Goal: Task Accomplishment & Management: Use online tool/utility

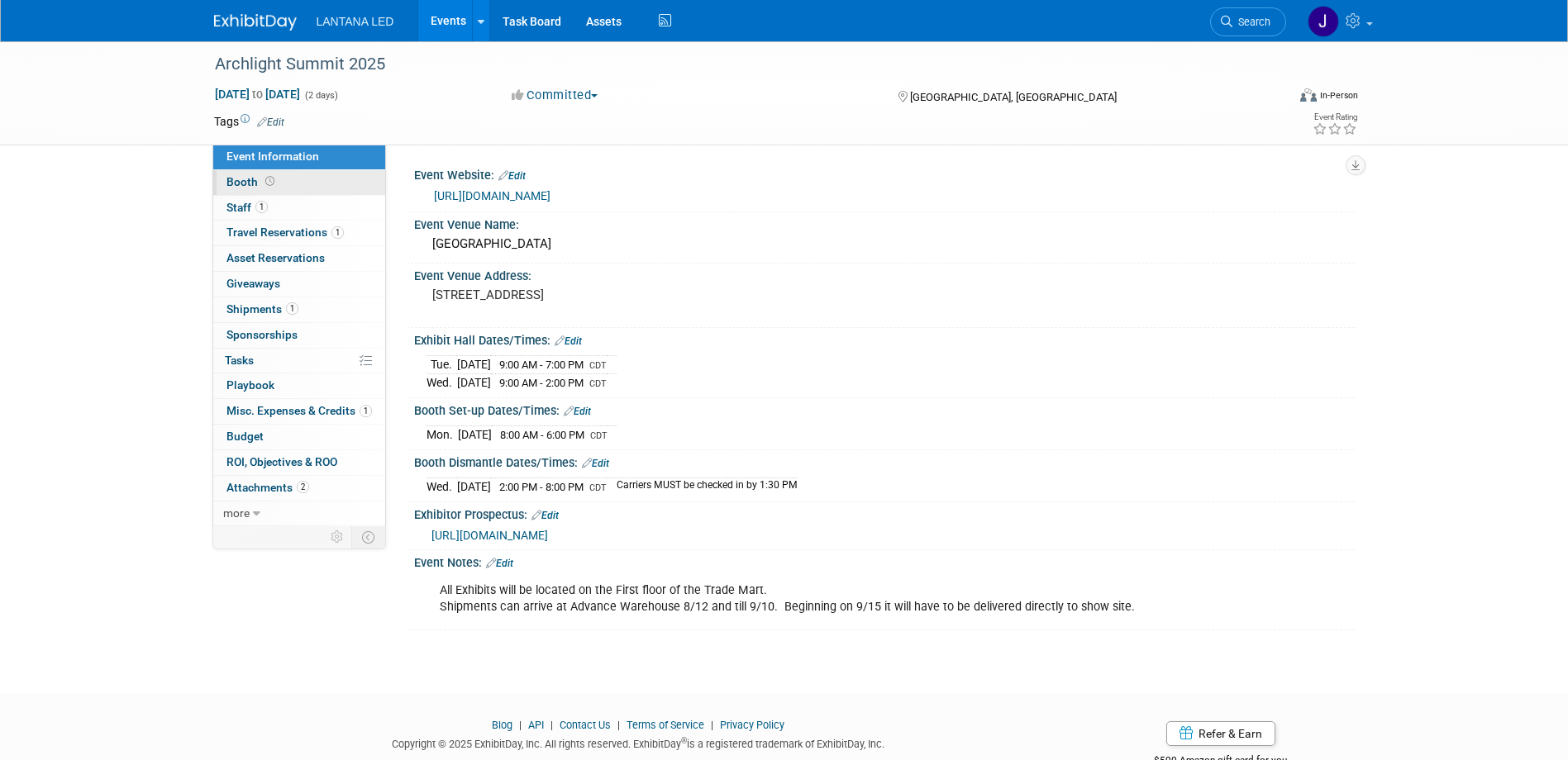
click at [248, 178] on span "Booth" at bounding box center [253, 182] width 52 height 13
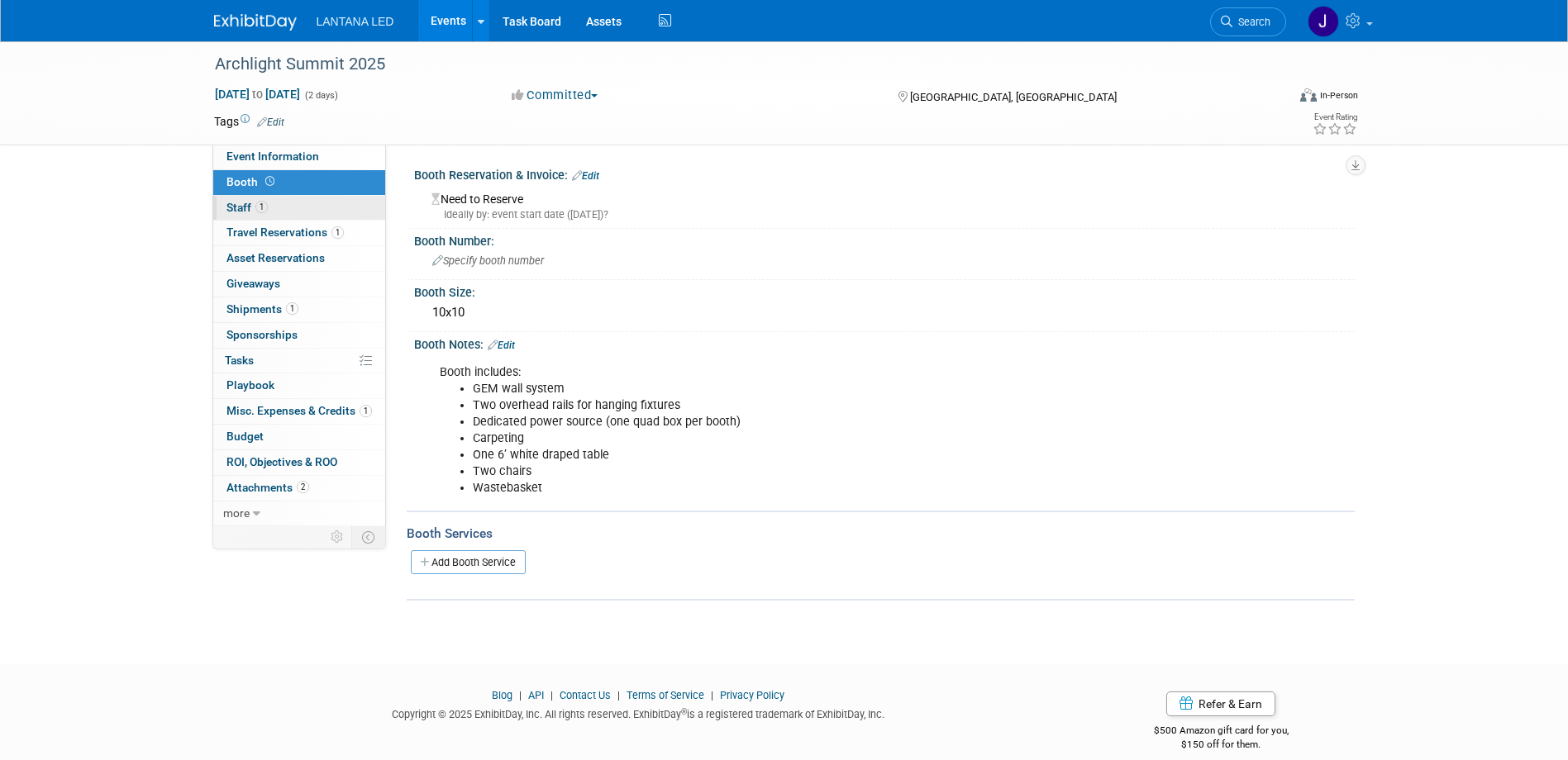
click at [245, 204] on span "Staff 1" at bounding box center [248, 208] width 42 height 13
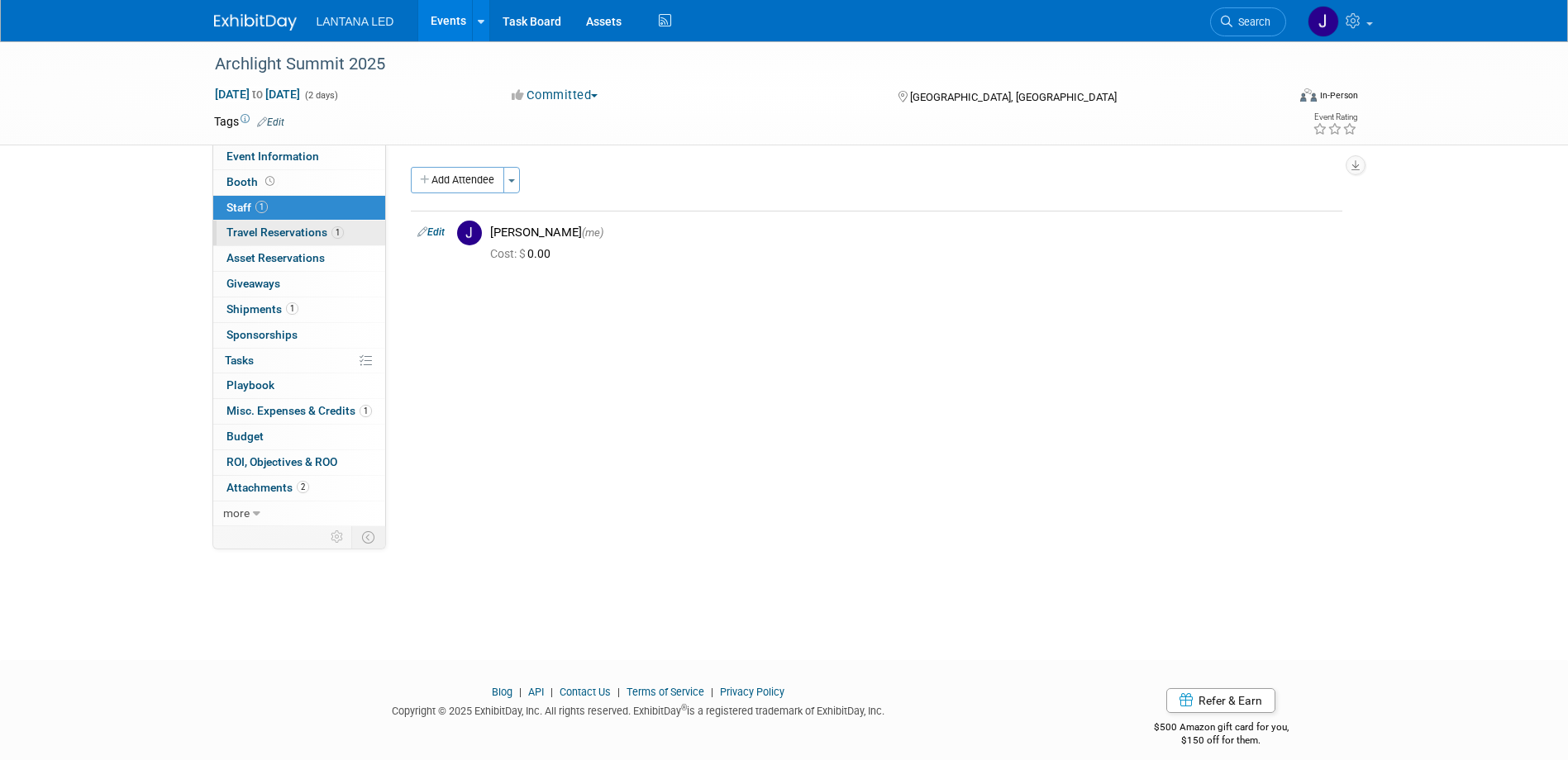
click at [253, 229] on span "Travel Reservations 1" at bounding box center [285, 233] width 117 height 13
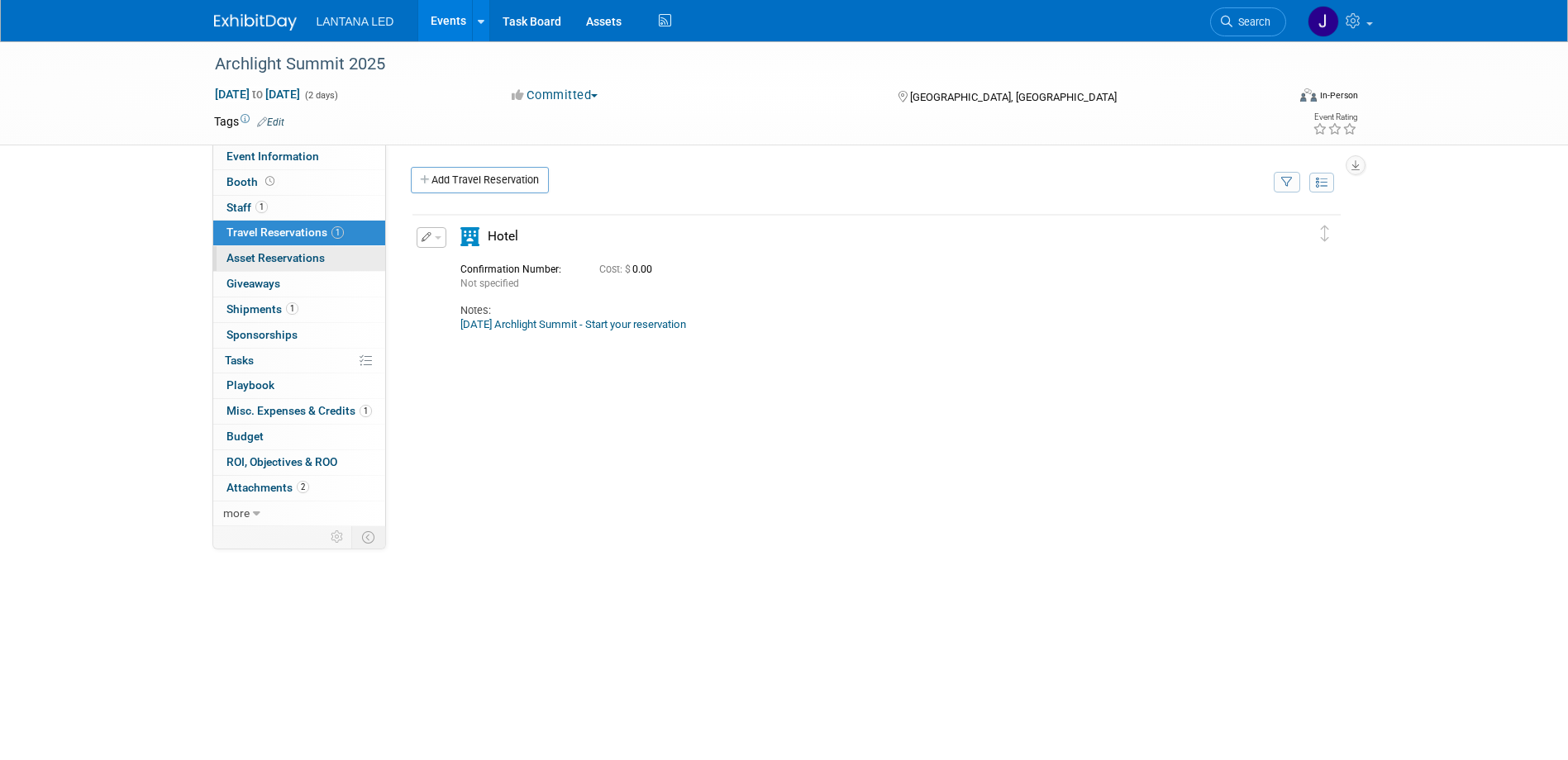
click at [268, 253] on span "Asset Reservations 0" at bounding box center [276, 257] width 98 height 13
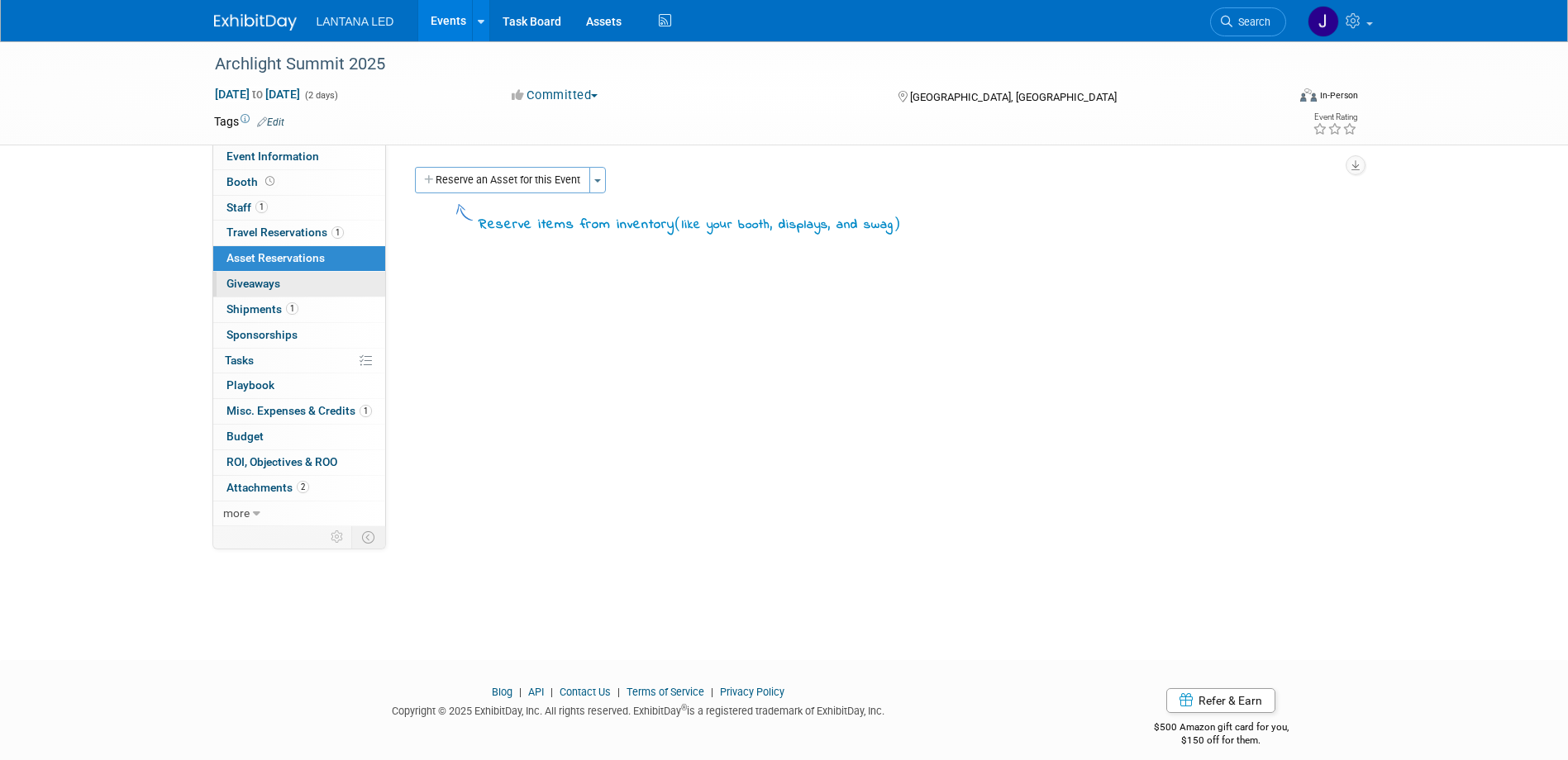
click at [269, 277] on span "Giveaways 0" at bounding box center [253, 283] width 54 height 13
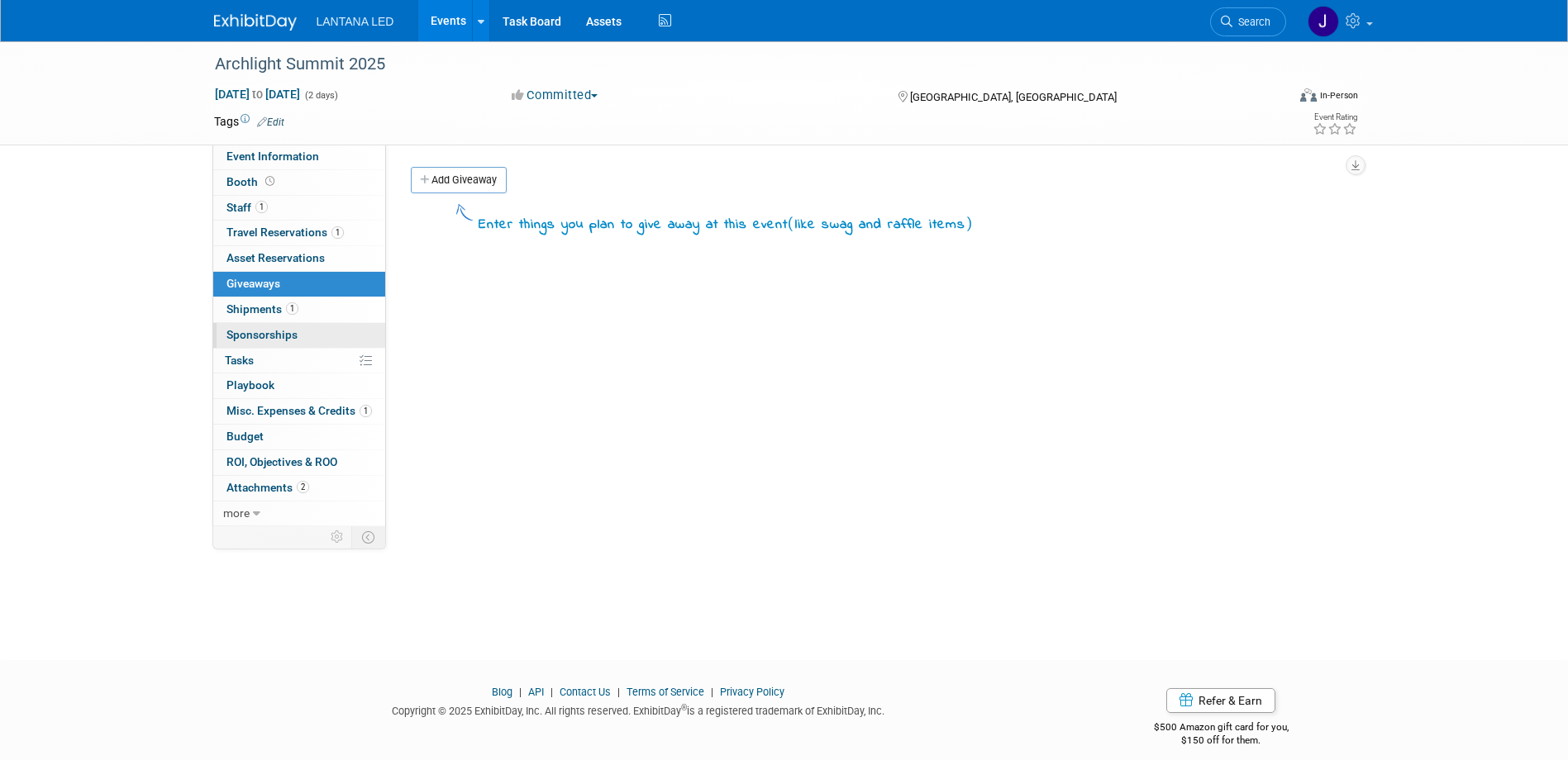
click at [263, 329] on span "Sponsorships 0" at bounding box center [263, 335] width 71 height 13
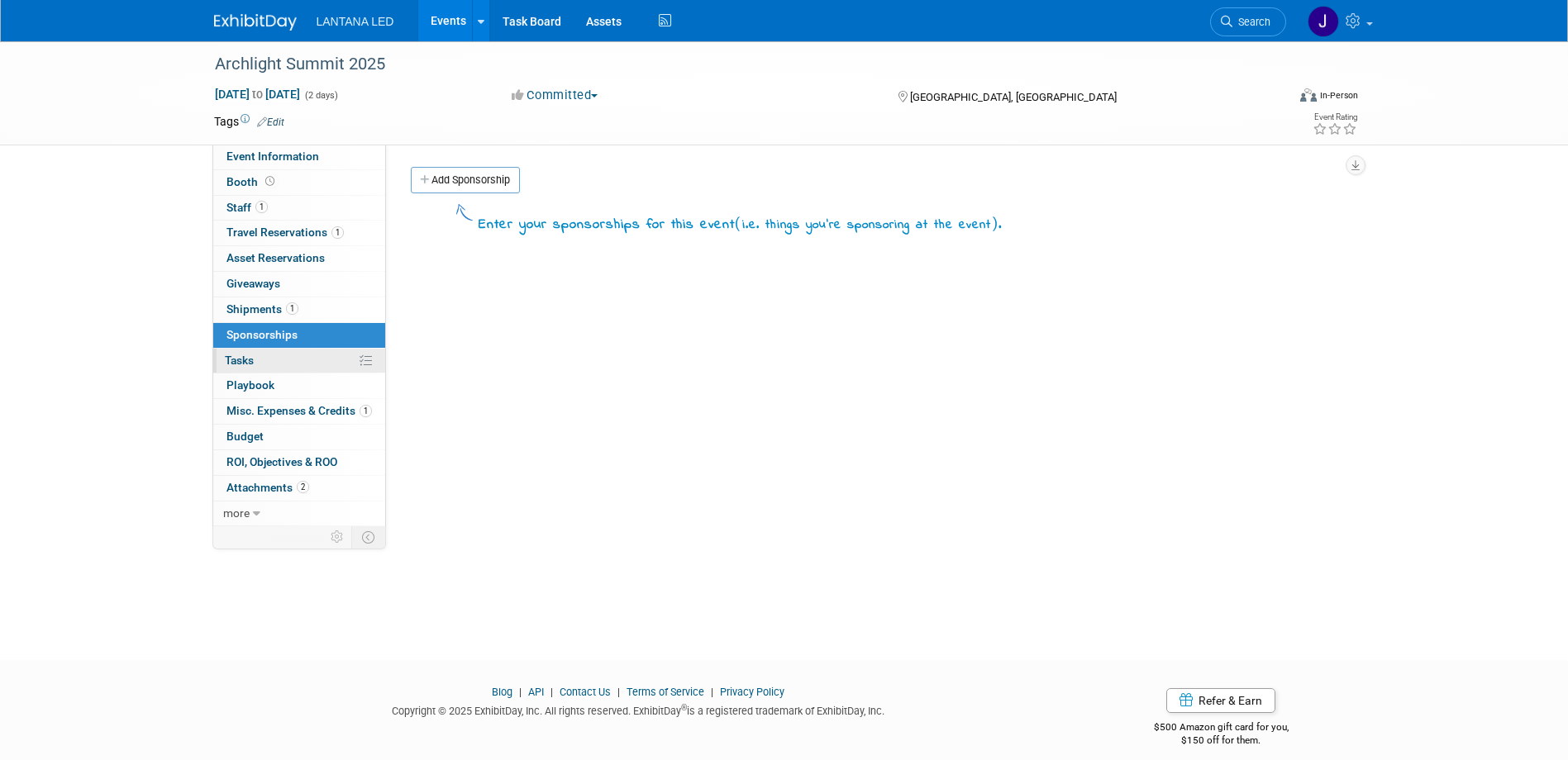
click at [266, 355] on link "0% Tasks 0%" at bounding box center [299, 361] width 172 height 25
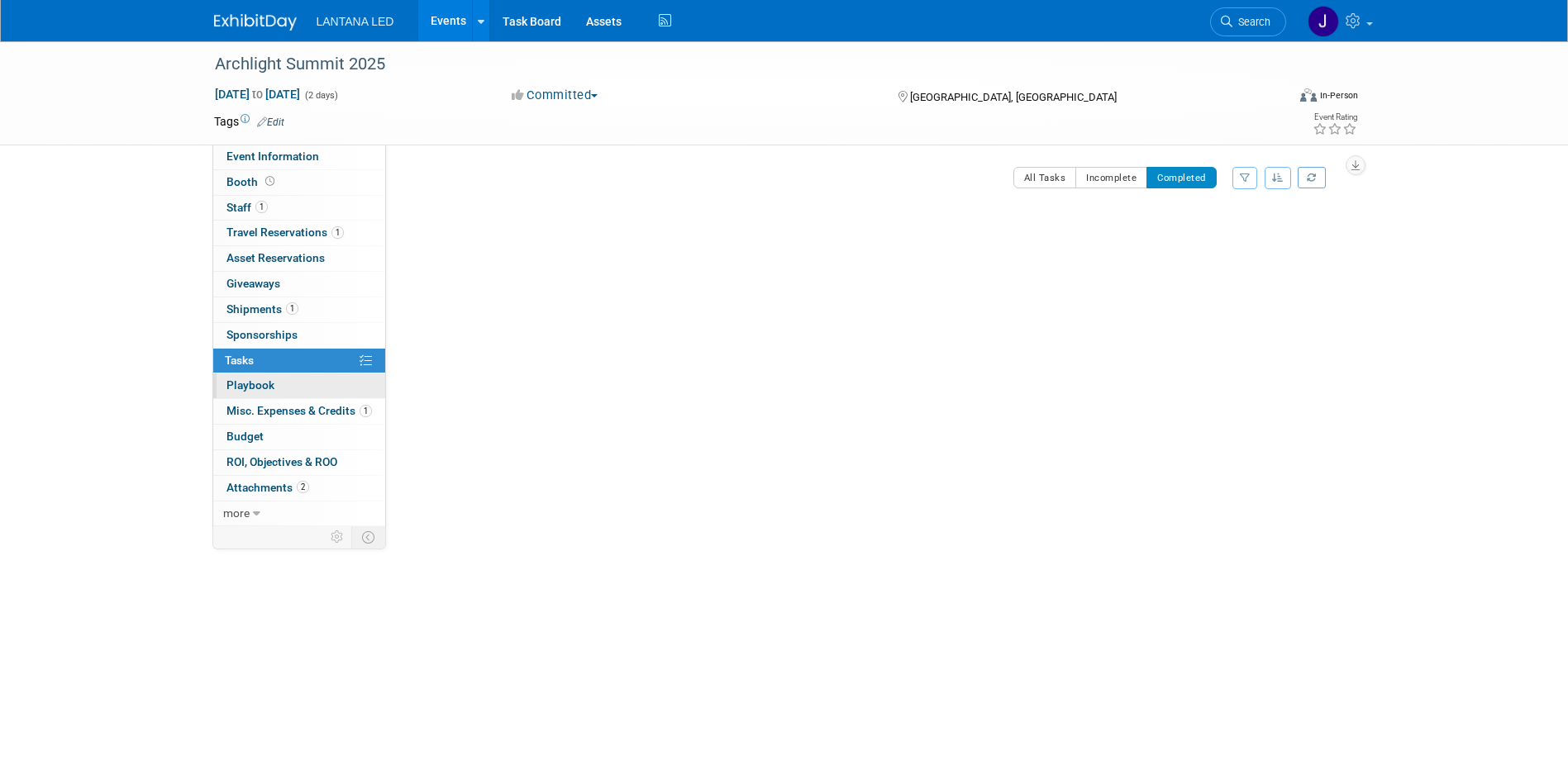
click at [266, 379] on span "Playbook 0" at bounding box center [251, 385] width 48 height 13
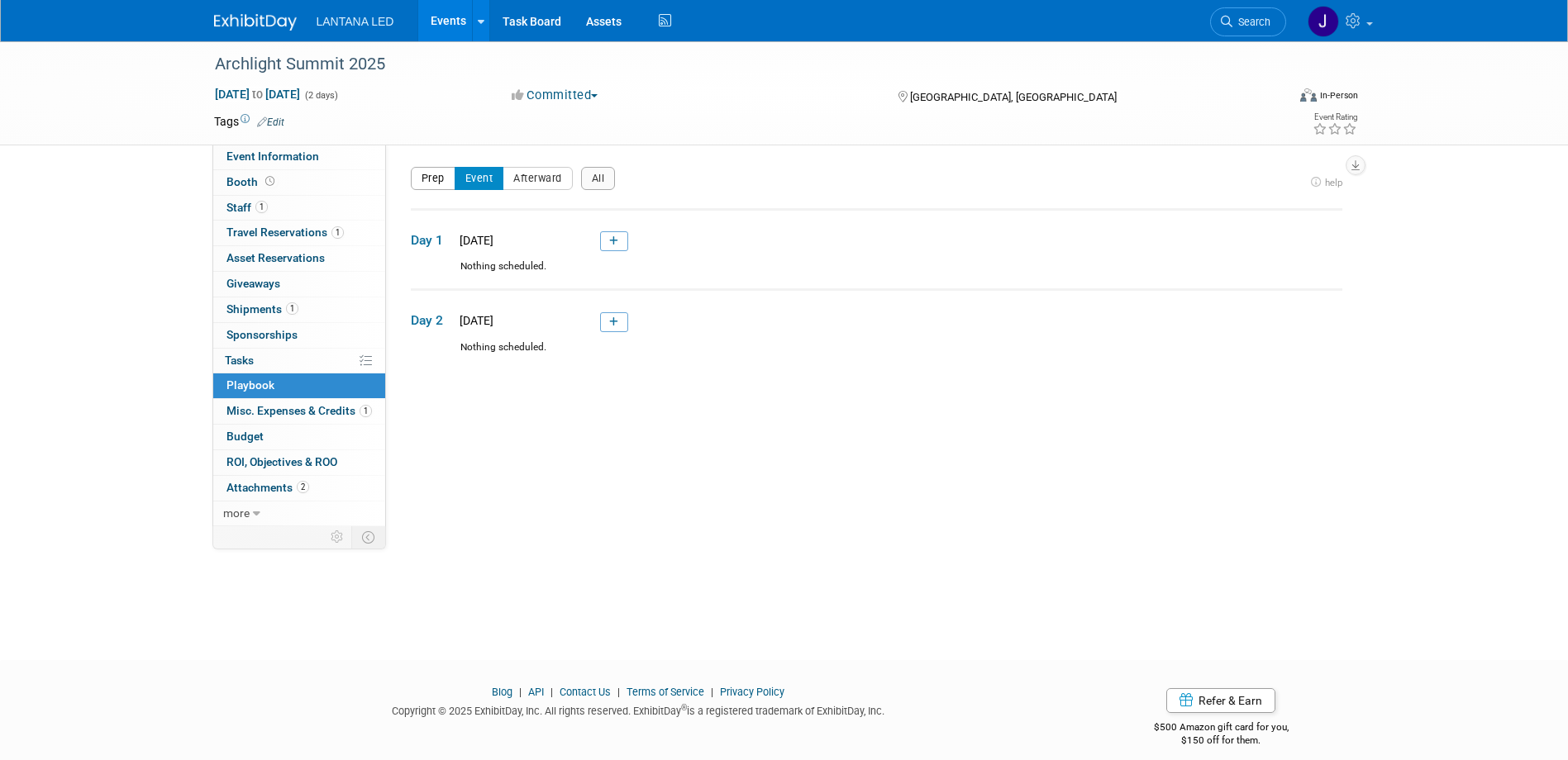
click at [431, 180] on button "Prep" at bounding box center [433, 179] width 45 height 23
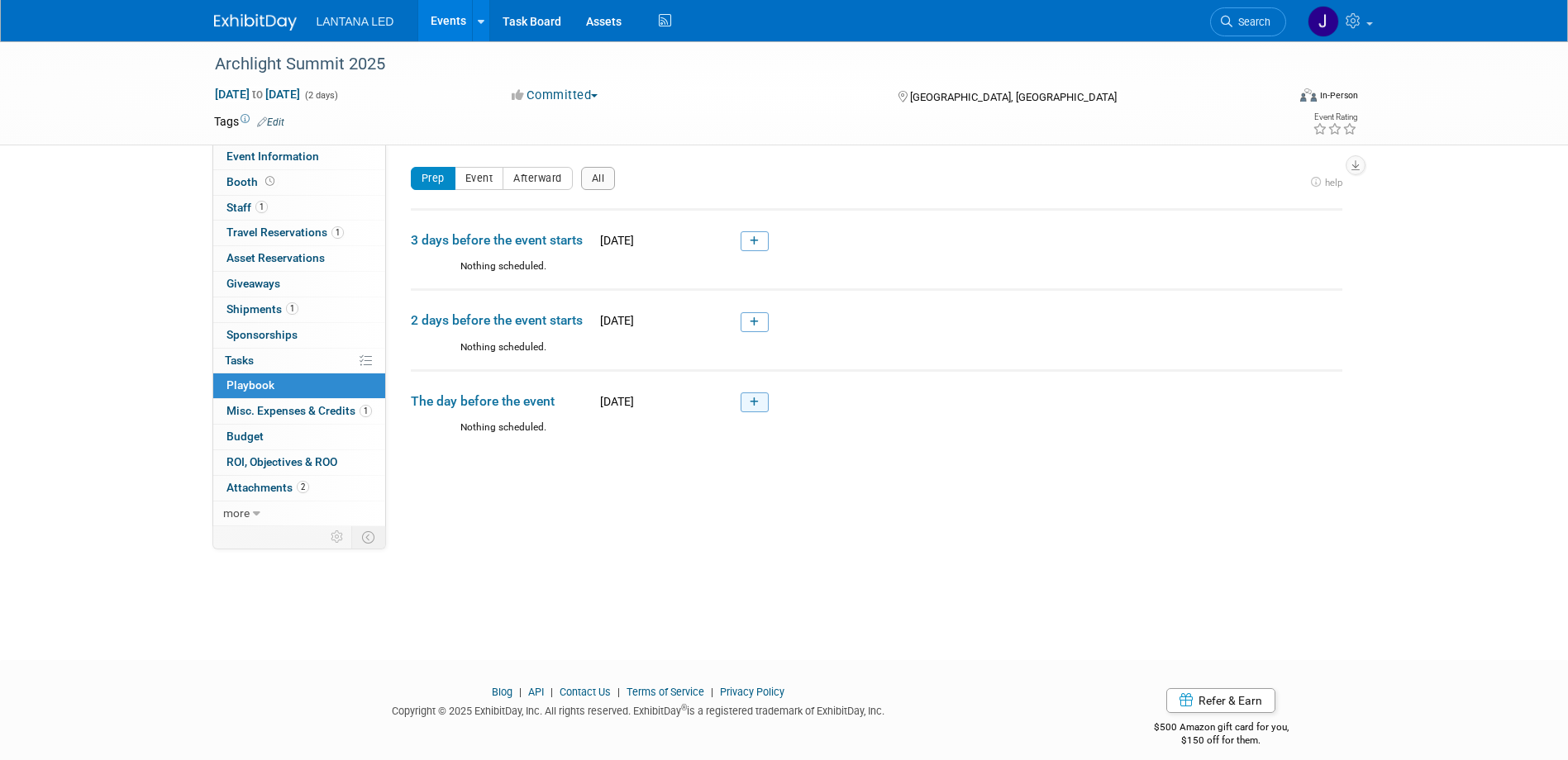
click at [754, 400] on icon at bounding box center [754, 402] width 9 height 10
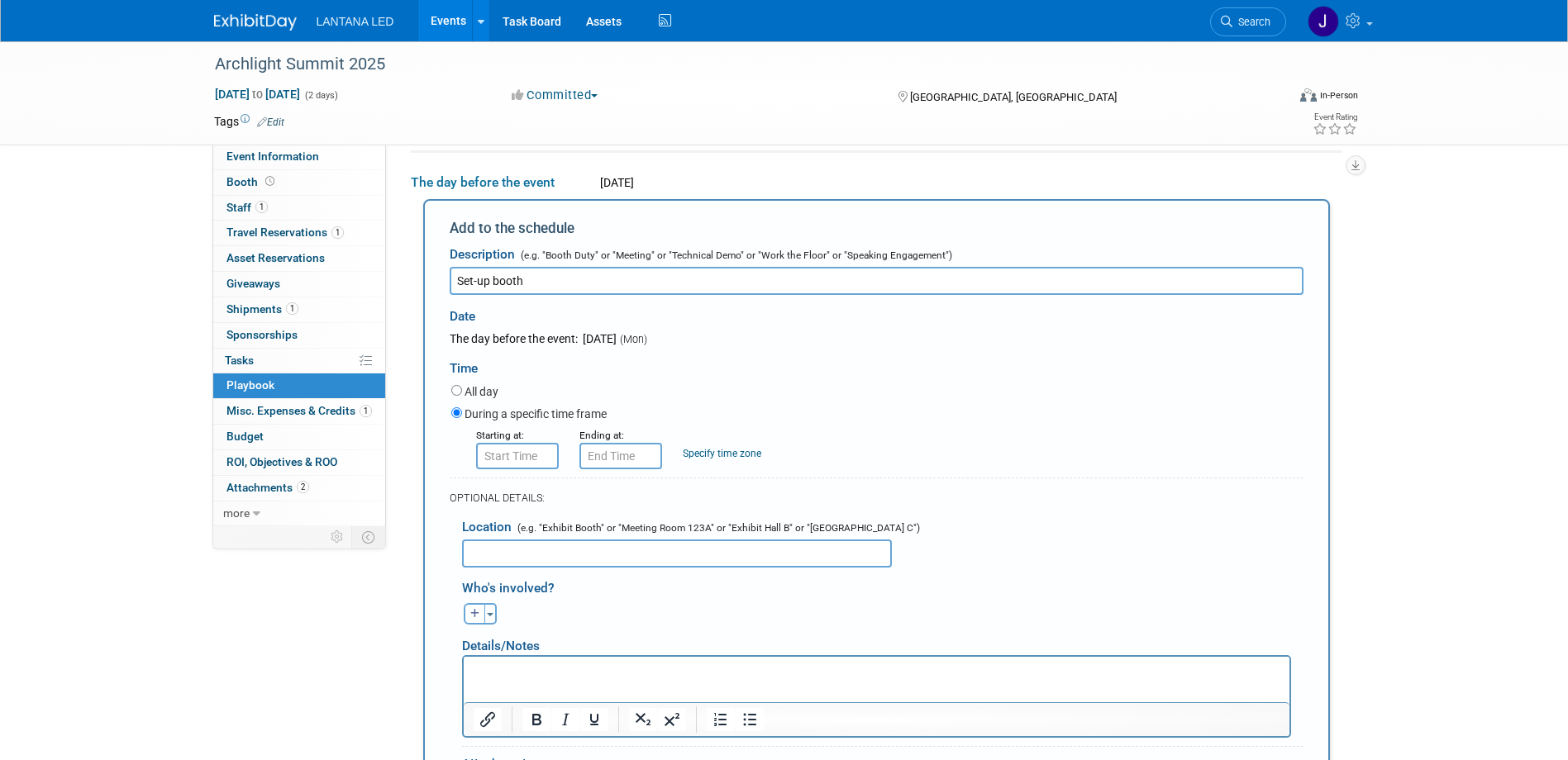
type input "Set-up booth"
type input "8:00 AM"
click at [532, 460] on input "8:00 AM" at bounding box center [517, 456] width 82 height 27
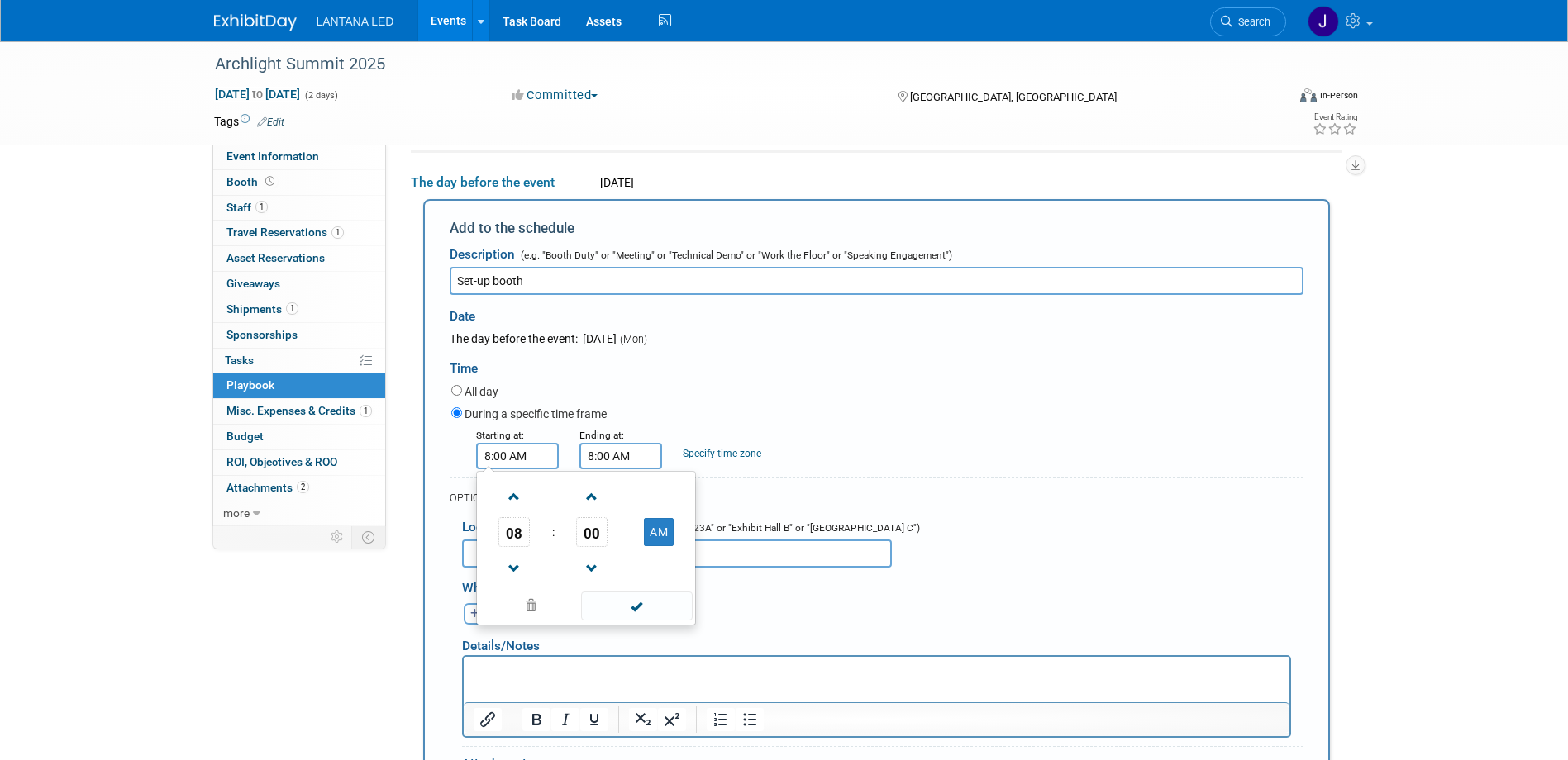
click at [605, 461] on input "8:00 AM" at bounding box center [620, 456] width 82 height 27
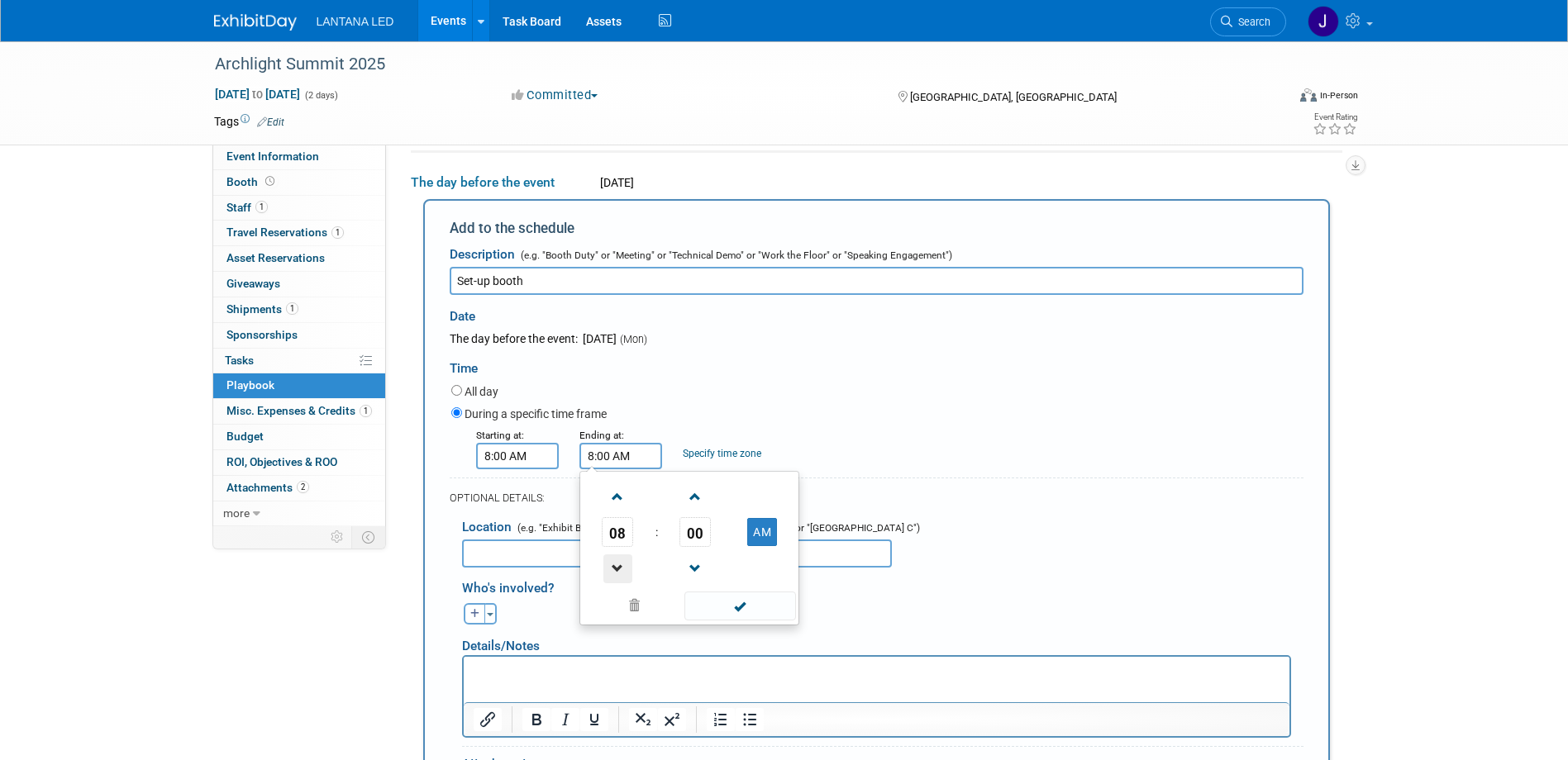
click at [613, 571] on span at bounding box center [617, 568] width 29 height 29
click at [759, 537] on button "AM" at bounding box center [762, 532] width 30 height 28
type input "6:00 PM"
click at [831, 454] on div "Starting at: 8:00 AM Ending at: 6:00 PM Specify time zone Time zone:" at bounding box center [877, 448] width 877 height 43
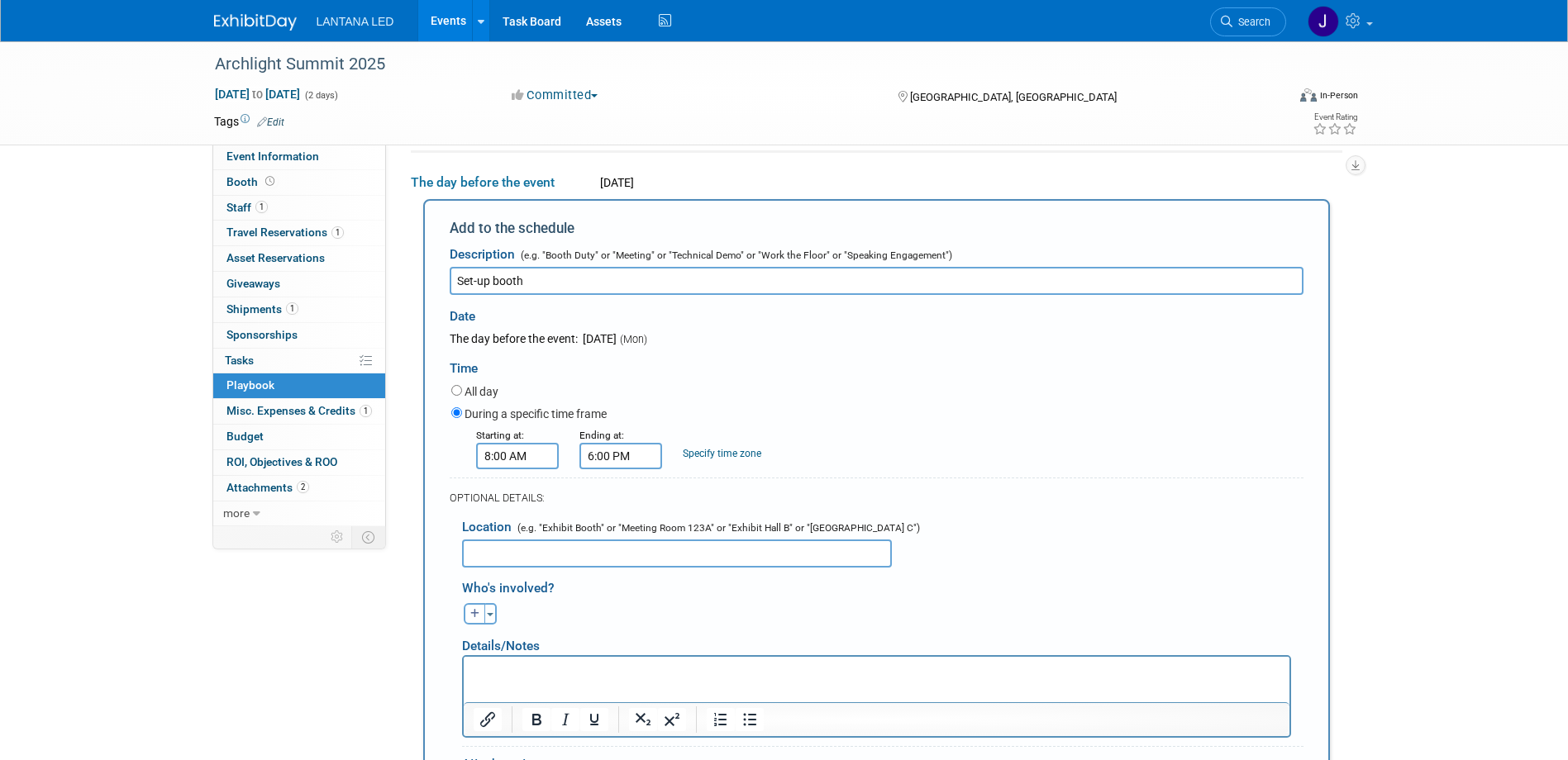
click at [721, 557] on input "text" at bounding box center [676, 554] width 430 height 28
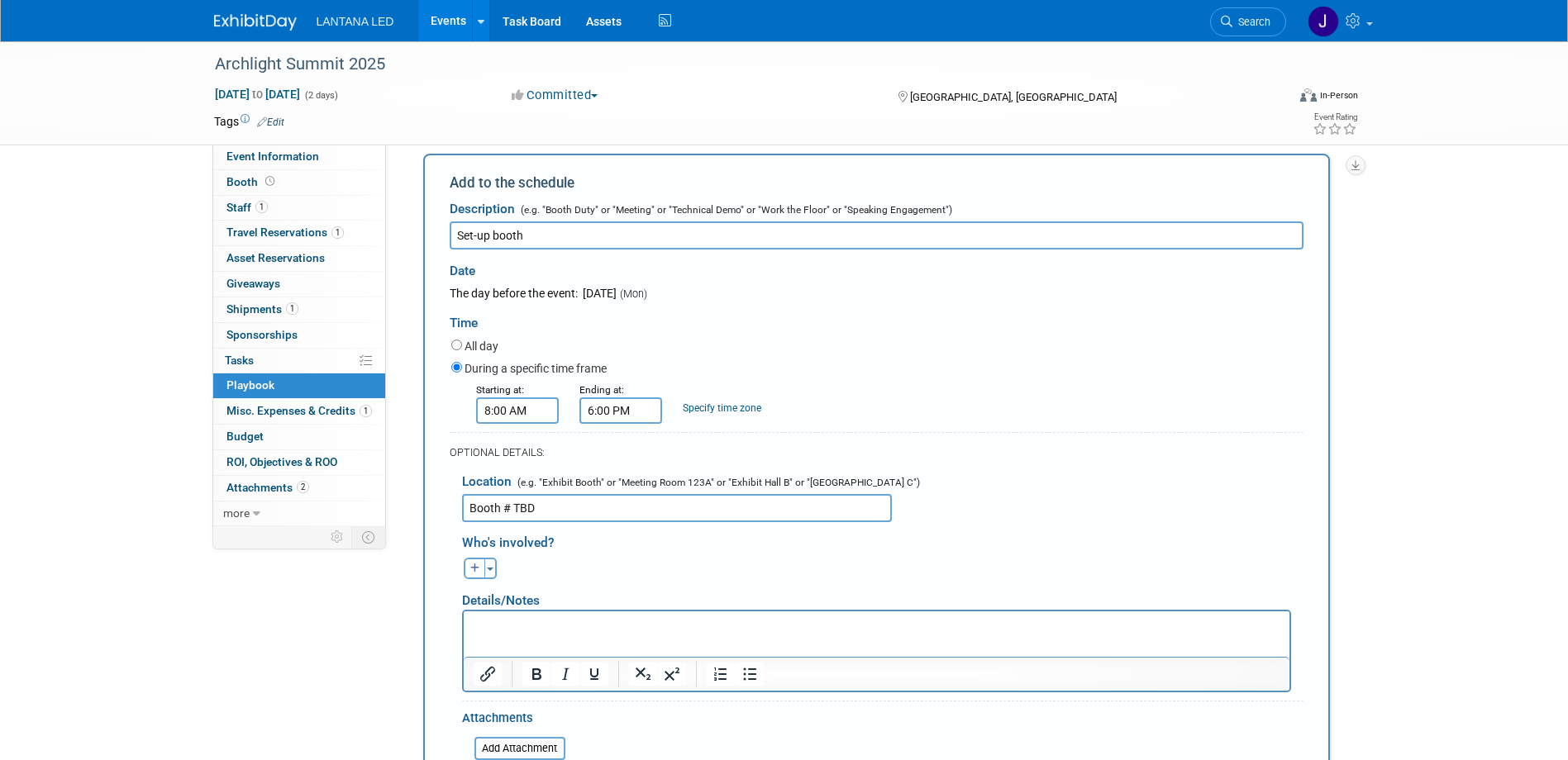
scroll to position [298, 0]
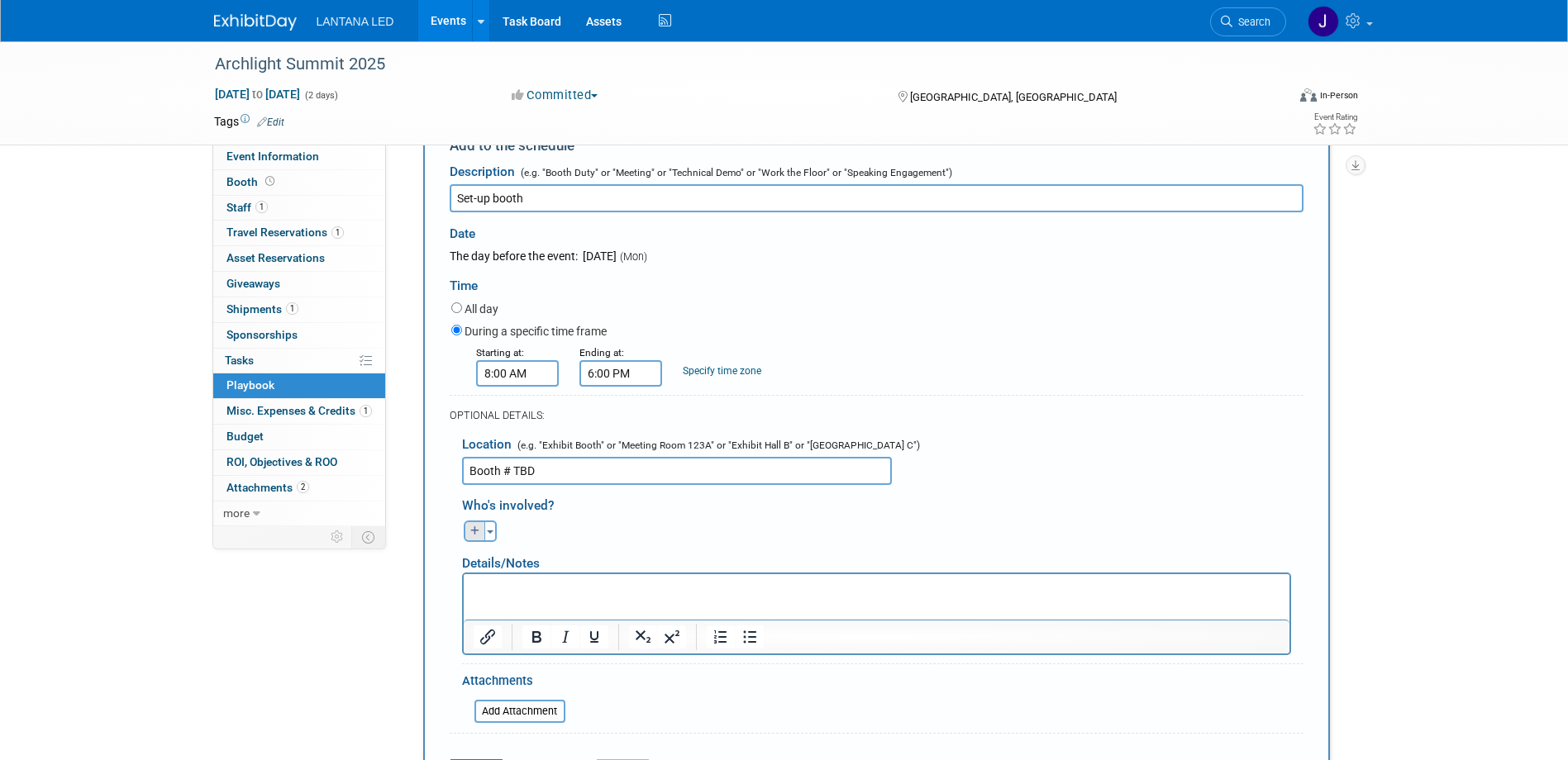
type input "Booth # TBD"
click at [470, 535] on icon "button" at bounding box center [475, 532] width 10 height 10
select select
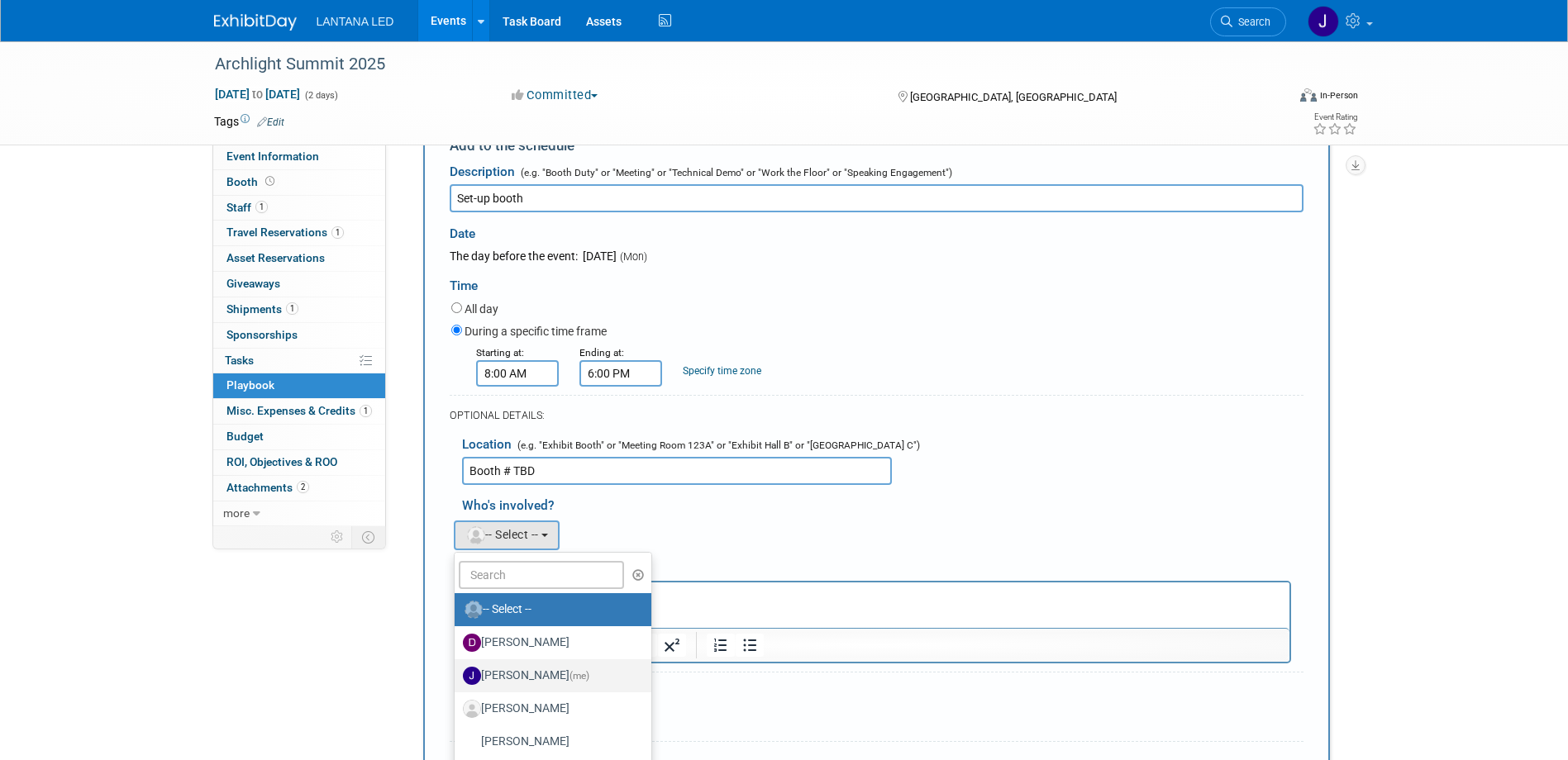
click at [510, 676] on label "[PERSON_NAME] (me)" at bounding box center [549, 676] width 173 height 27
click at [457, 676] on input "[PERSON_NAME] (me)" at bounding box center [451, 674] width 11 height 11
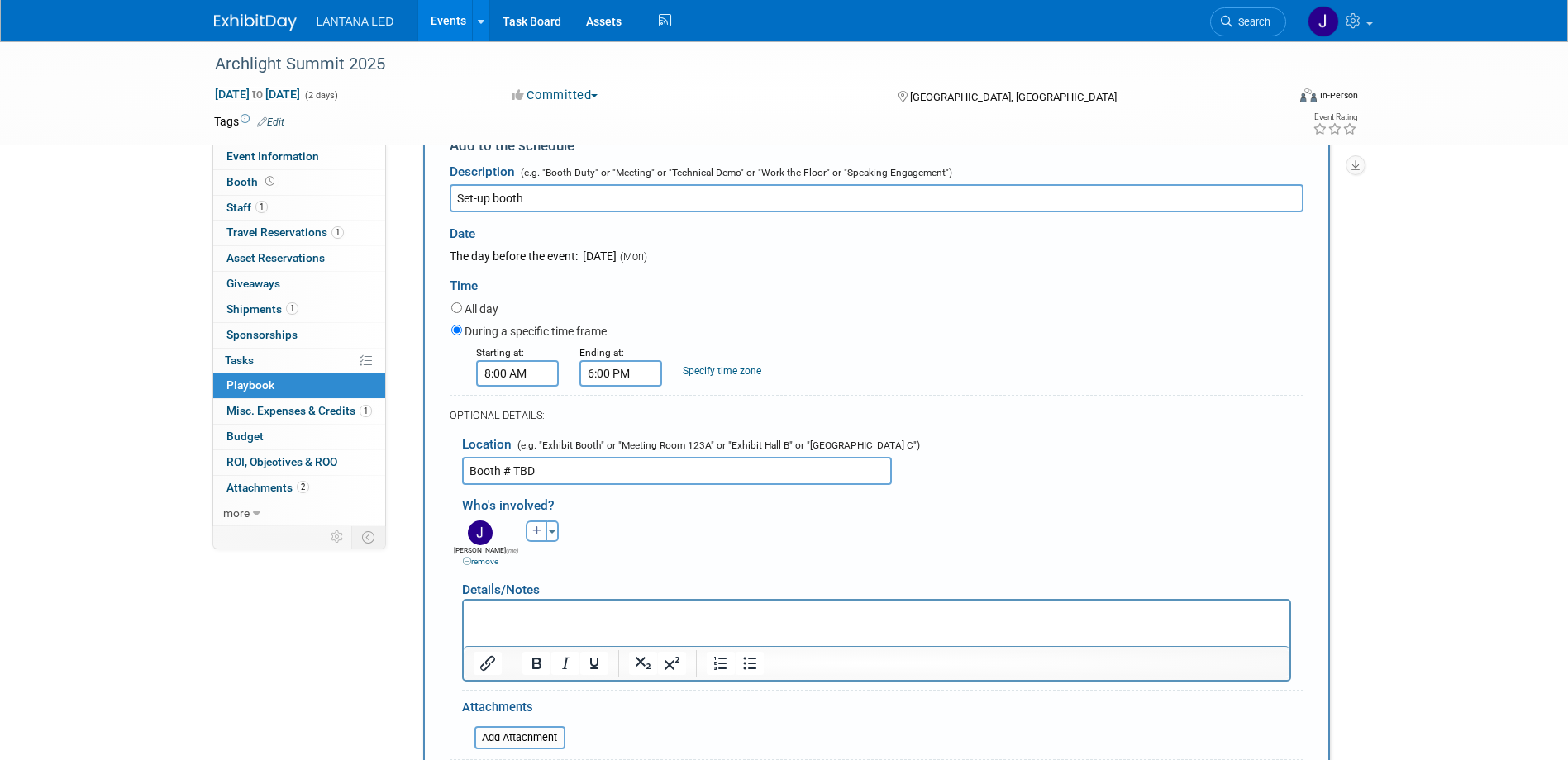
click at [510, 614] on p "Rich Text Area. Press ALT-0 for help." at bounding box center [876, 615] width 807 height 17
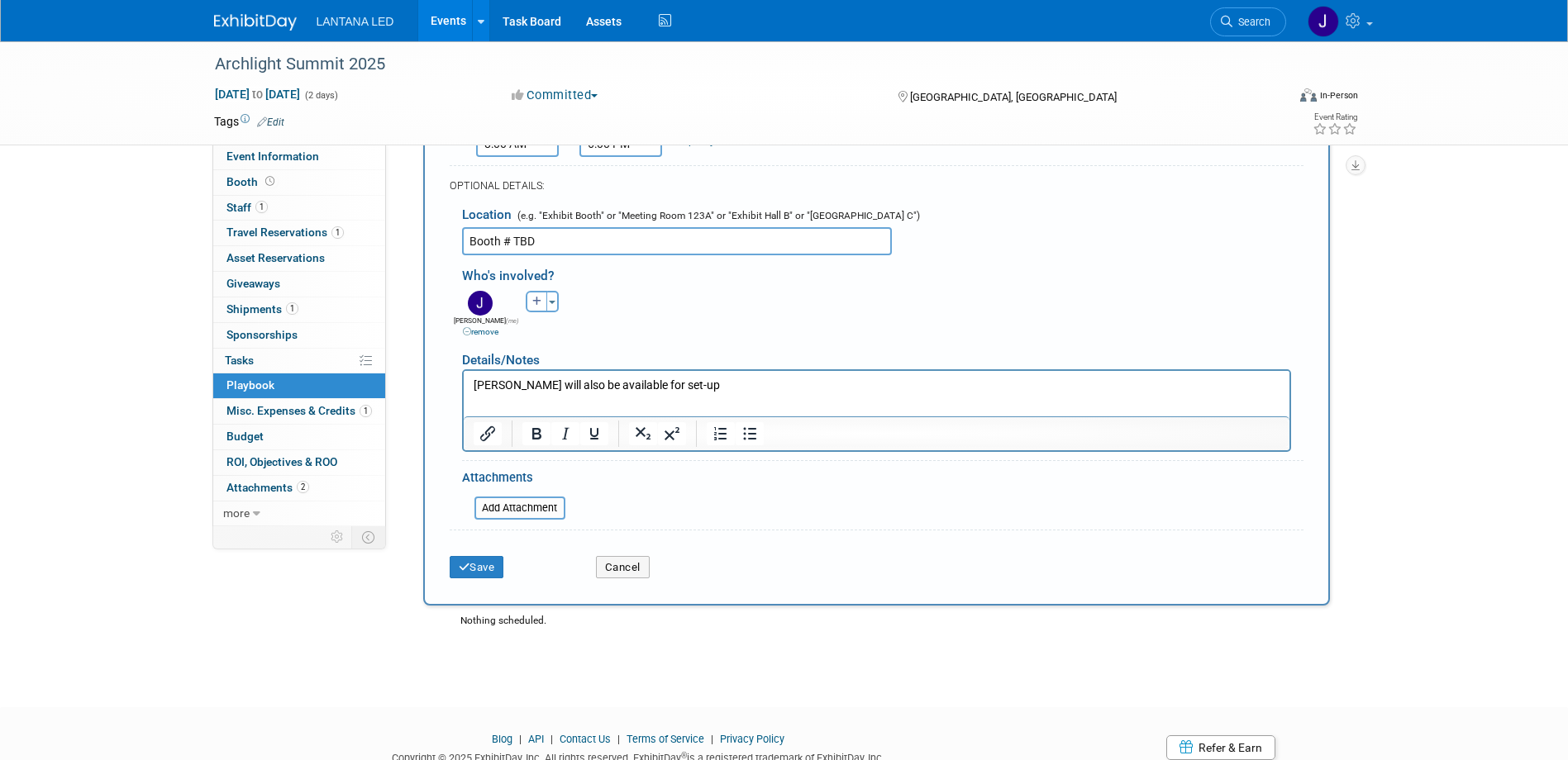
scroll to position [546, 0]
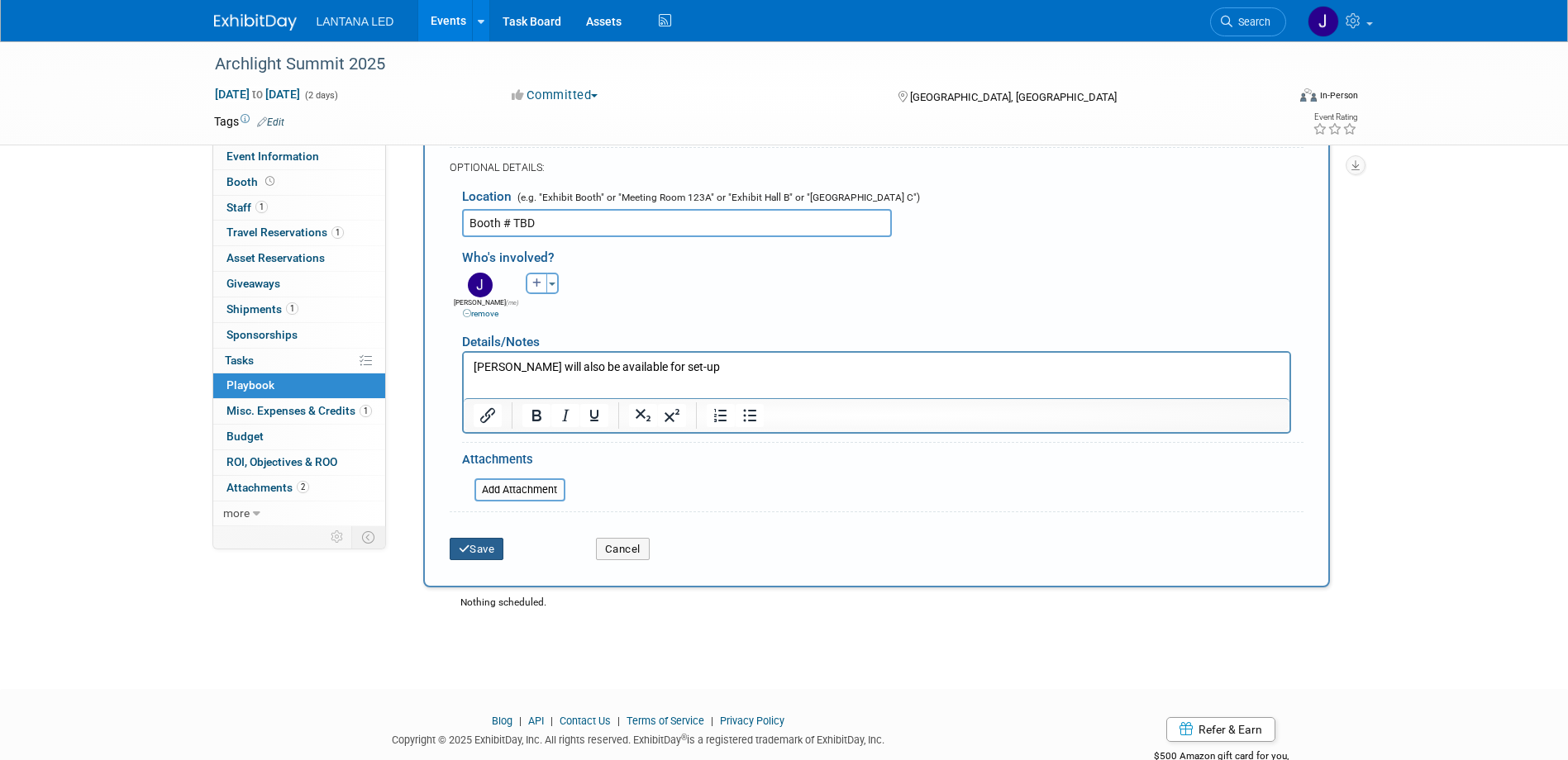
click at [479, 552] on button "Save" at bounding box center [477, 550] width 55 height 23
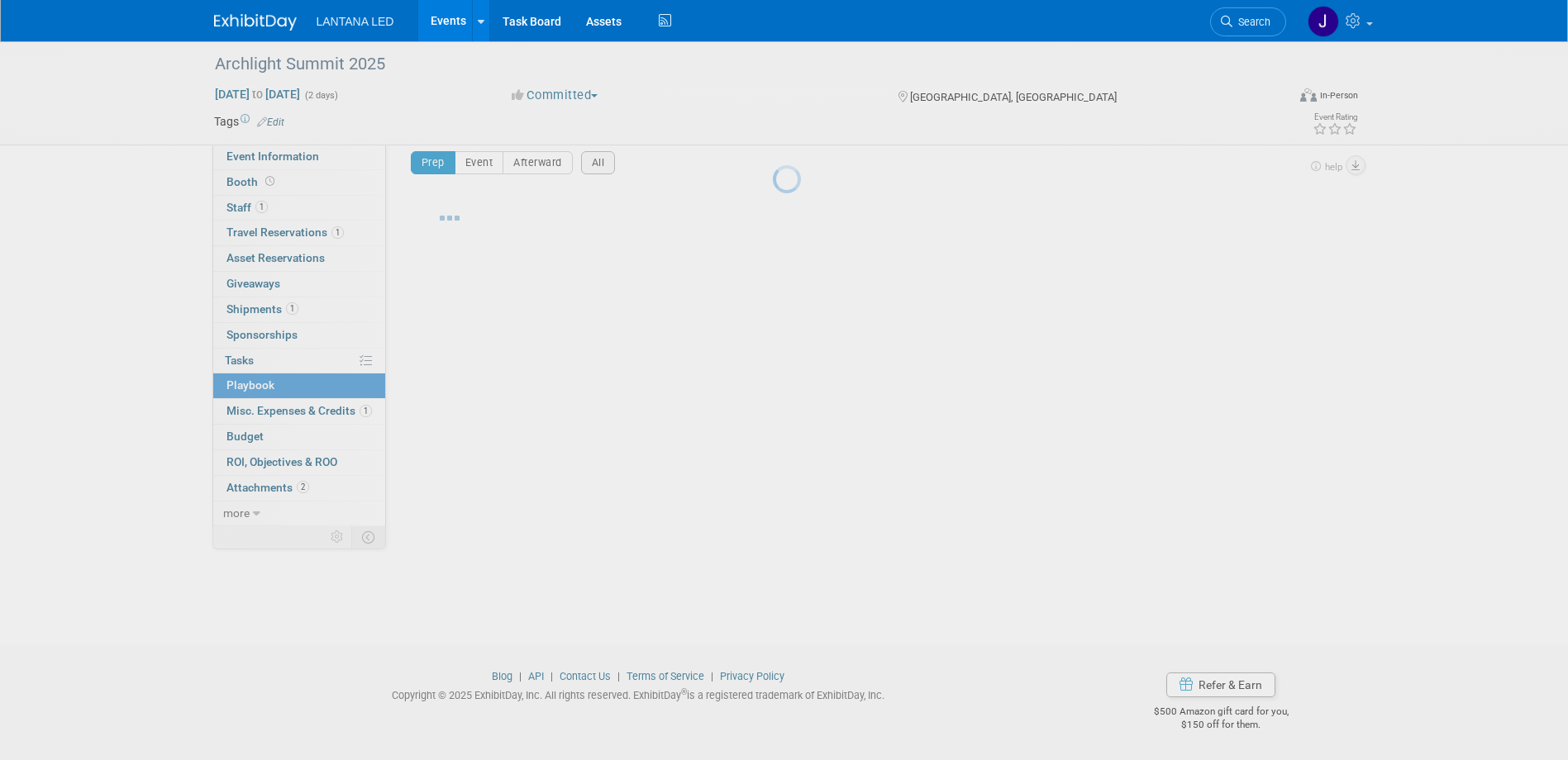
scroll to position [16, 0]
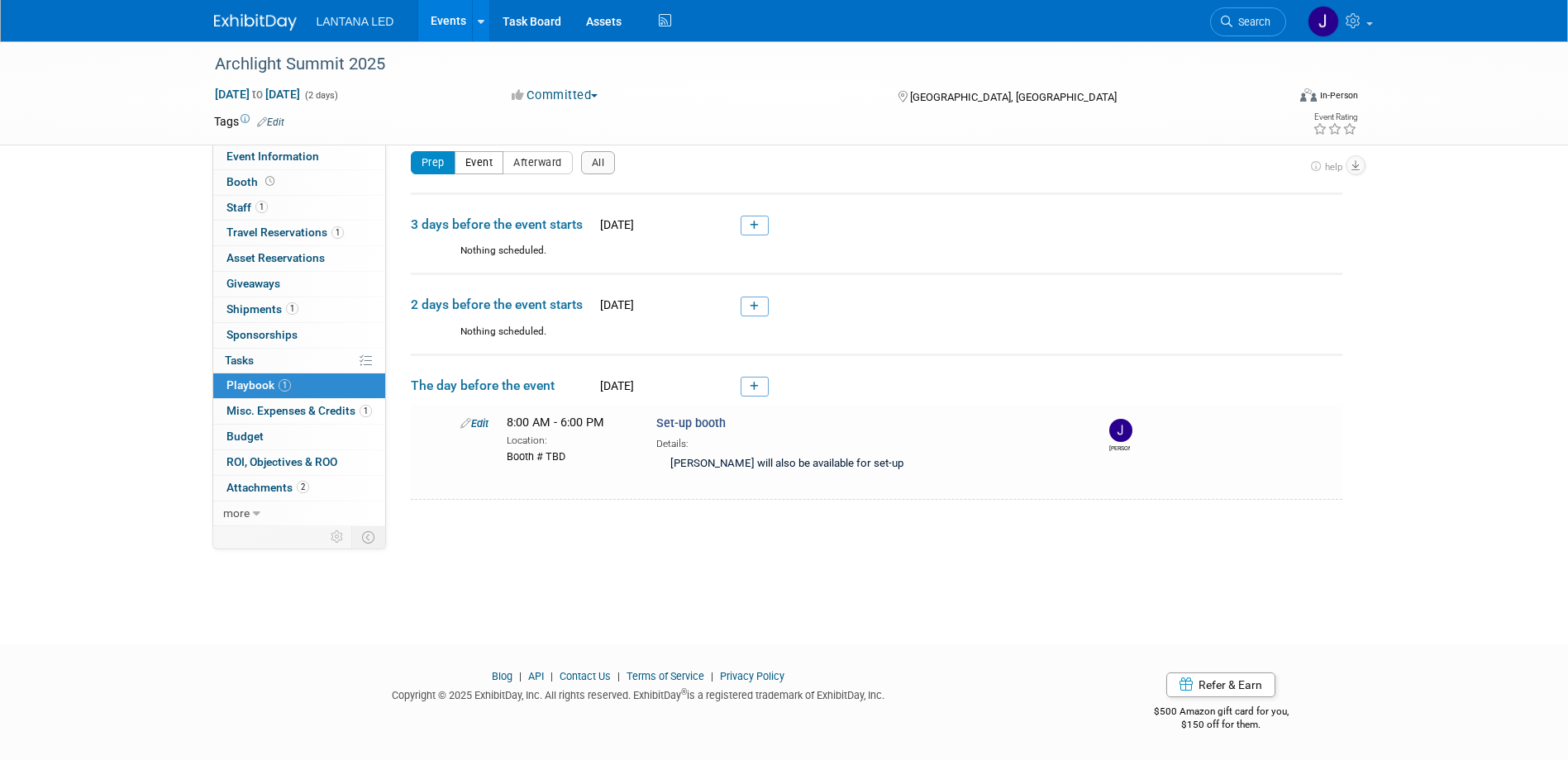
click at [474, 157] on button "Event" at bounding box center [479, 163] width 50 height 23
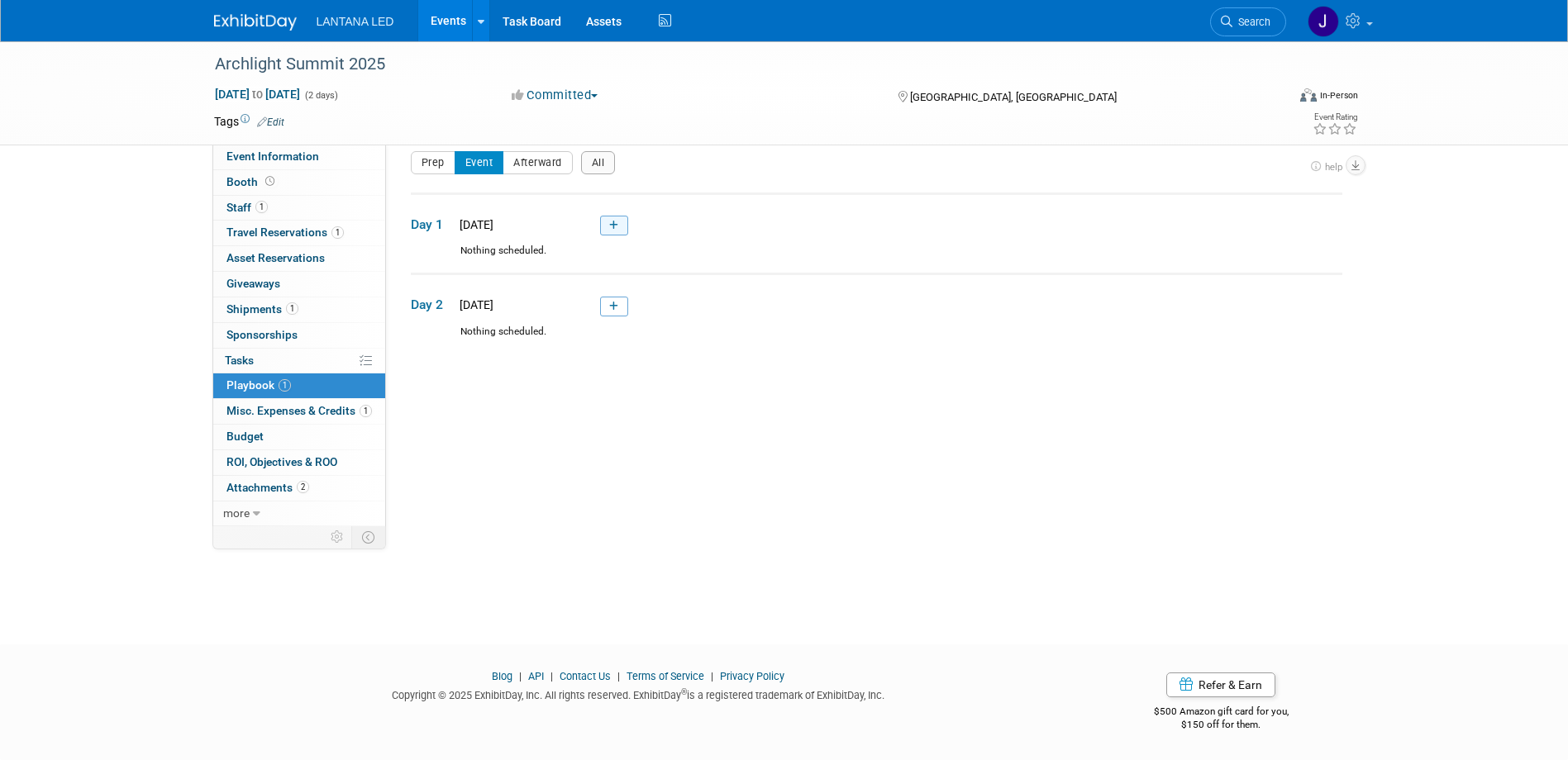
click at [609, 223] on icon at bounding box center [613, 226] width 9 height 10
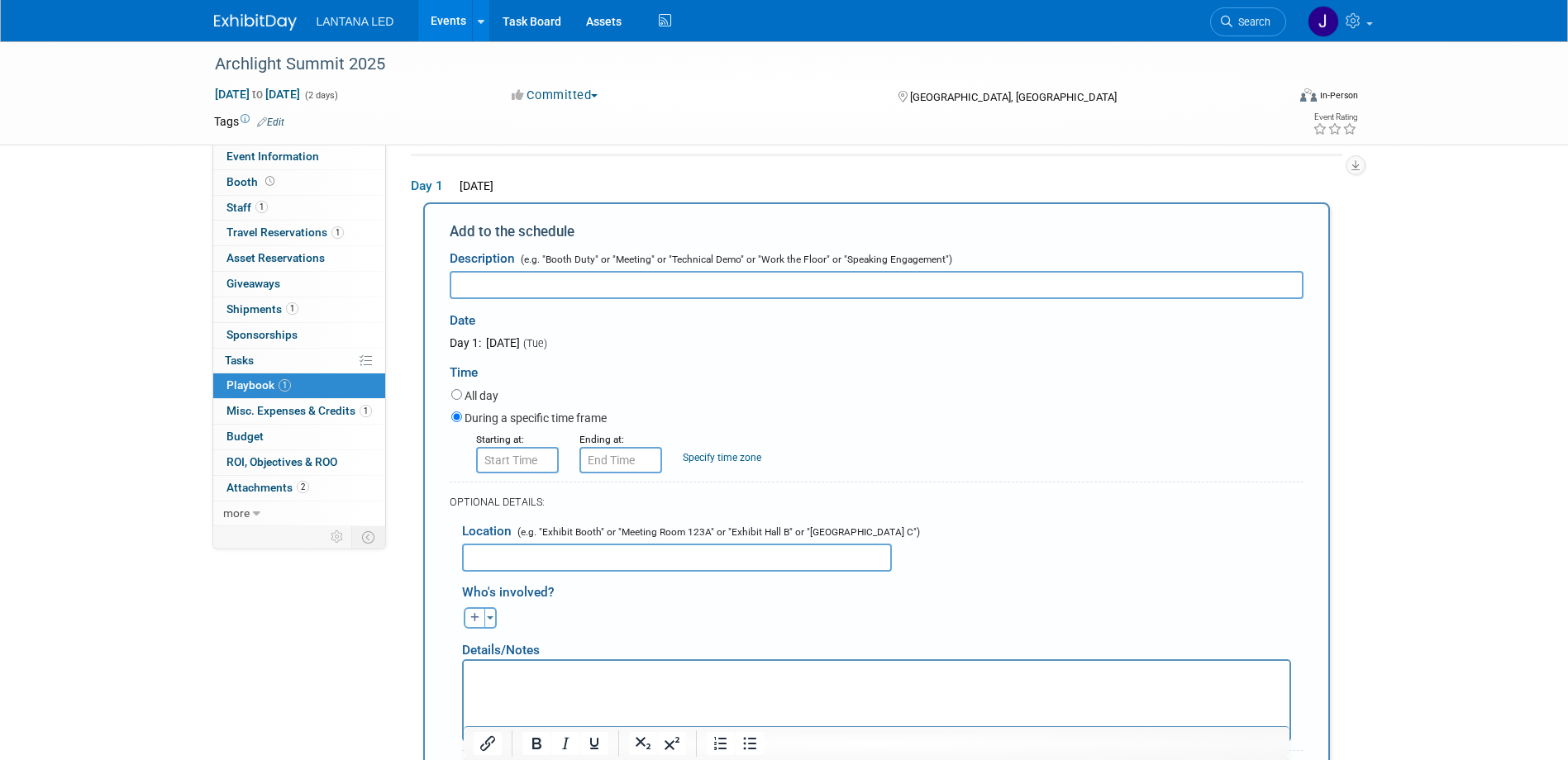
scroll to position [0, 0]
type input "Exhibiting Day - 1"
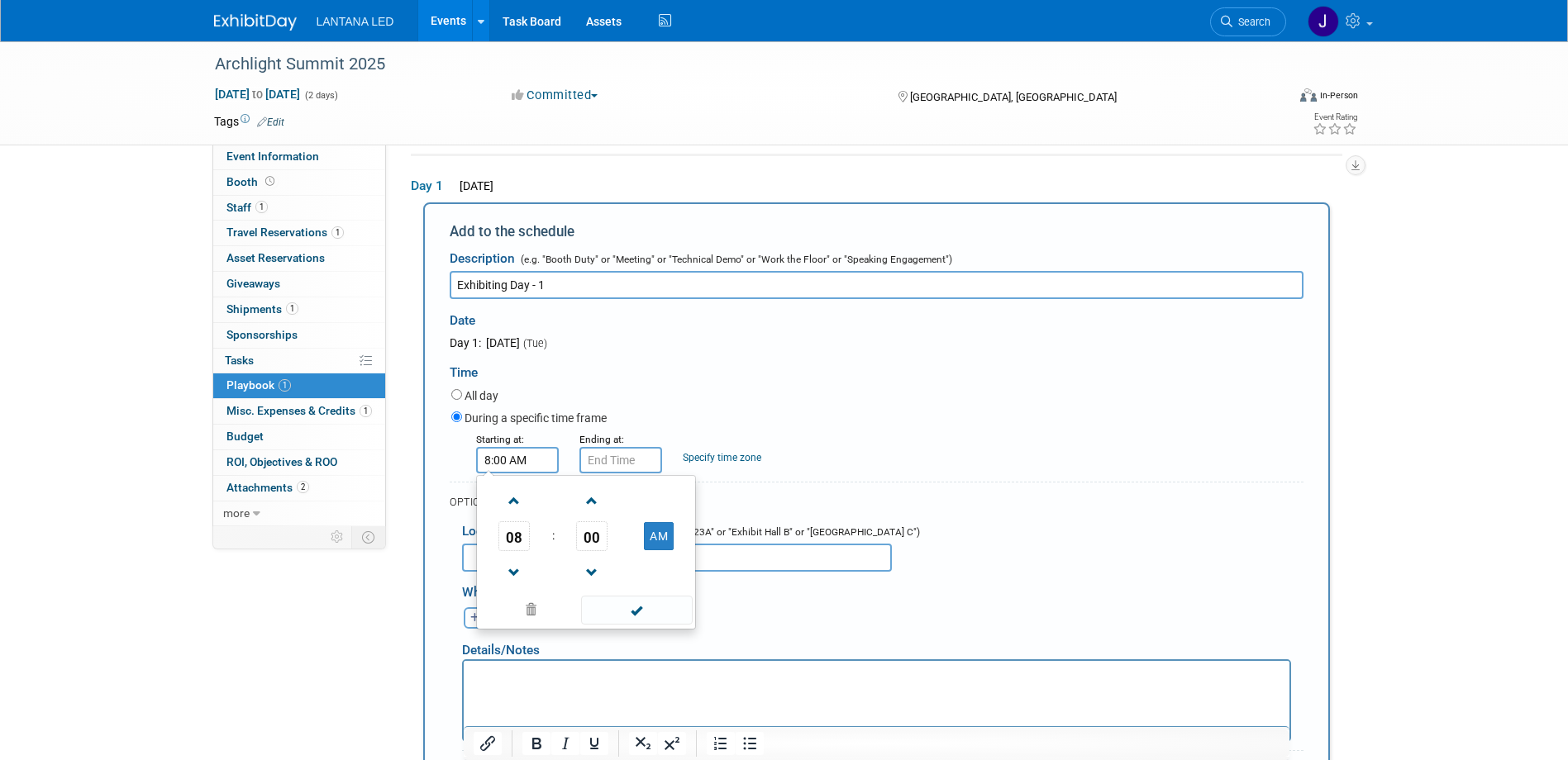
click at [508, 462] on input "8:00 AM" at bounding box center [517, 460] width 82 height 27
click at [509, 571] on span at bounding box center [514, 572] width 29 height 29
click at [514, 503] on span at bounding box center [514, 501] width 29 height 29
type input "9:00 AM"
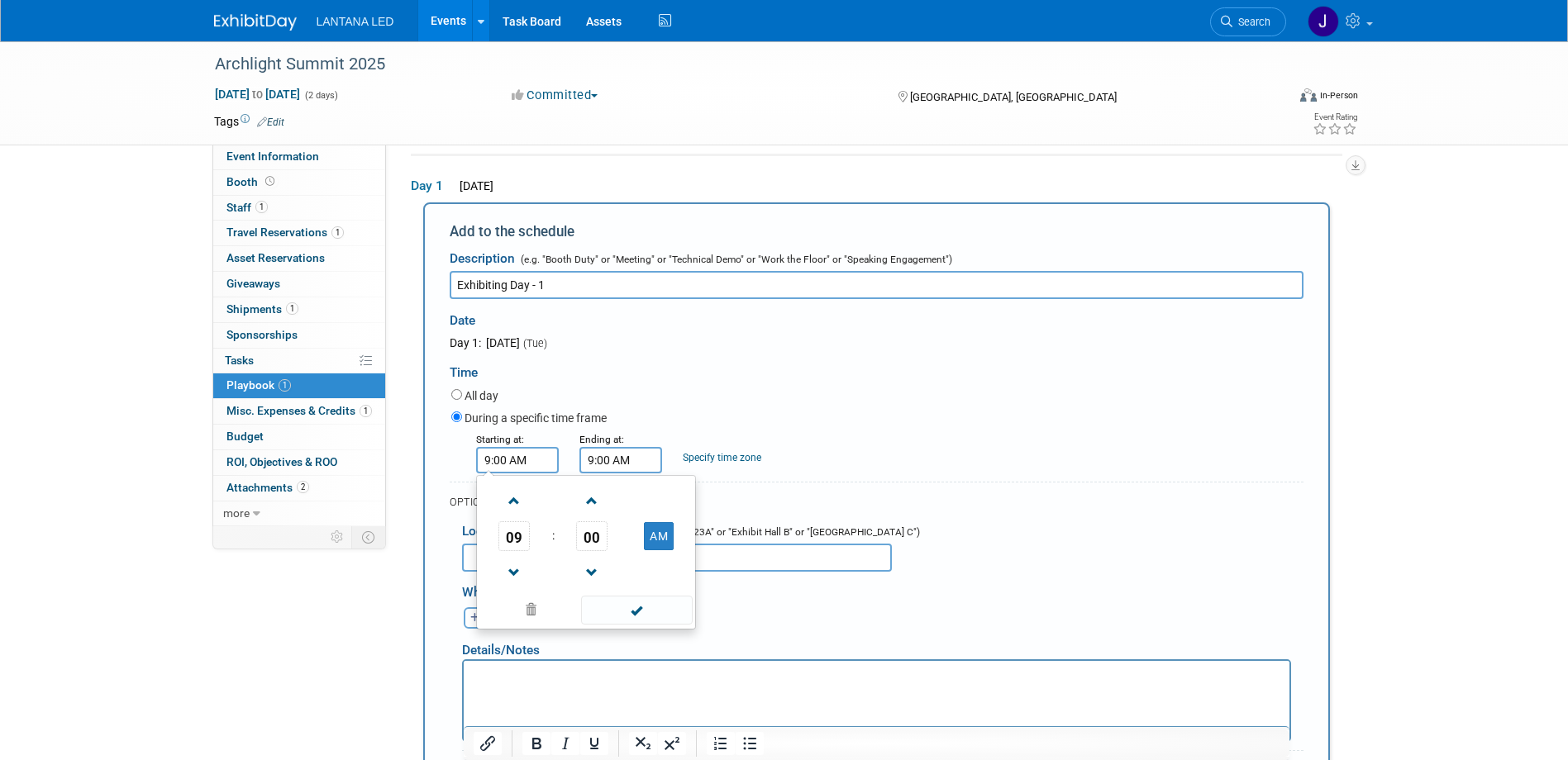
click at [621, 460] on input "9:00 AM" at bounding box center [620, 460] width 82 height 27
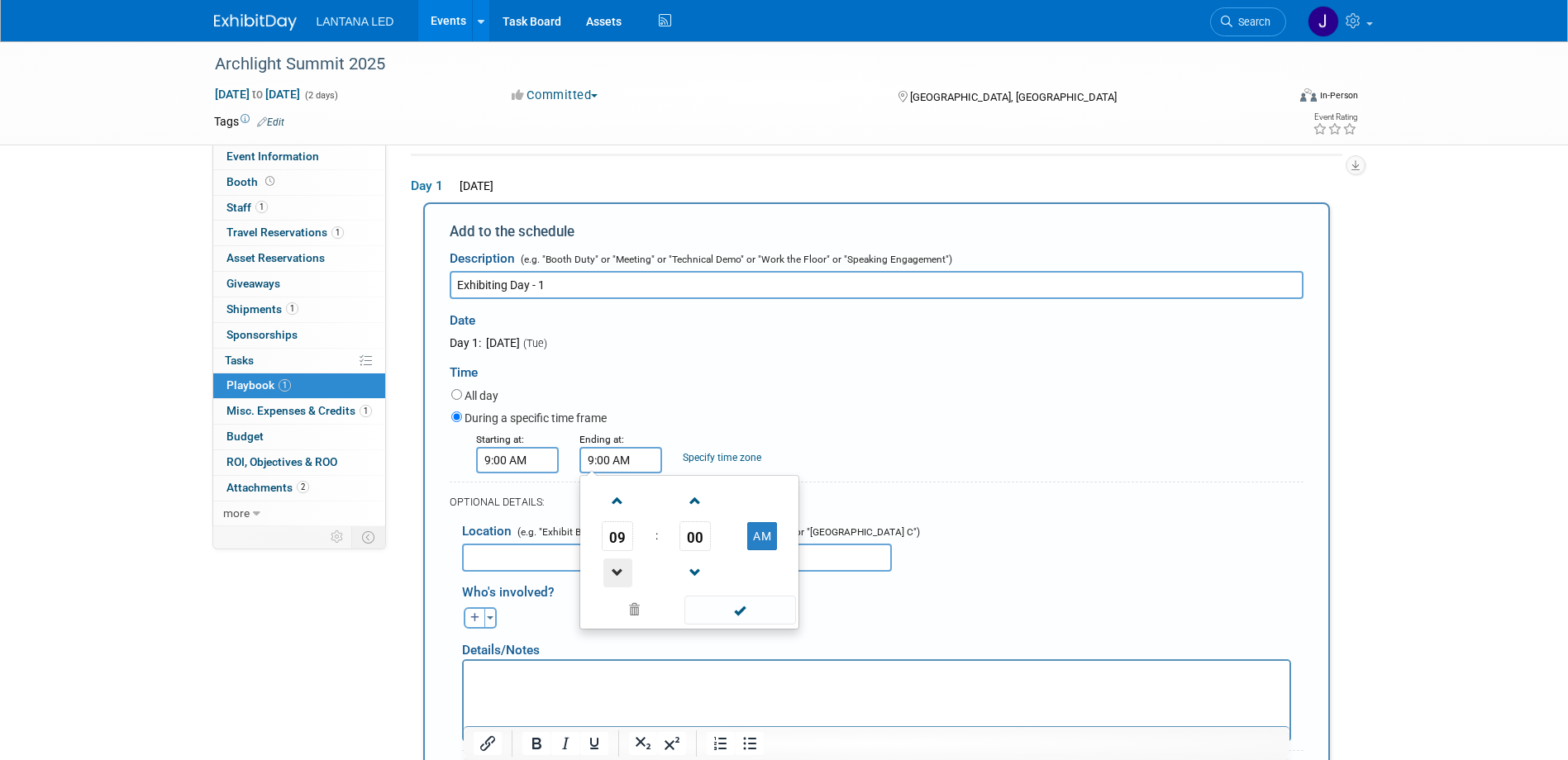
click at [613, 562] on span at bounding box center [617, 572] width 29 height 29
click at [763, 541] on button "AM" at bounding box center [762, 537] width 30 height 28
type input "7:00 PM"
click at [553, 561] on input "text" at bounding box center [676, 557] width 430 height 28
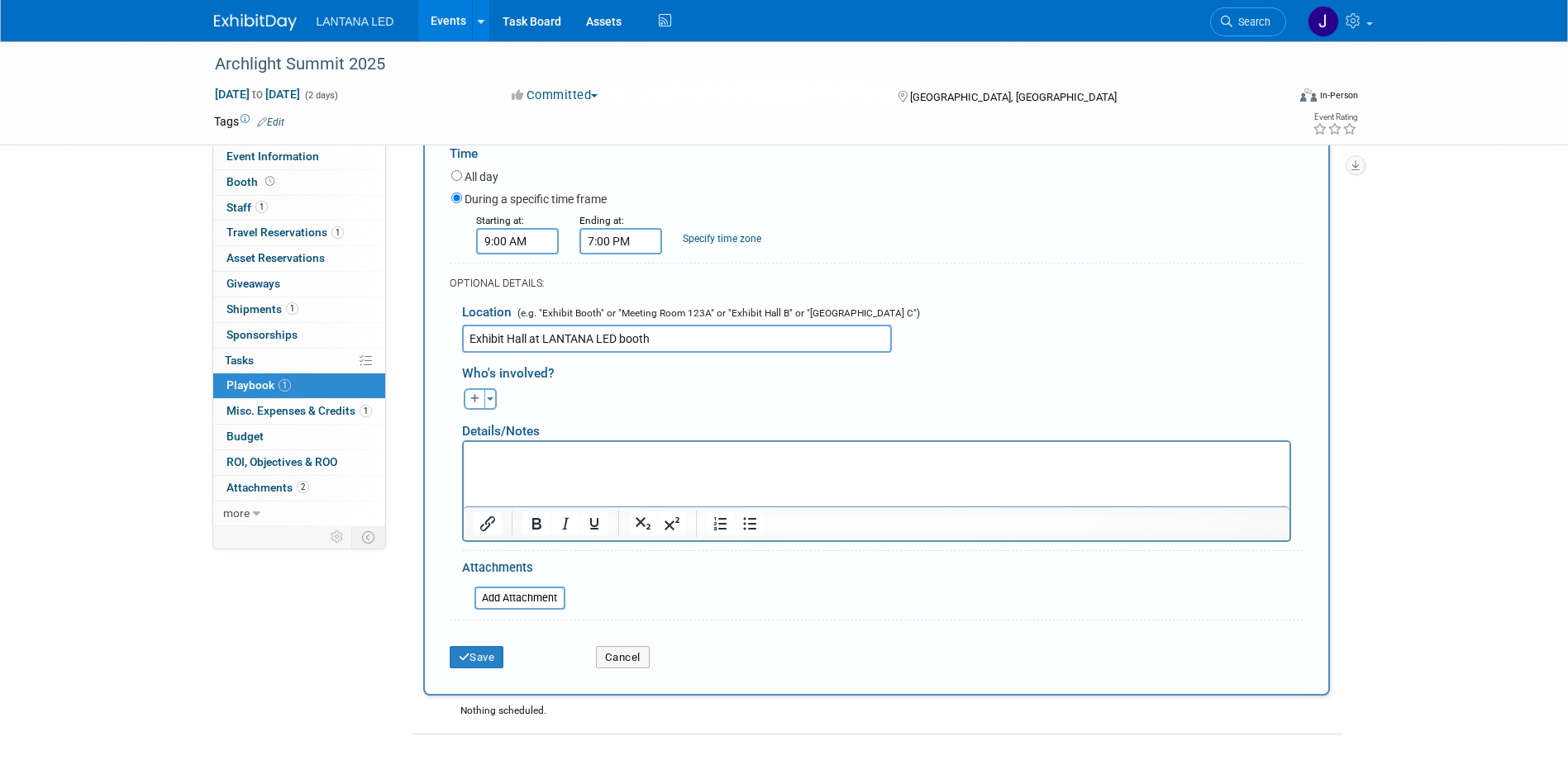
scroll to position [302, 0]
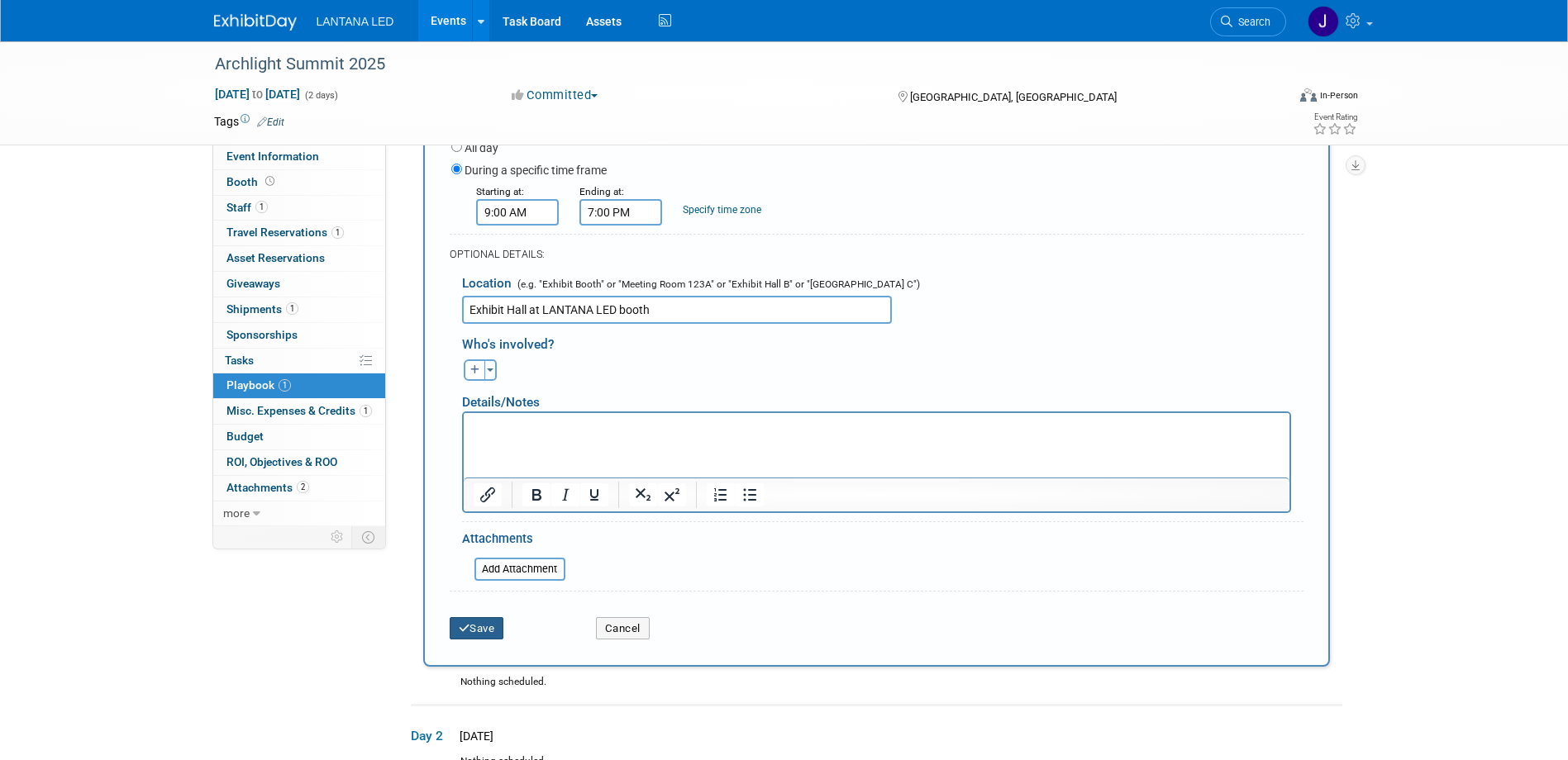
type input "Exhibit Hall at LANTANA LED booth"
click at [488, 632] on button "Save" at bounding box center [477, 629] width 55 height 23
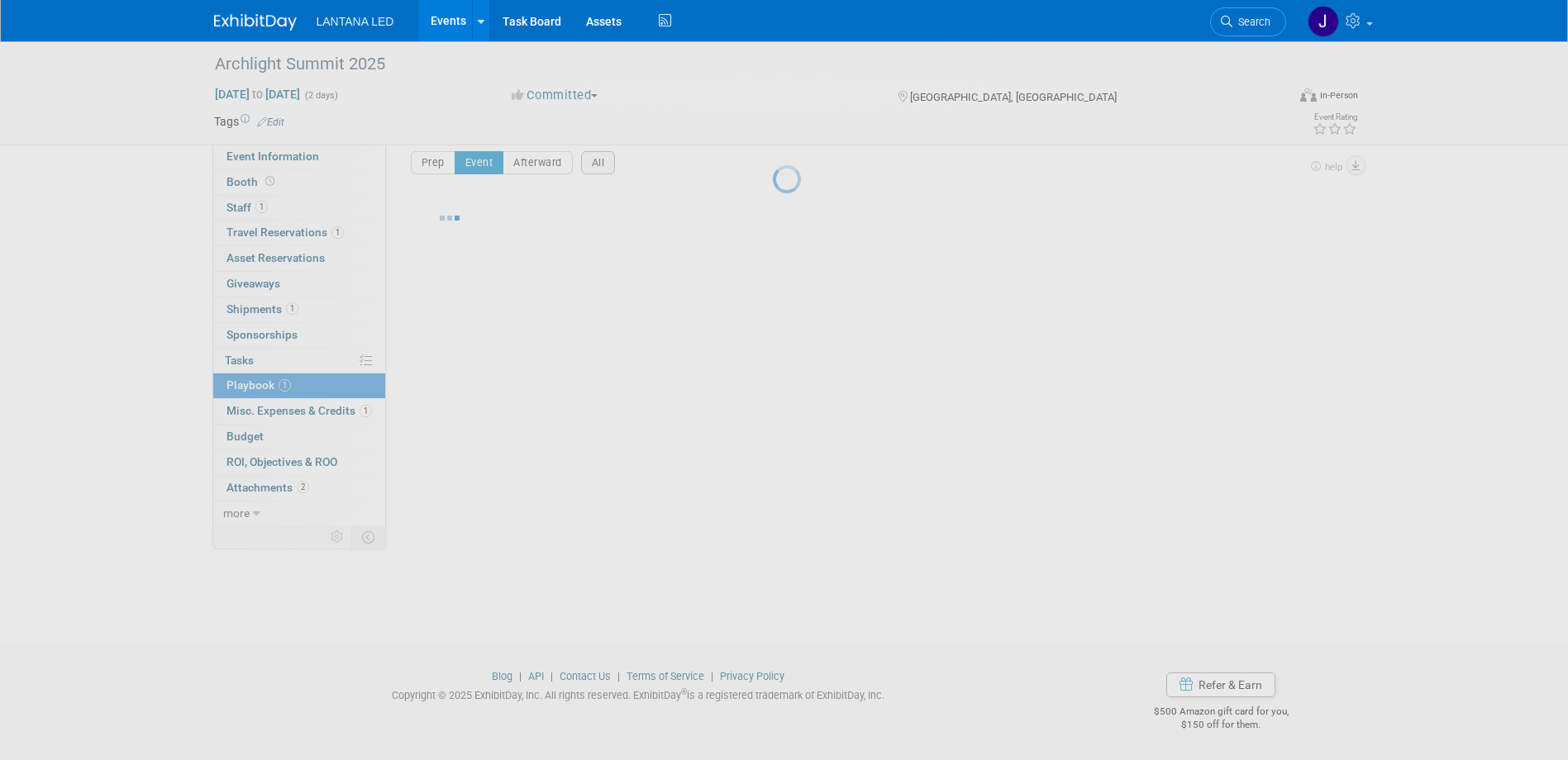
scroll to position [16, 0]
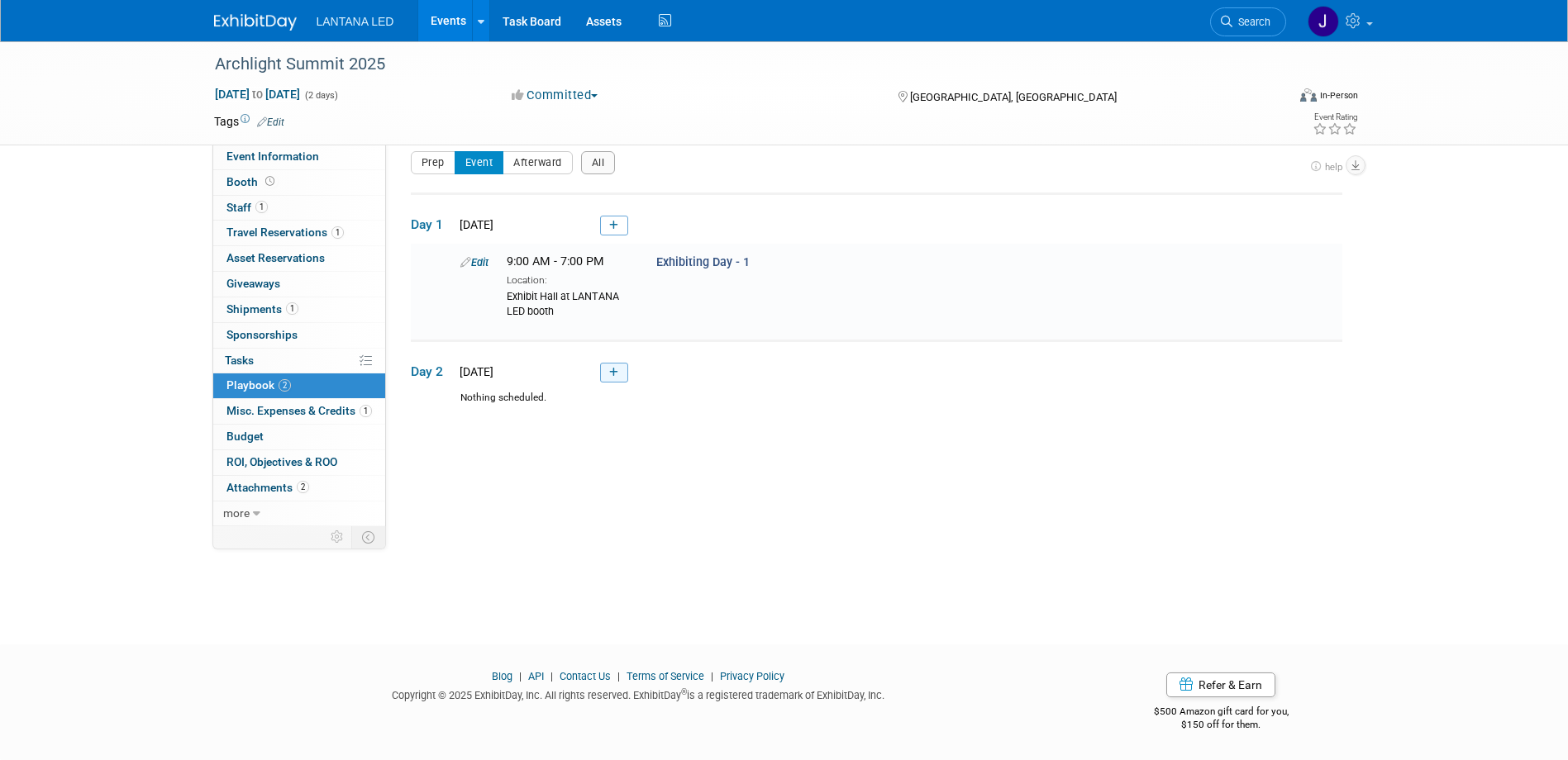
click at [614, 375] on icon at bounding box center [613, 373] width 9 height 10
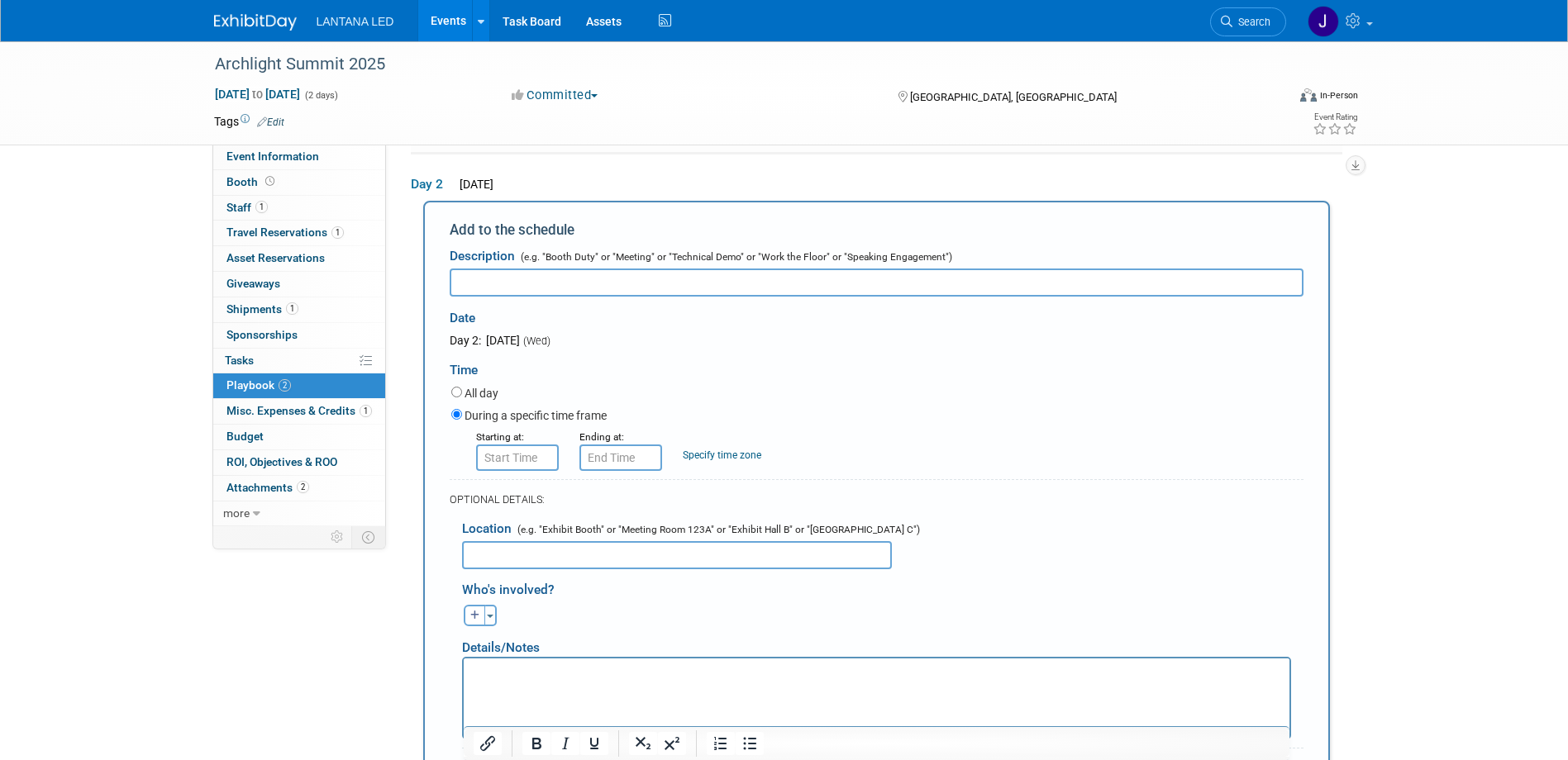
scroll to position [0, 0]
type input "Exhibiting Day 2"
click at [537, 458] on input "8:00 AM" at bounding box center [517, 458] width 82 height 27
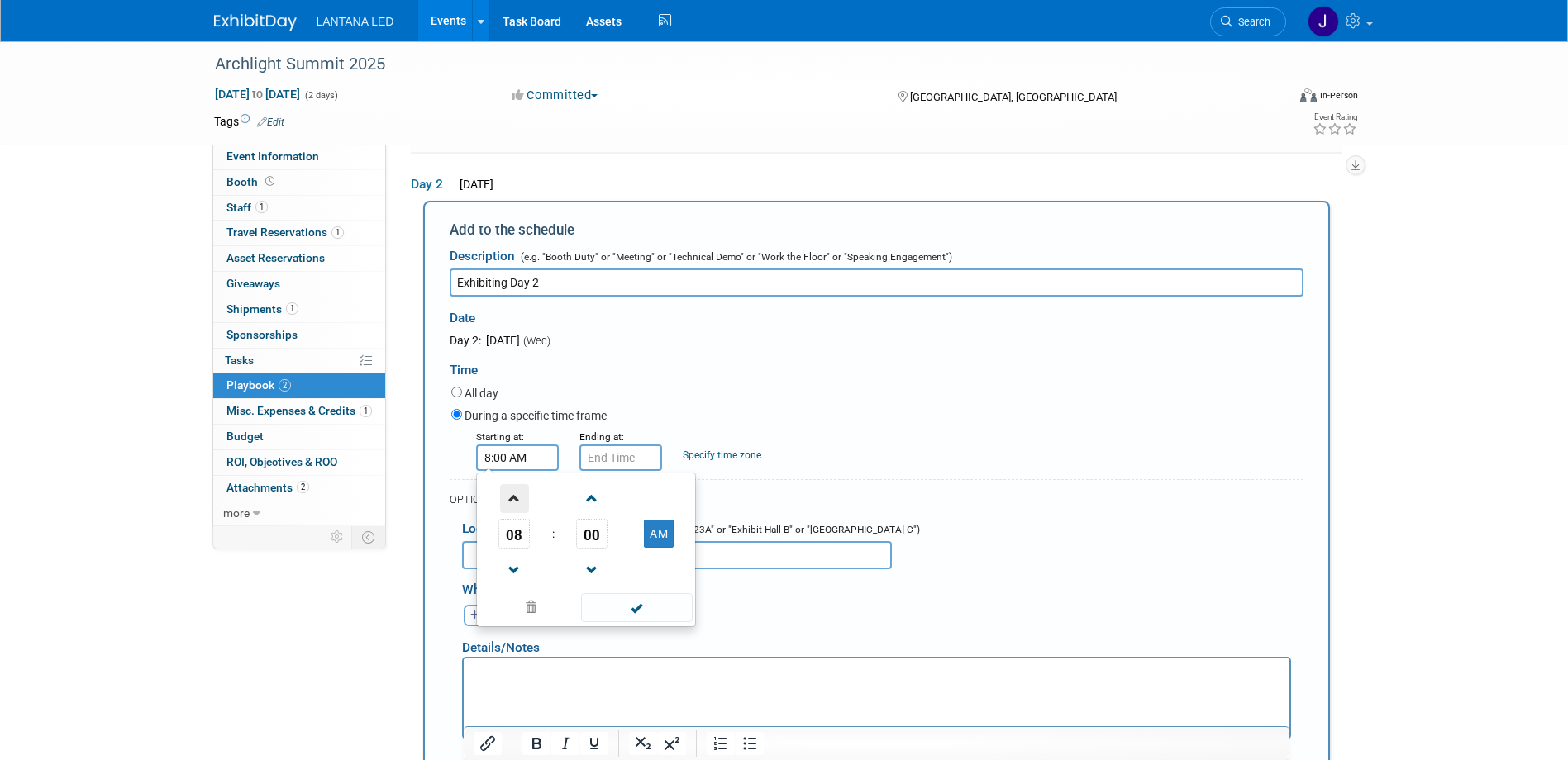
click at [517, 507] on span at bounding box center [514, 498] width 29 height 29
click at [664, 537] on button "AM" at bounding box center [659, 534] width 30 height 28
click at [660, 535] on button "PM" at bounding box center [659, 534] width 30 height 28
type input "9:00 AM"
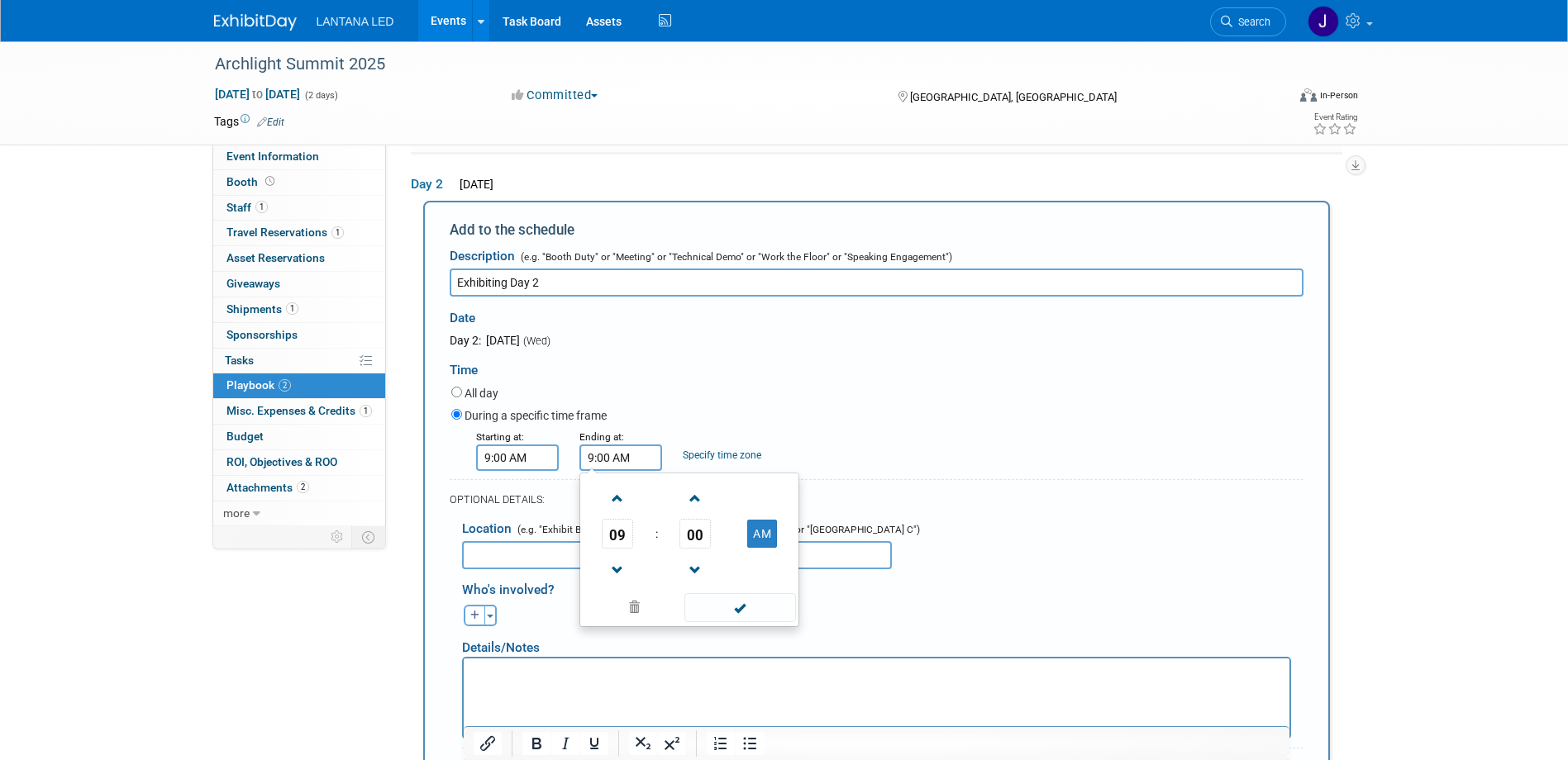
click at [624, 463] on input "9:00 AM" at bounding box center [620, 458] width 82 height 27
click at [612, 538] on span "09" at bounding box center [617, 534] width 32 height 30
click at [710, 506] on td "02" at bounding box center [716, 499] width 53 height 45
click at [758, 538] on button "AM" at bounding box center [762, 534] width 30 height 28
type input "2:00 PM"
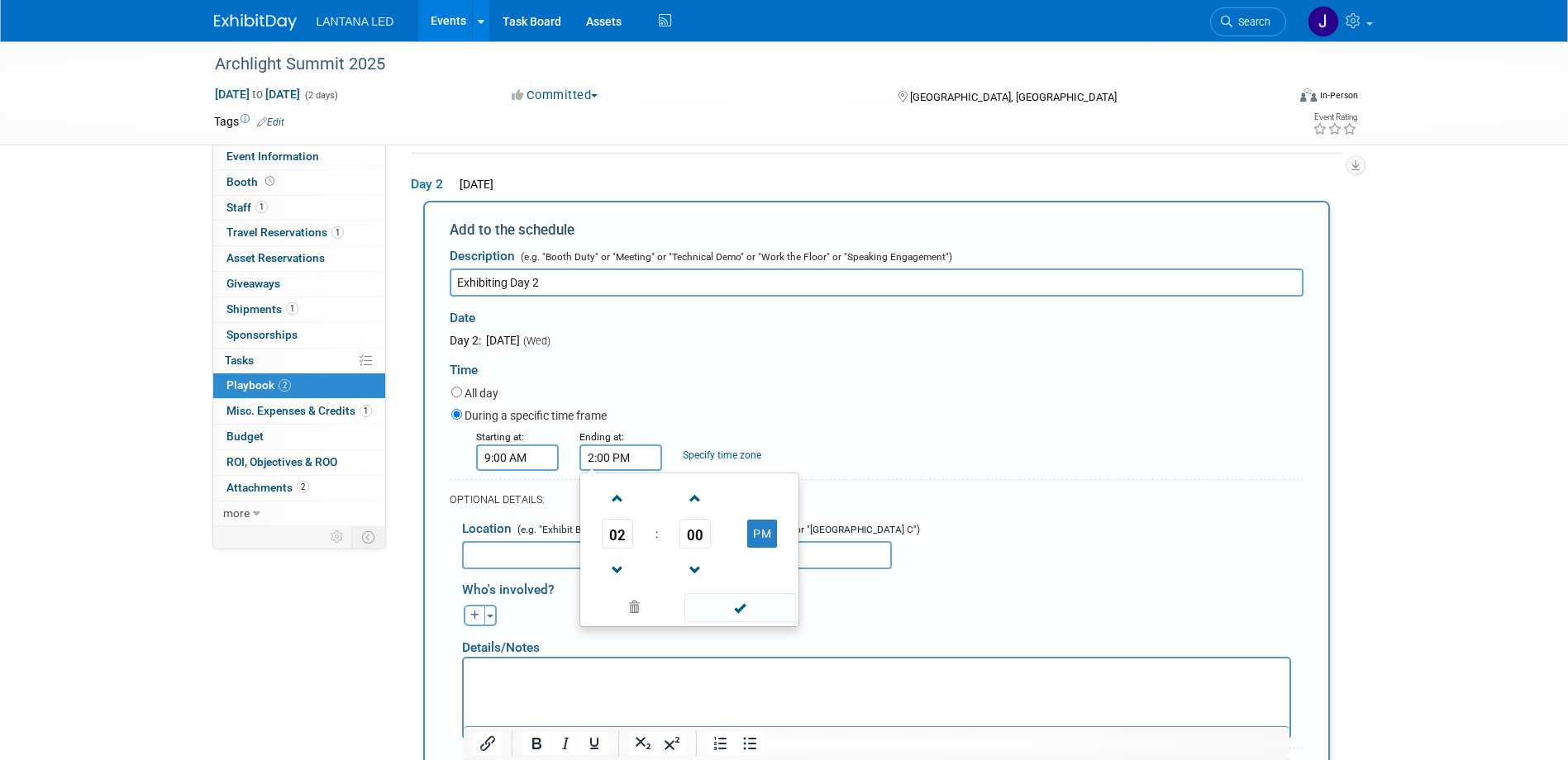
click at [547, 554] on input "text" at bounding box center [676, 555] width 430 height 28
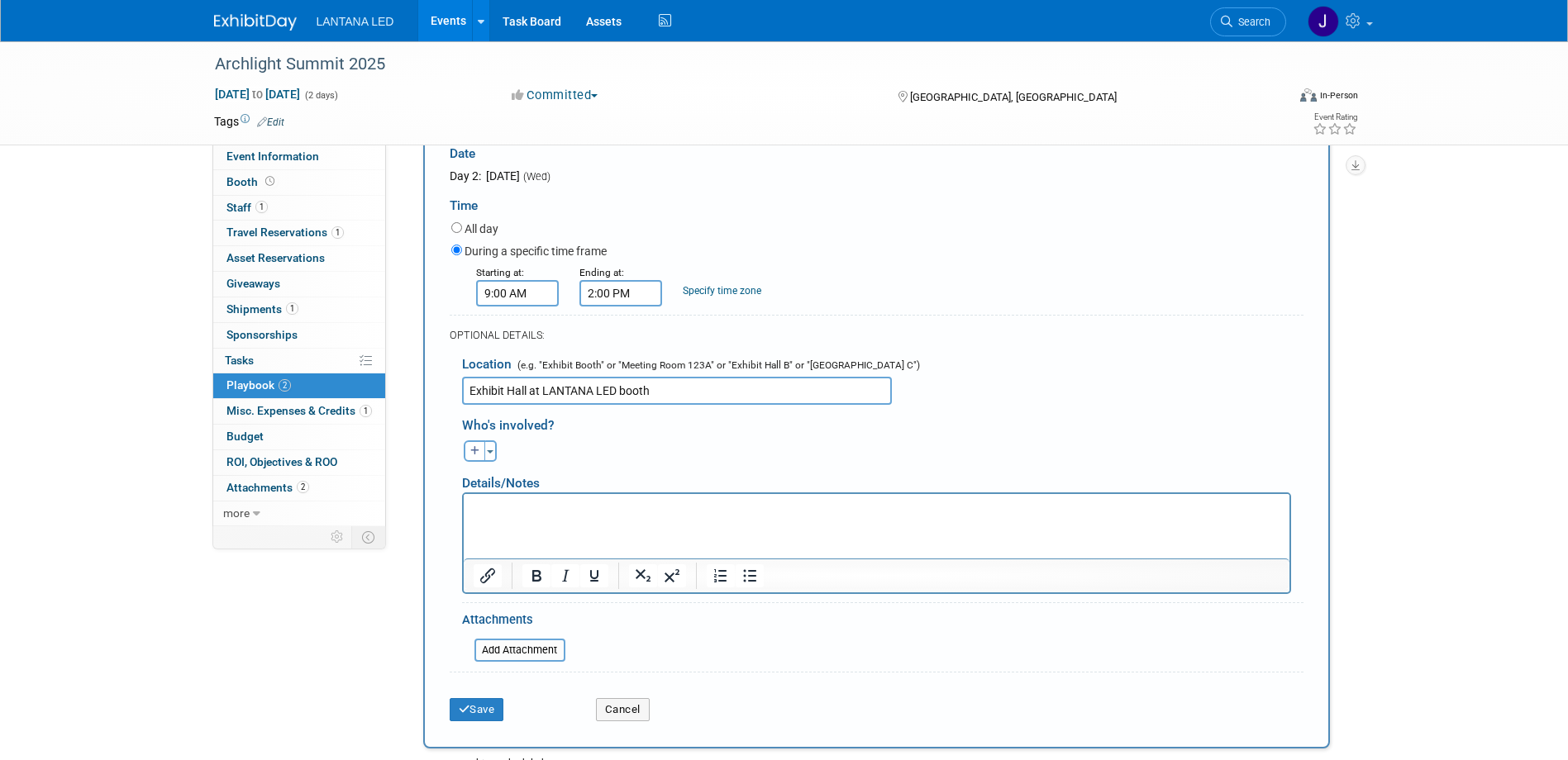
scroll to position [367, 0]
type input "Exhibit Hall at LANTANA LED booth"
click at [474, 460] on button "button" at bounding box center [474, 450] width 22 height 22
select select
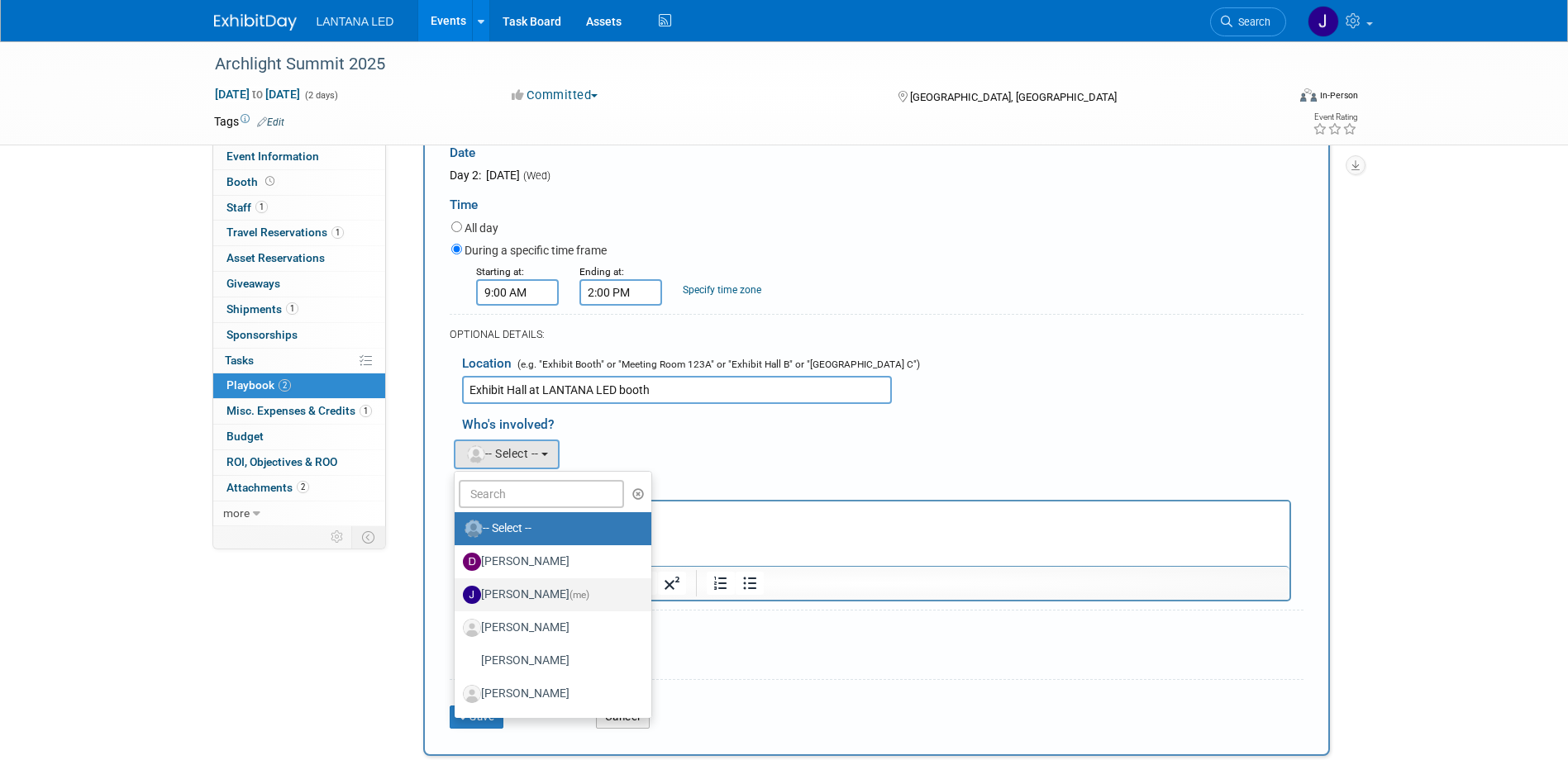
click at [484, 599] on label "[PERSON_NAME] (me)" at bounding box center [549, 595] width 173 height 27
click at [457, 598] on input "[PERSON_NAME] (me)" at bounding box center [451, 592] width 11 height 11
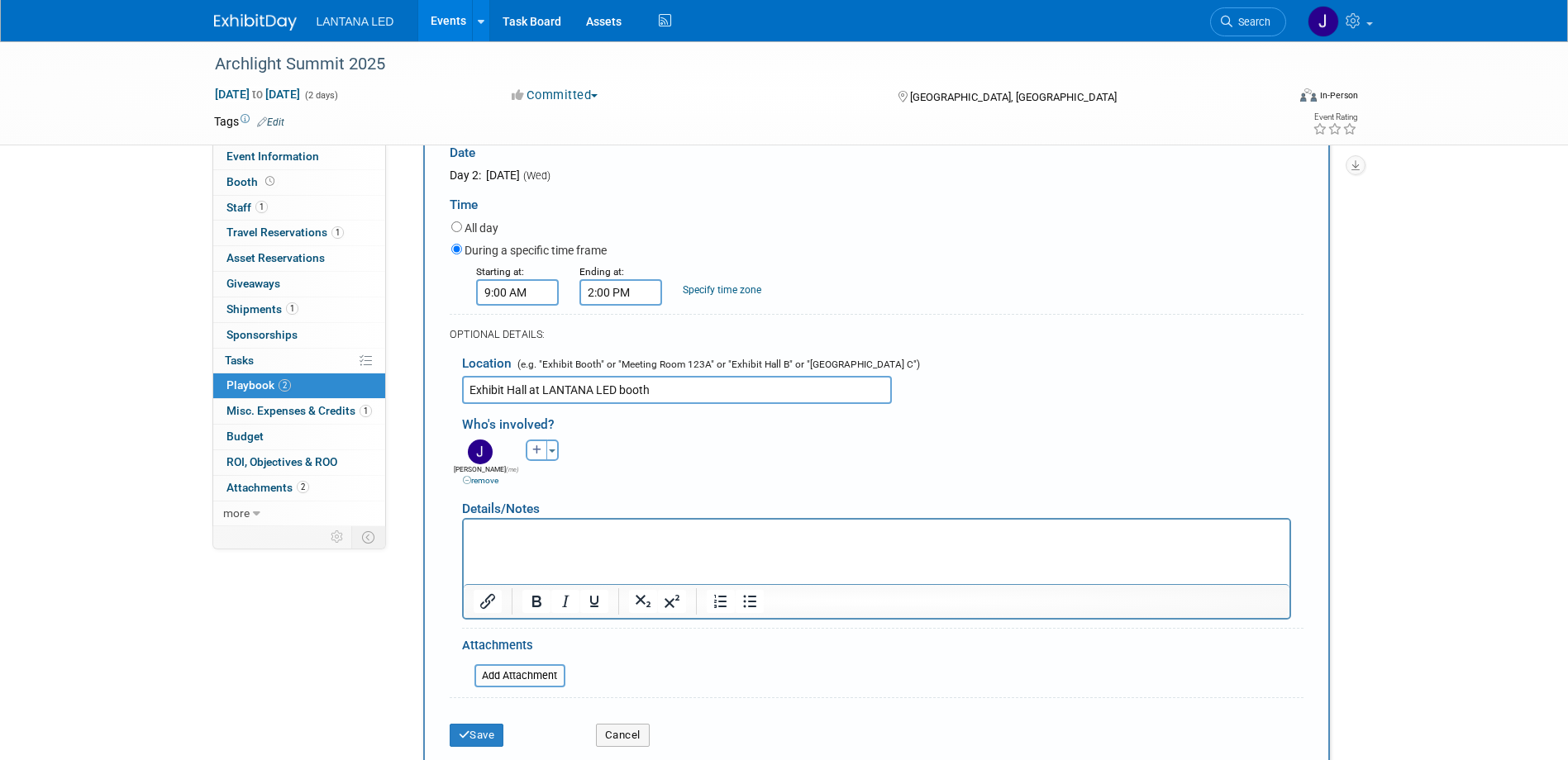
click at [510, 529] on p "Rich Text Area. Press ALT-0 for help." at bounding box center [876, 534] width 807 height 17
click at [486, 737] on button "Save" at bounding box center [477, 735] width 55 height 23
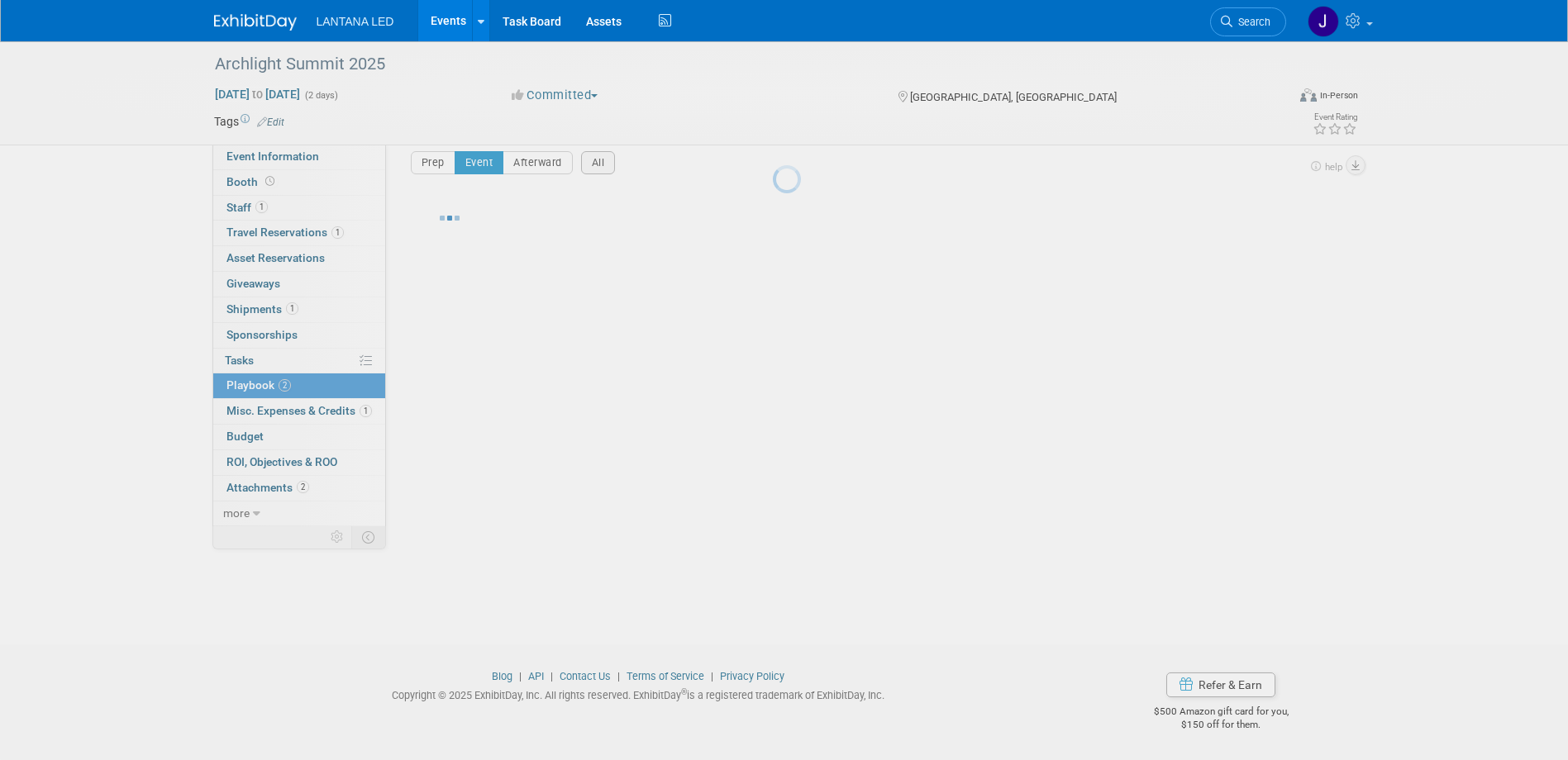
scroll to position [16, 0]
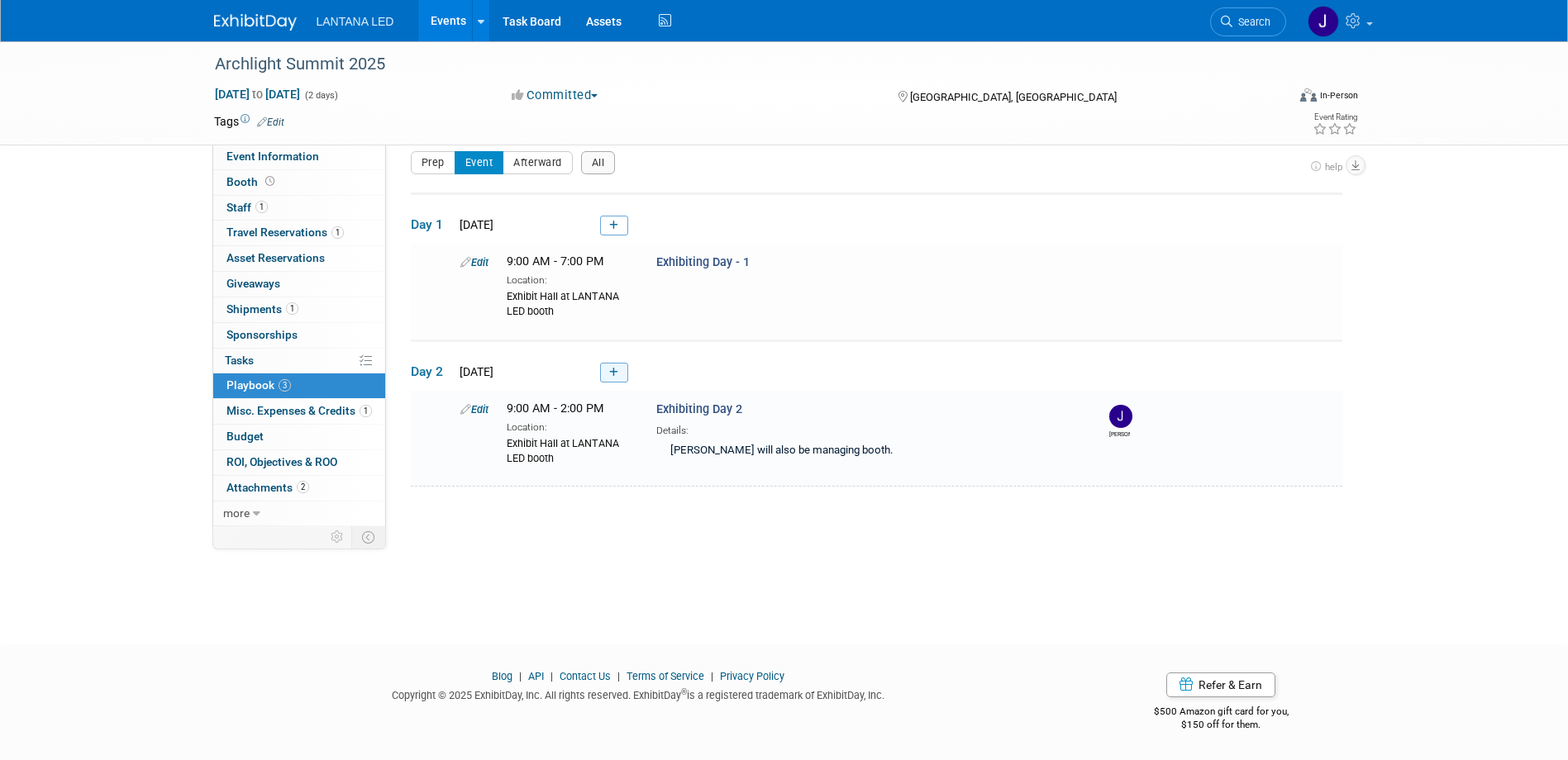
click at [619, 374] on link at bounding box center [614, 373] width 28 height 20
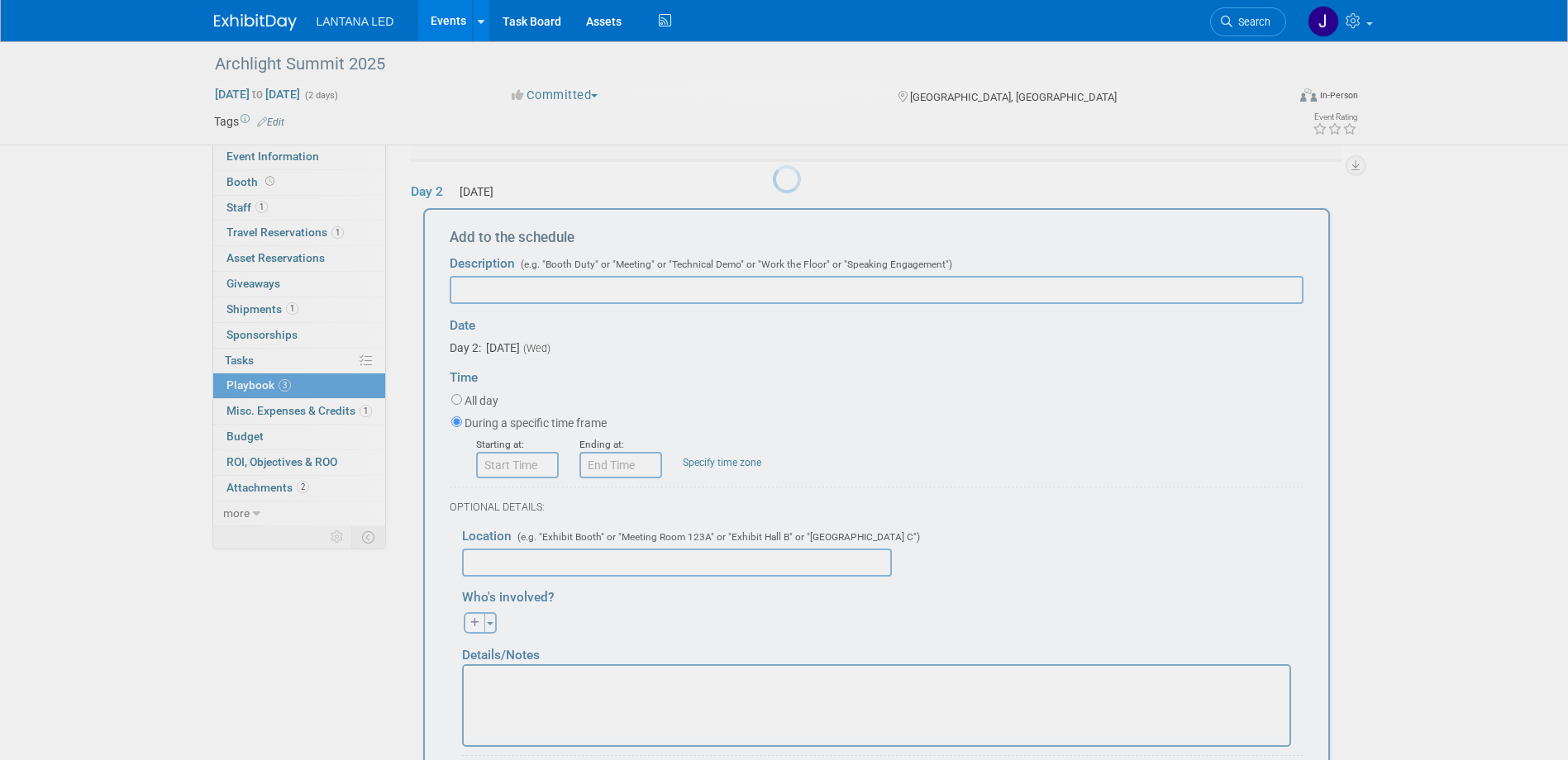
scroll to position [202, 0]
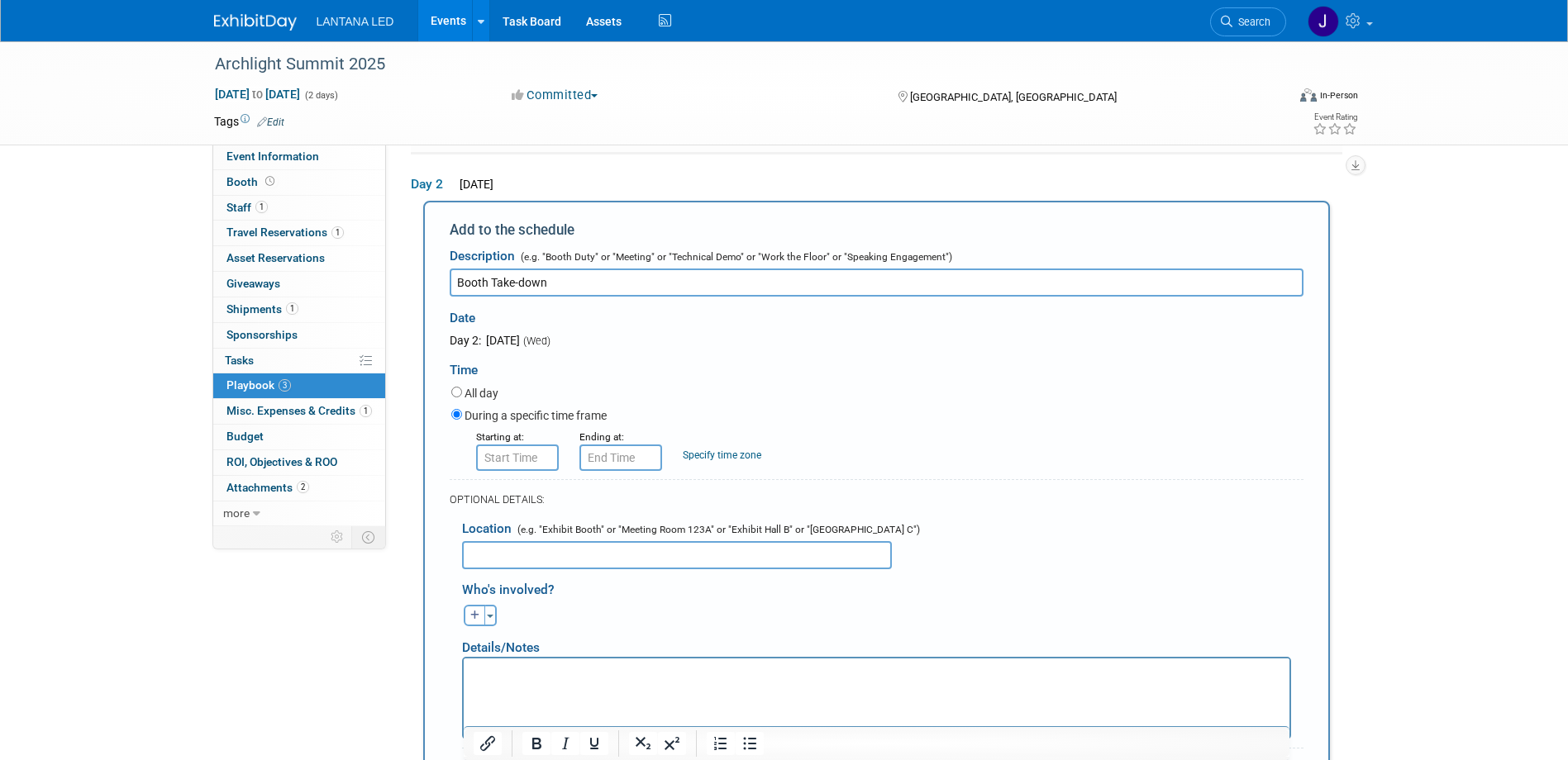
type input "Booth Take-down"
click at [501, 455] on input "8:00 AM" at bounding box center [517, 458] width 82 height 27
click at [515, 507] on span at bounding box center [514, 498] width 29 height 29
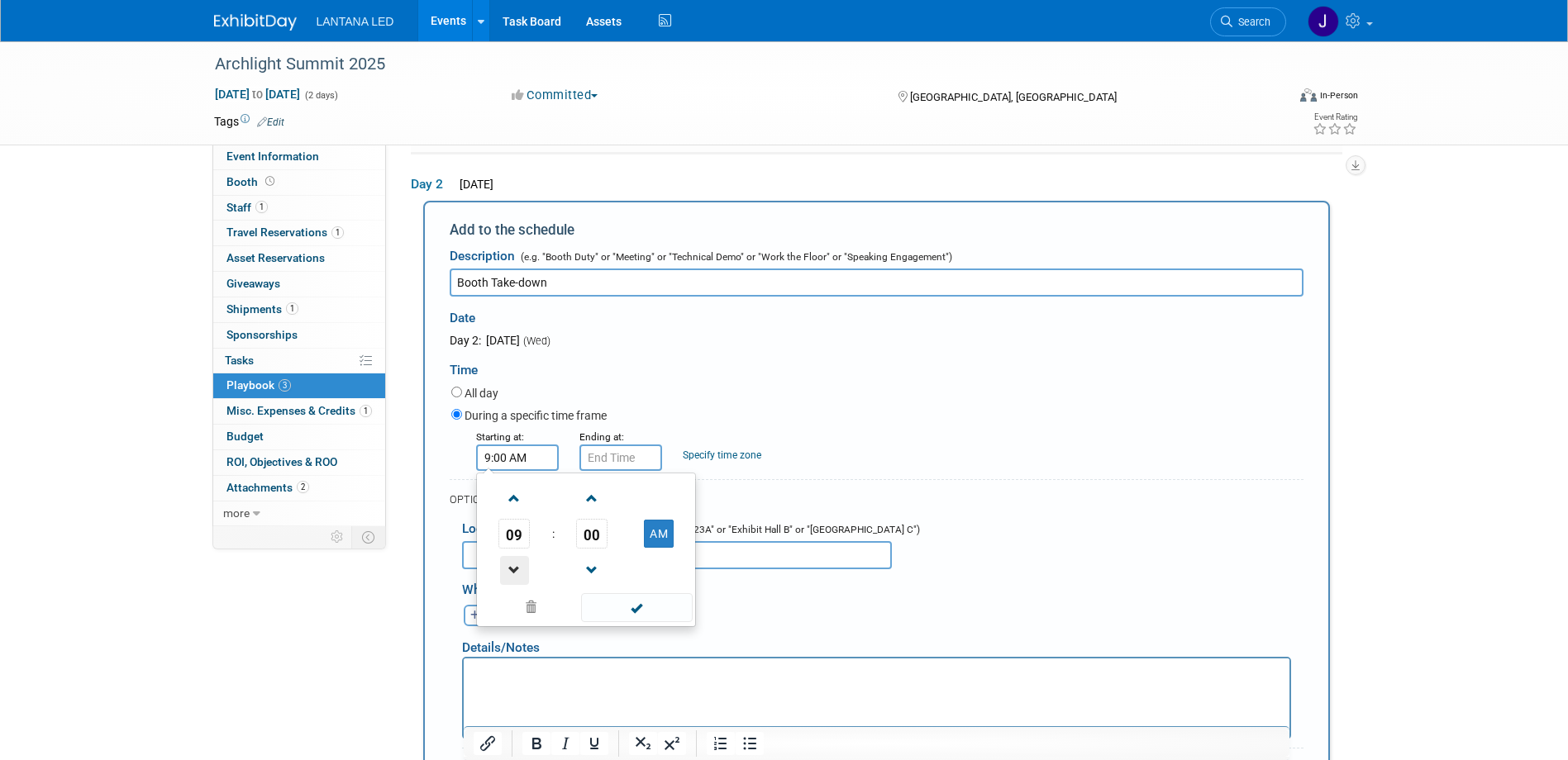
click at [510, 566] on span at bounding box center [514, 570] width 29 height 29
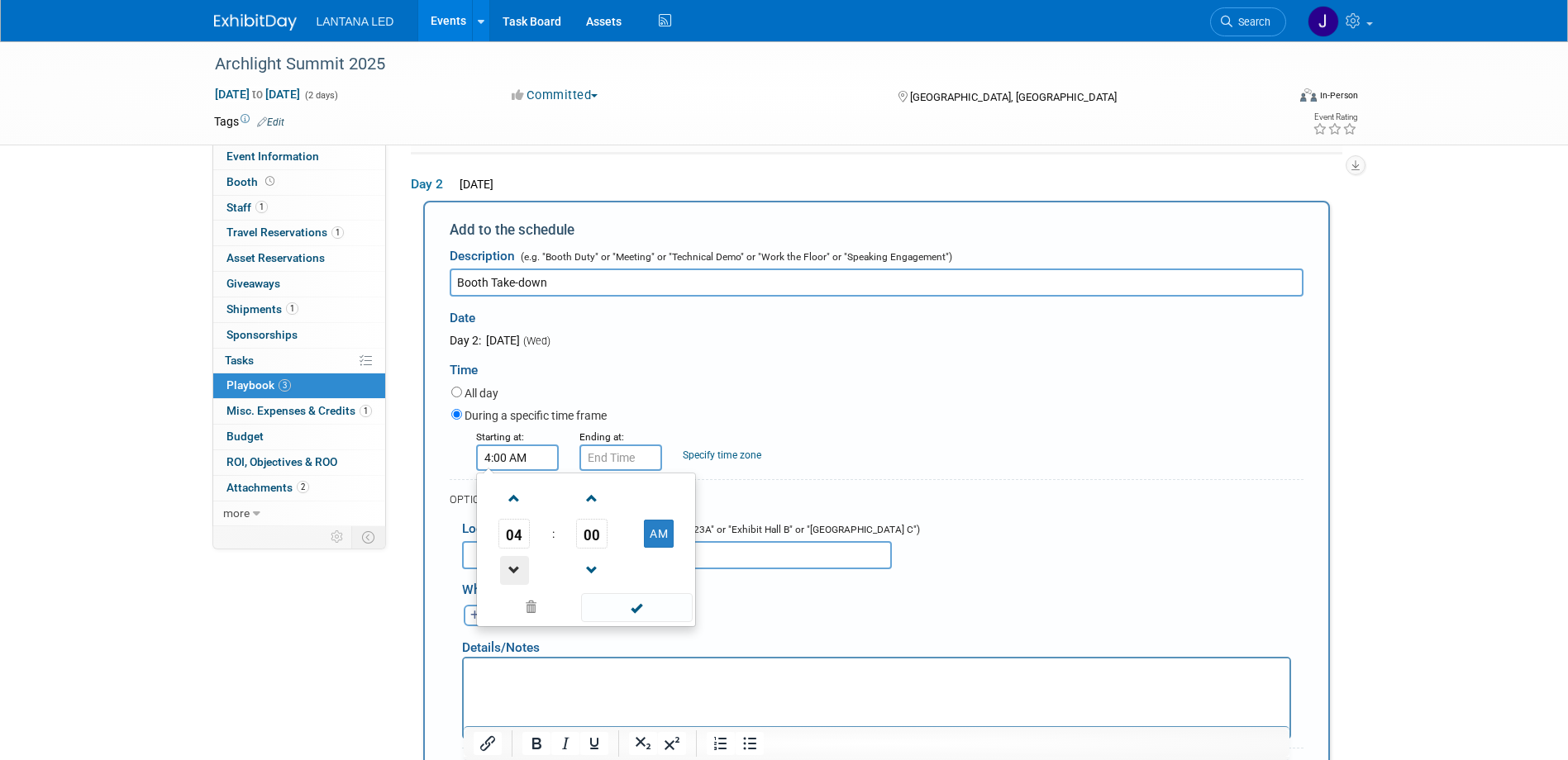
click at [510, 566] on span at bounding box center [514, 570] width 29 height 29
click at [651, 537] on button "AM" at bounding box center [659, 534] width 30 height 28
type input "2:00 PM"
click at [619, 455] on input "2:00 PM" at bounding box center [620, 458] width 82 height 27
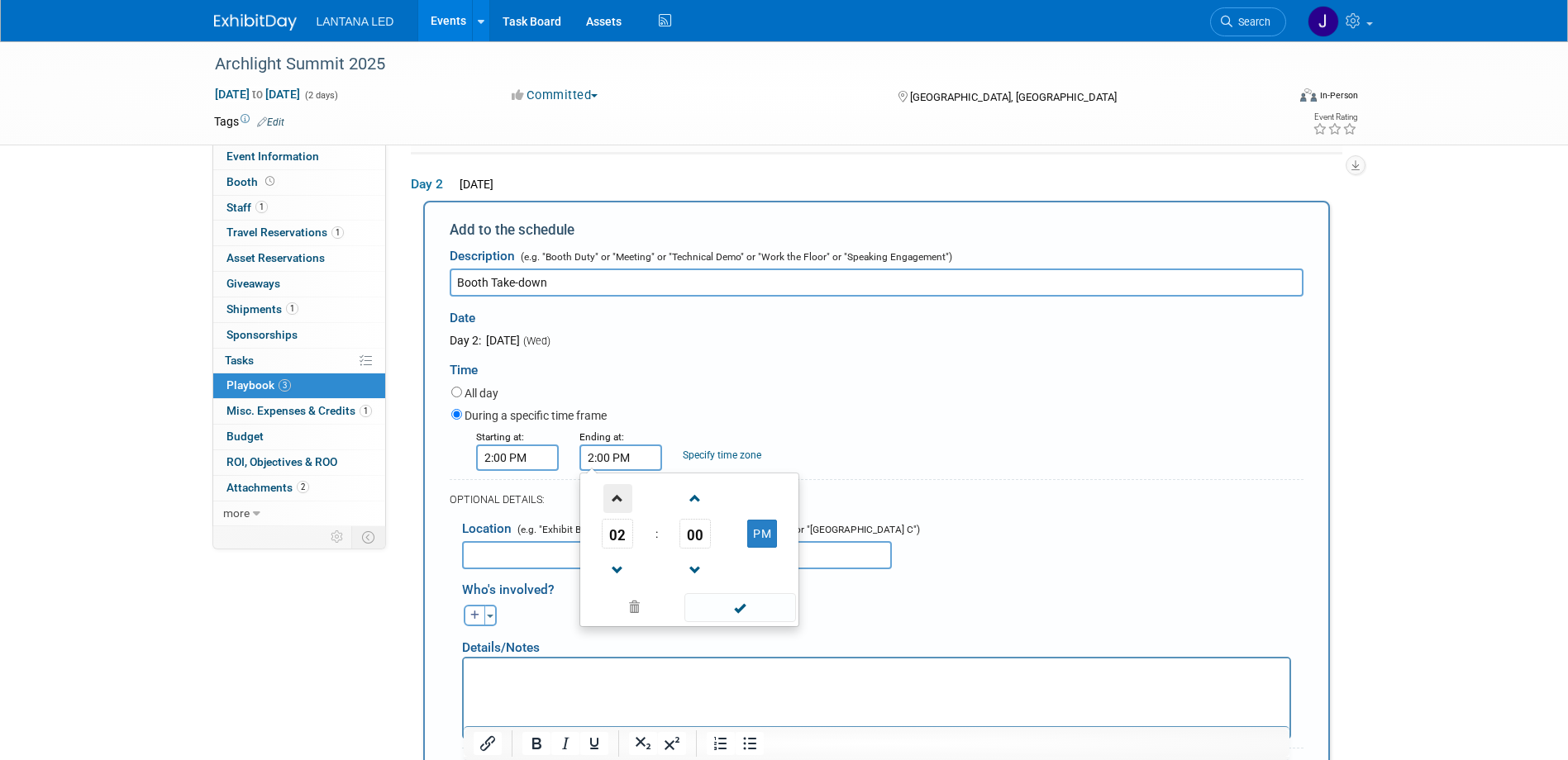
click at [622, 501] on span at bounding box center [617, 498] width 29 height 29
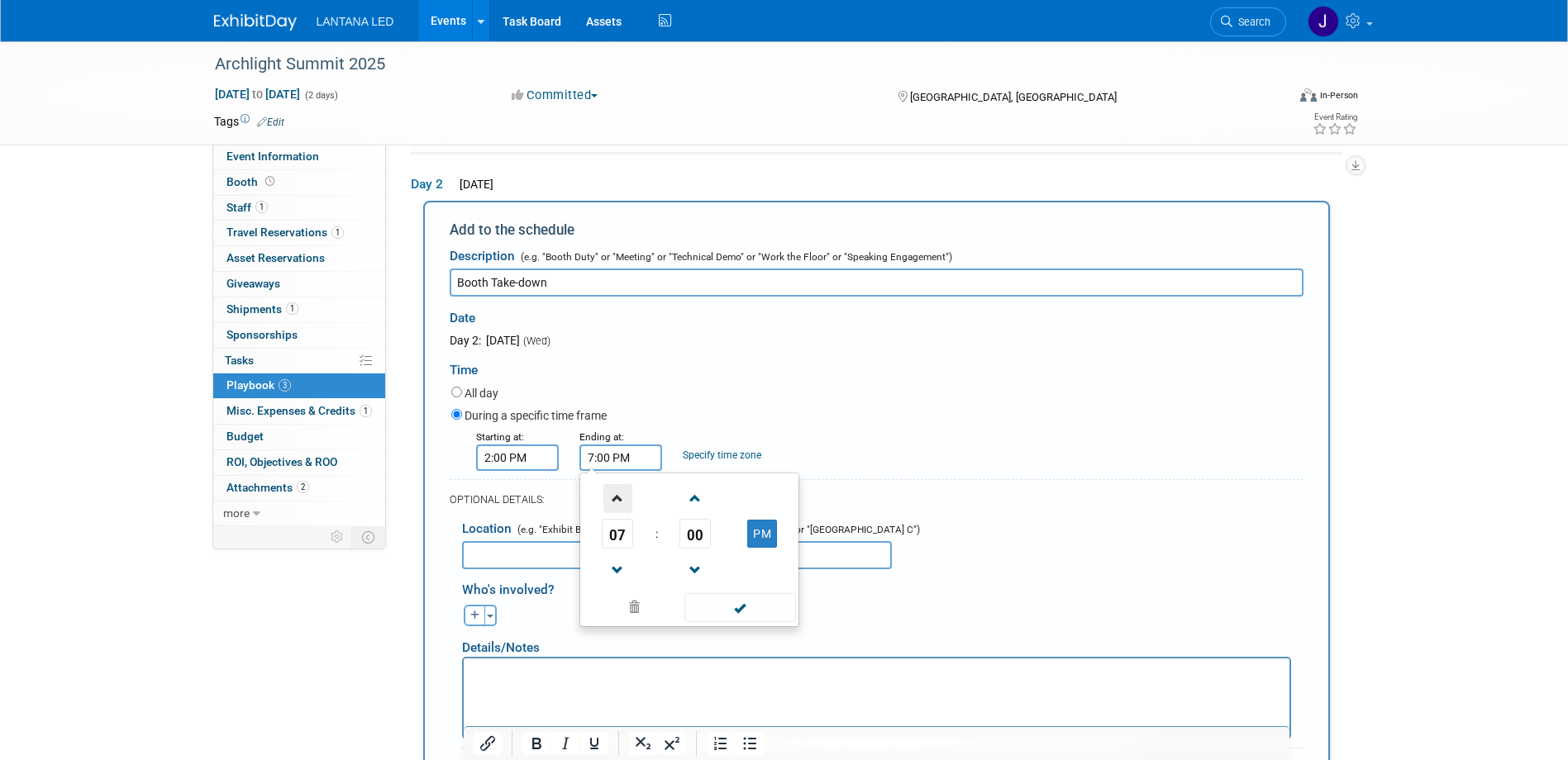
click at [622, 501] on span at bounding box center [617, 498] width 29 height 29
type input "8:00 PM"
click at [688, 536] on span "00" at bounding box center [696, 534] width 32 height 30
click at [740, 396] on div "All day" at bounding box center [877, 395] width 852 height 22
click at [712, 457] on link "Specify time zone" at bounding box center [722, 455] width 78 height 12
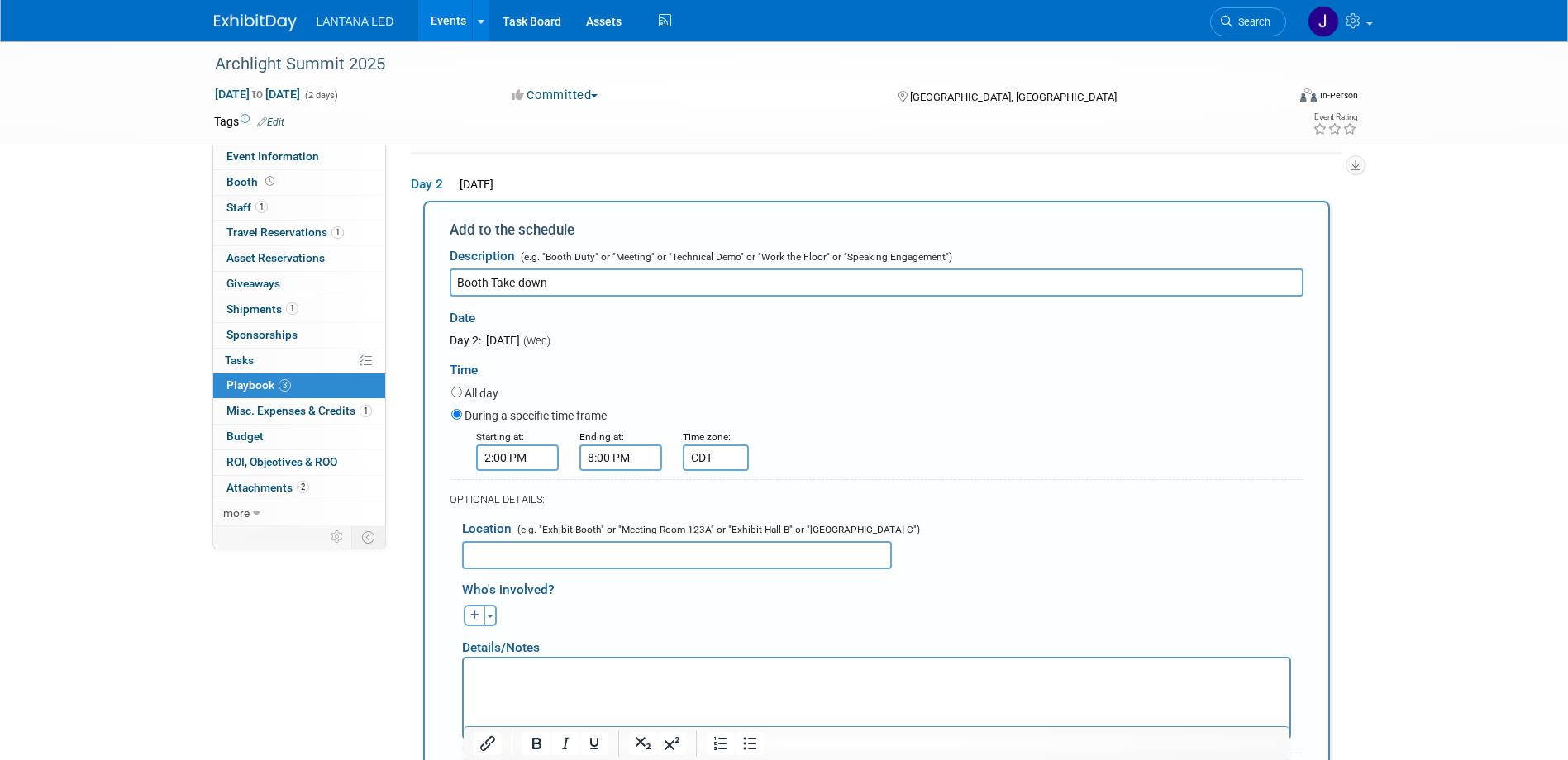
type input "CDT"
click at [532, 557] on input "text" at bounding box center [676, 555] width 430 height 28
type input "LANTANA LED booth"
click at [470, 620] on icon "button" at bounding box center [475, 615] width 10 height 10
select select
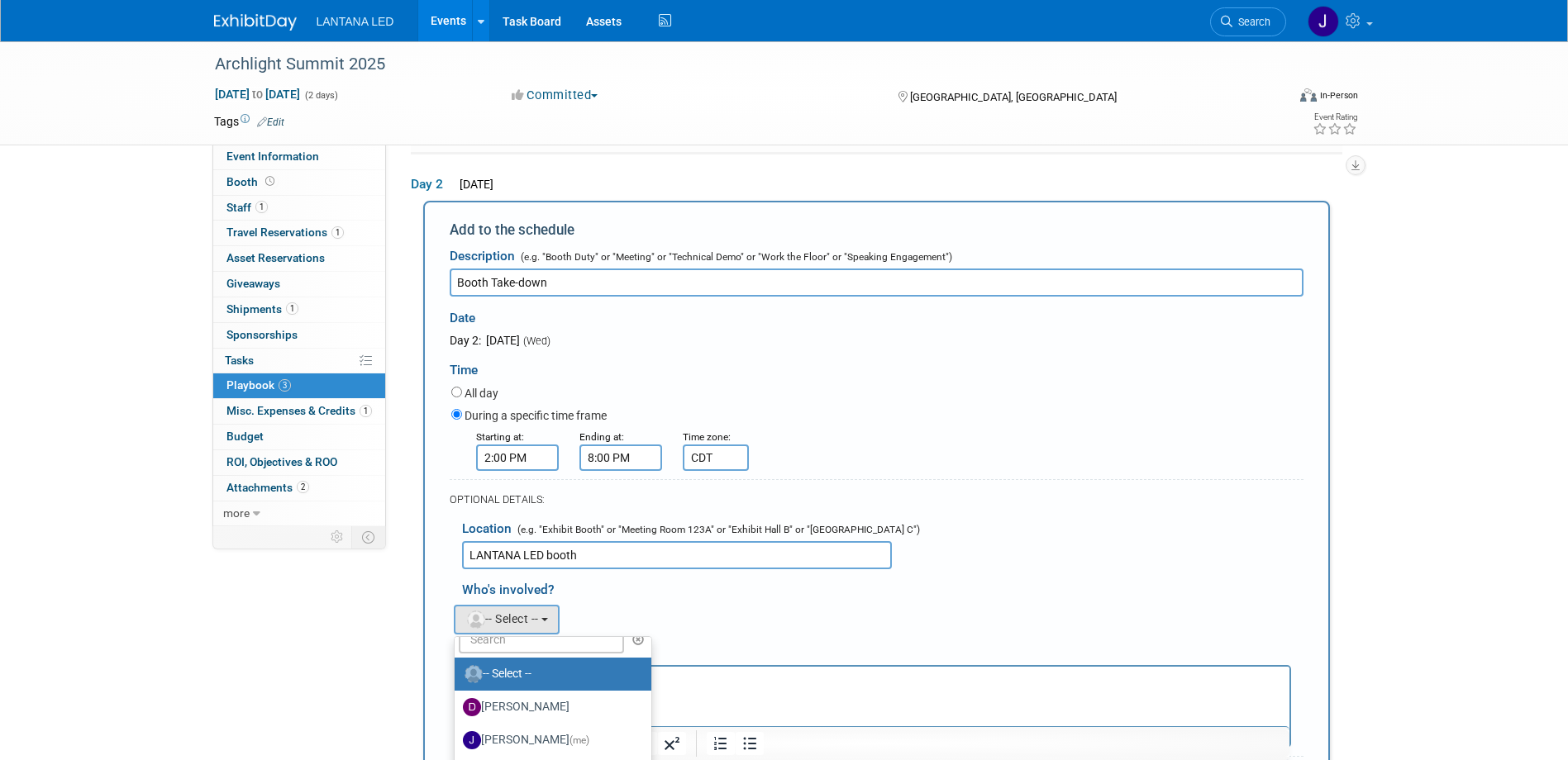
scroll to position [30, 0]
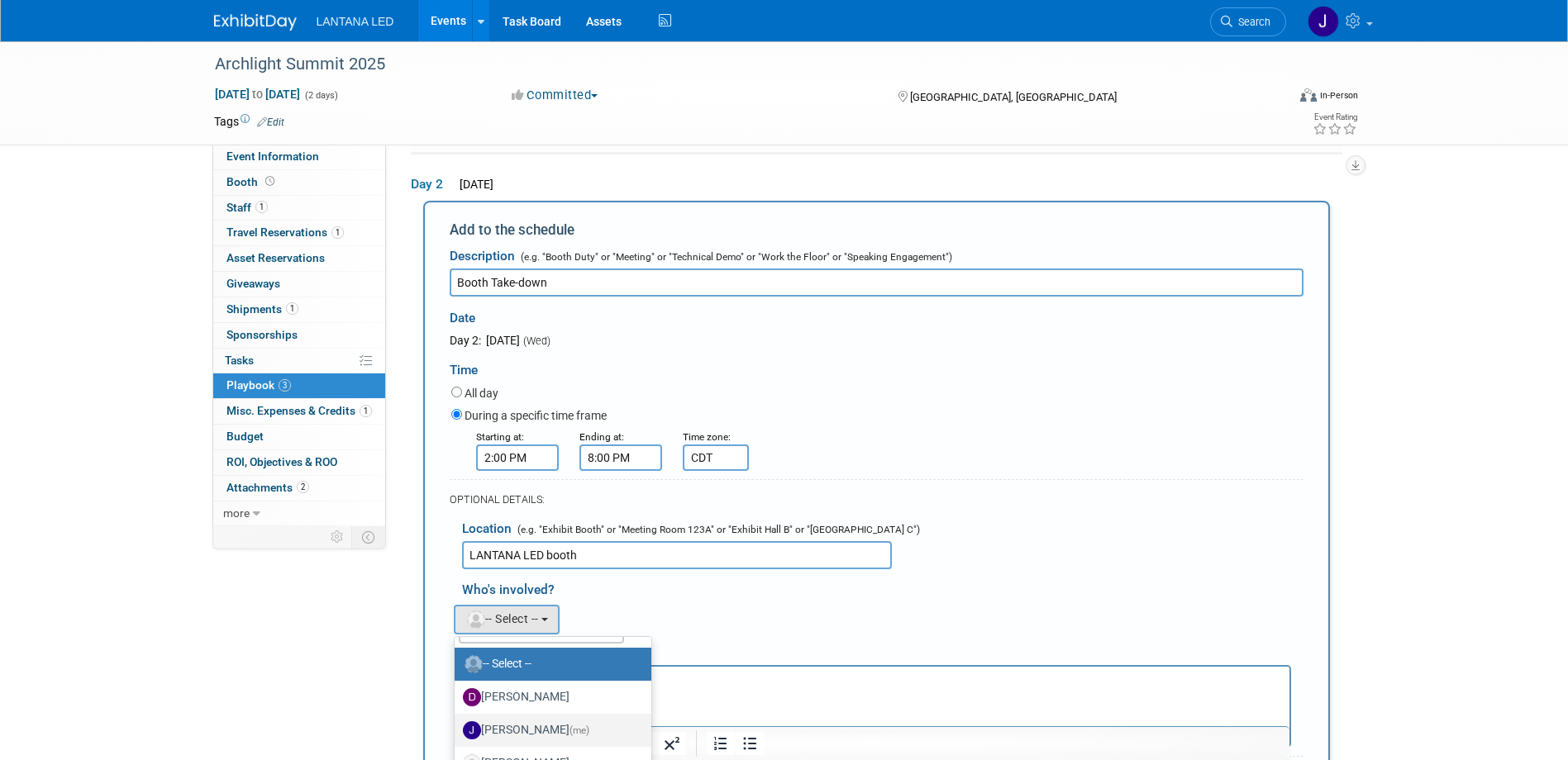
click at [504, 727] on label "[PERSON_NAME] (me)" at bounding box center [549, 730] width 173 height 27
click at [457, 727] on input "[PERSON_NAME] (me)" at bounding box center [451, 728] width 11 height 11
select select "f43073a2-d621-4dea-b052-91375a848264"
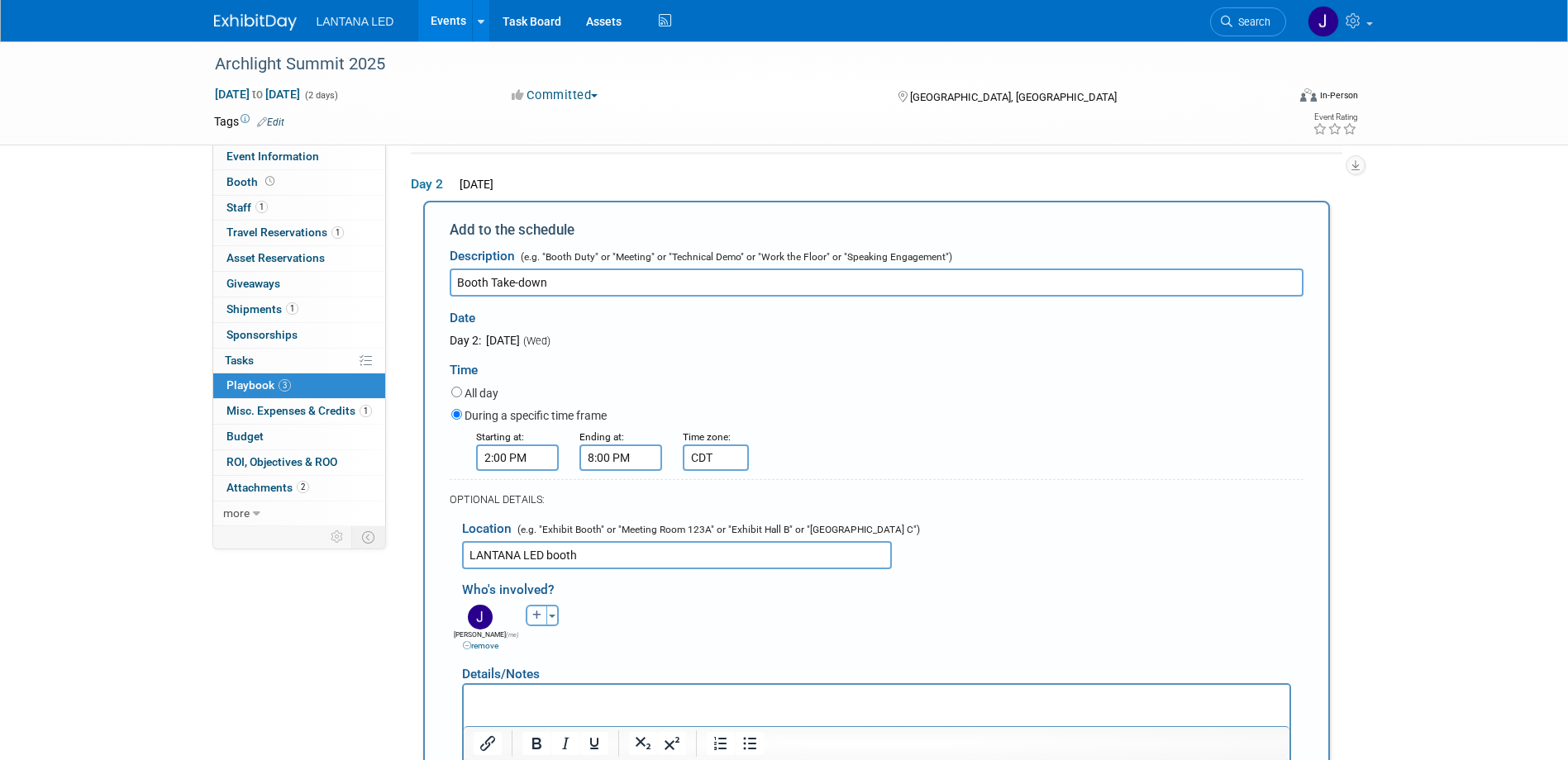
click at [538, 617] on icon "button" at bounding box center [538, 615] width 10 height 10
select select
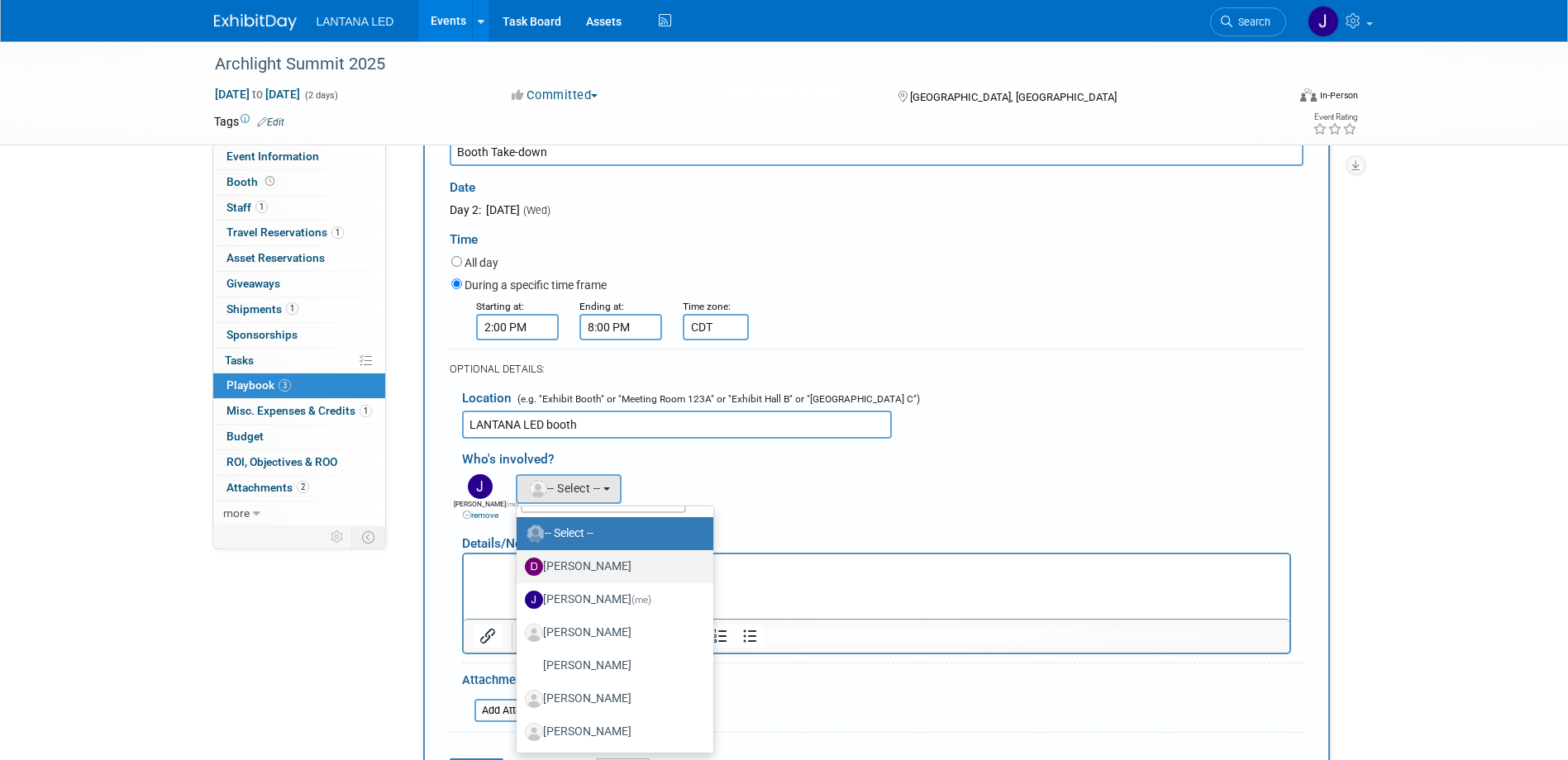
scroll to position [532, 0]
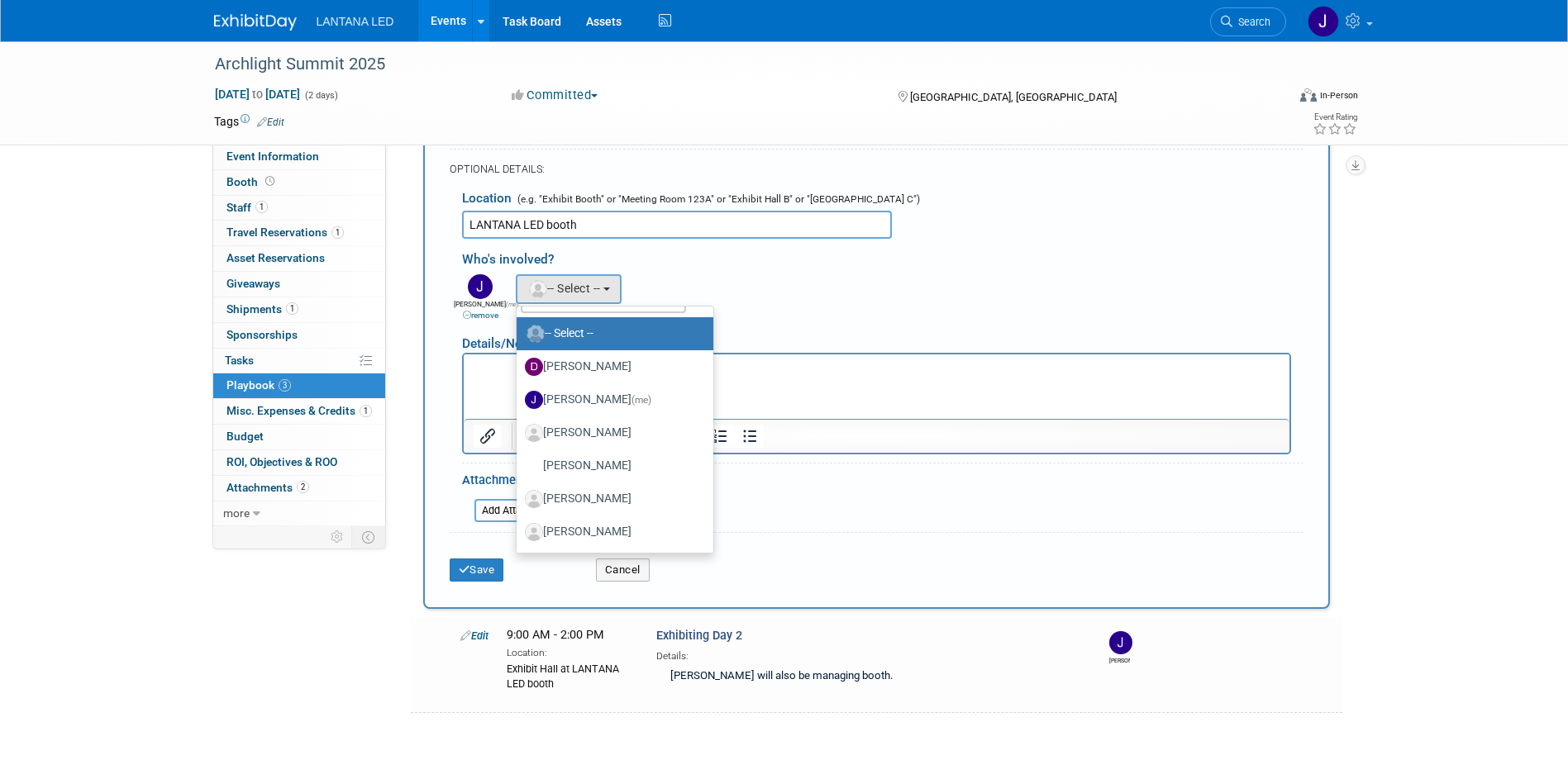
click at [490, 377] on html at bounding box center [876, 365] width 826 height 23
click at [489, 377] on html at bounding box center [876, 365] width 826 height 23
click at [795, 316] on div "[PERSON_NAME] remove [PERSON_NAME] (me) remove [PERSON_NAME] remove remove remo…" at bounding box center [882, 296] width 866 height 51
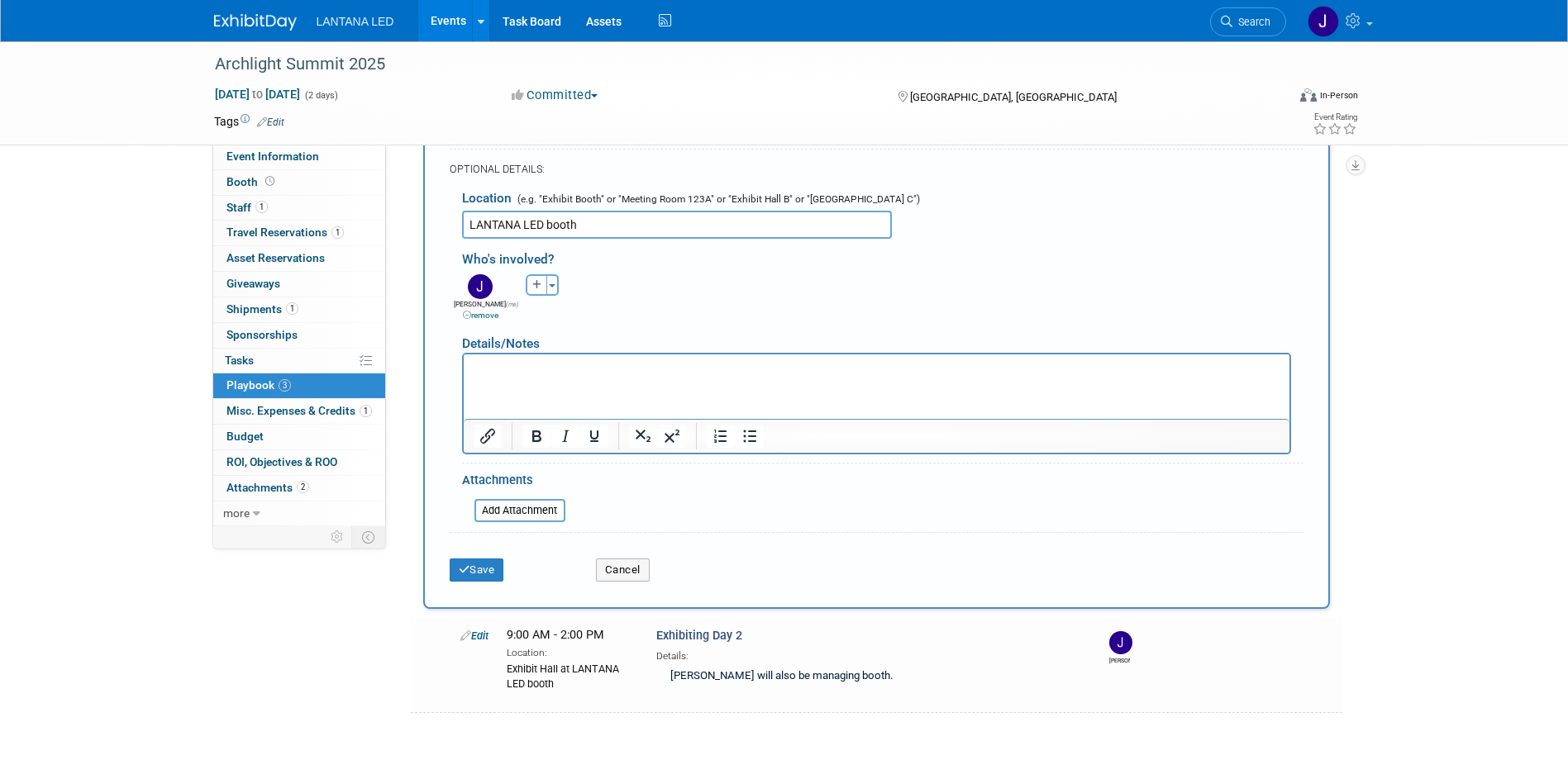
click at [609, 377] on html at bounding box center [876, 365] width 826 height 23
click at [494, 569] on button "Save" at bounding box center [477, 570] width 55 height 23
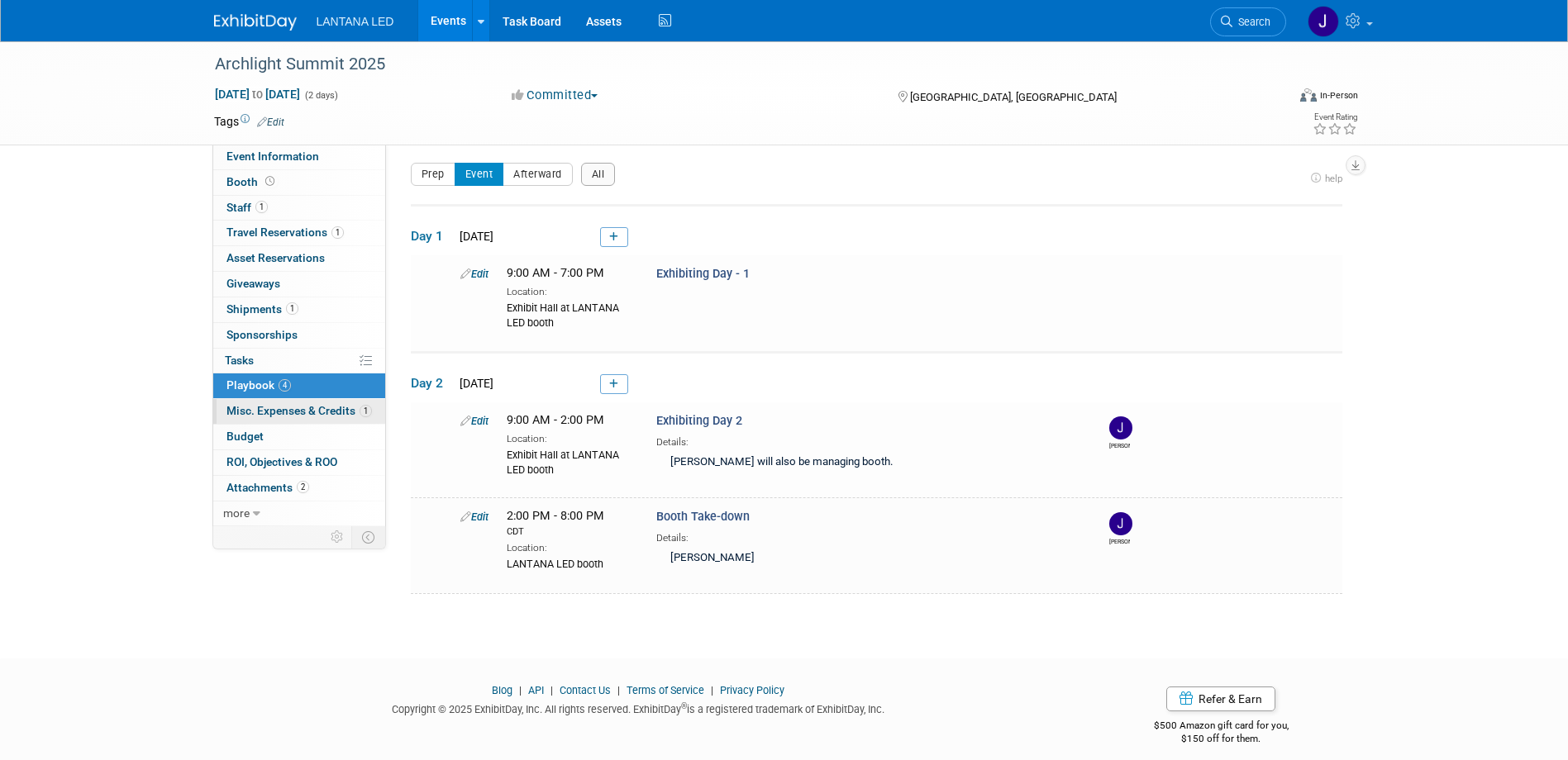
scroll to position [0, 0]
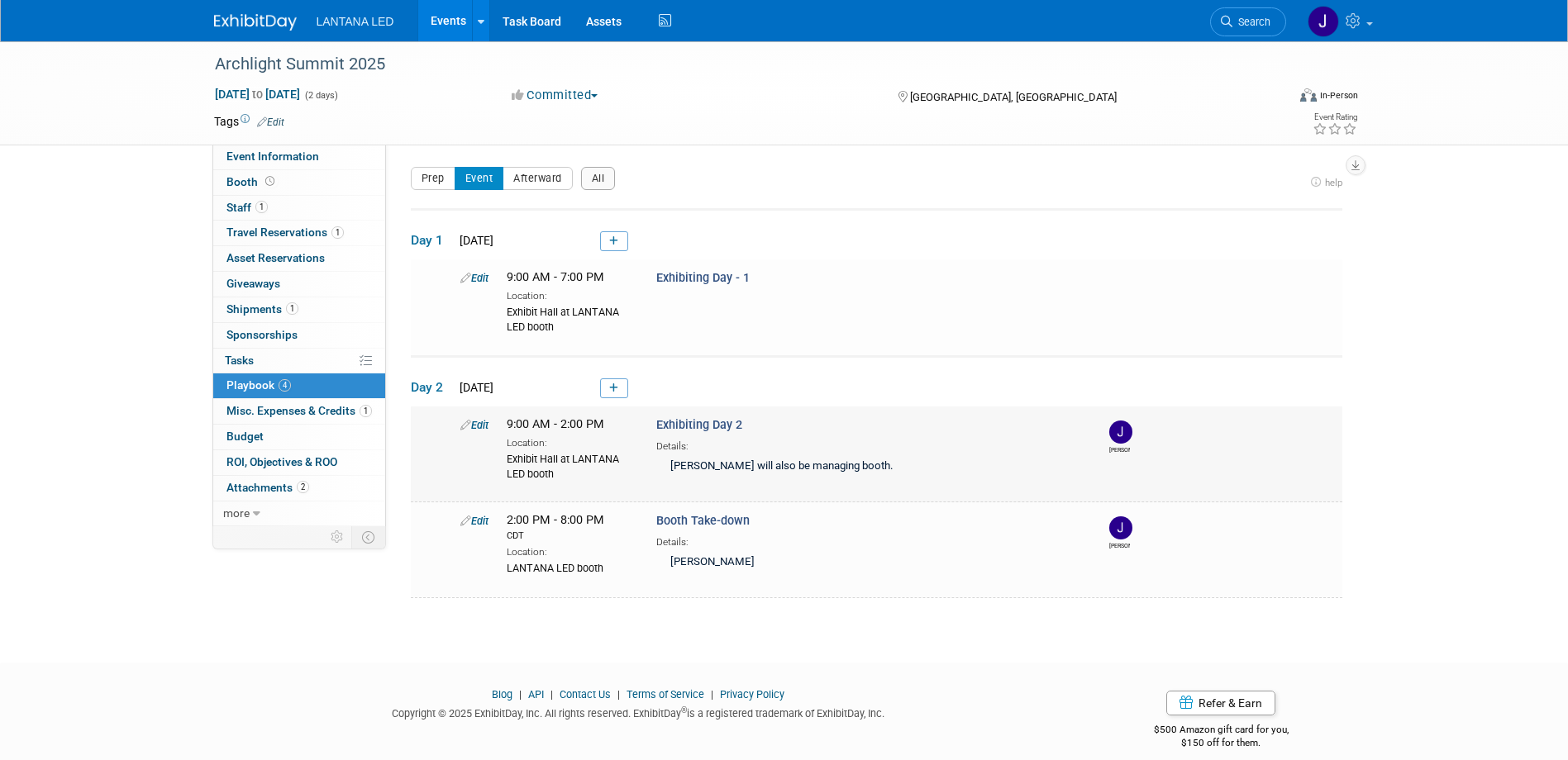
click at [555, 436] on div "Location:" at bounding box center [569, 442] width 125 height 17
click at [462, 423] on icon at bounding box center [465, 424] width 11 height 11
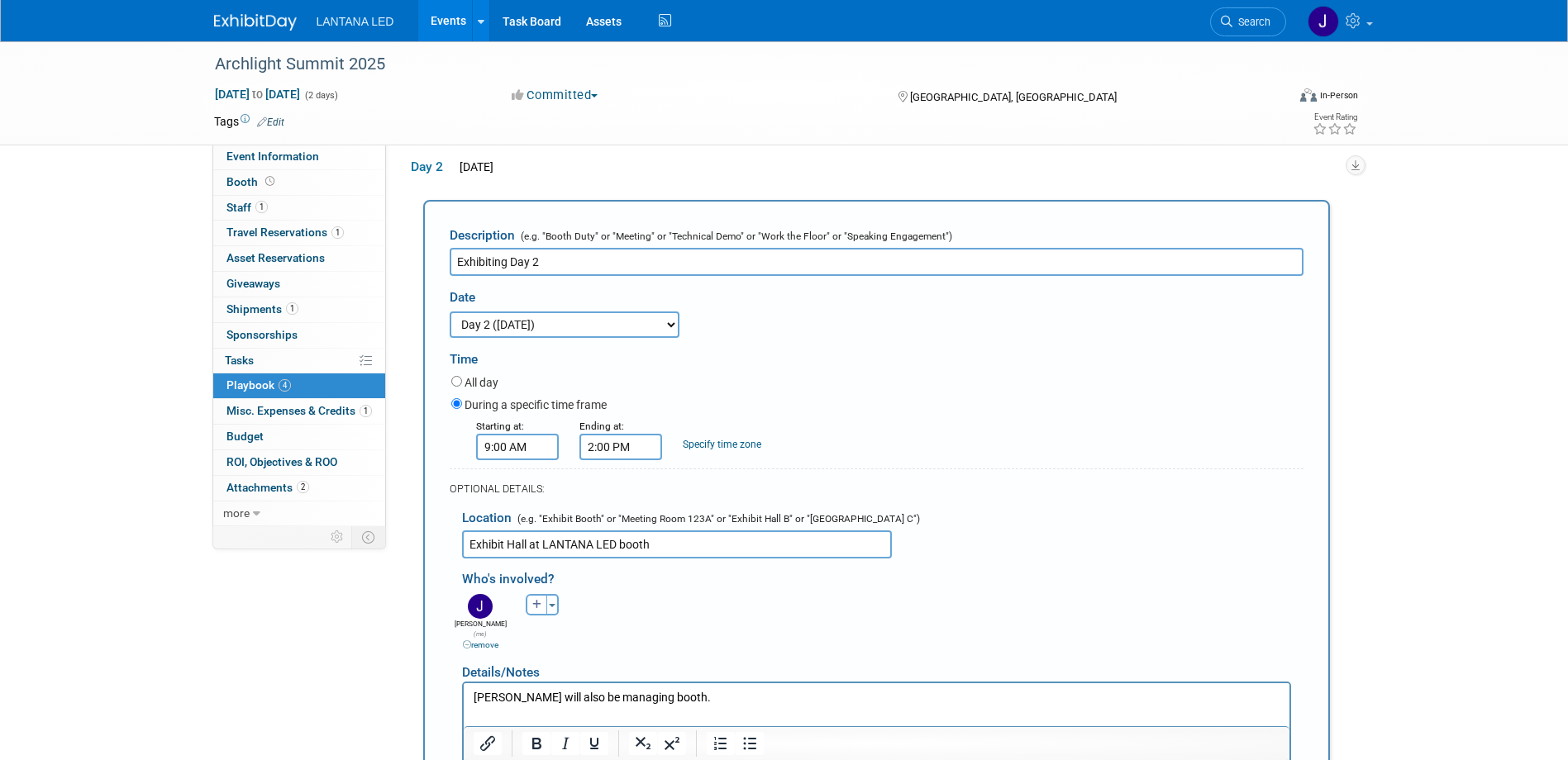
click at [707, 444] on link "Specify time zone" at bounding box center [722, 444] width 78 height 12
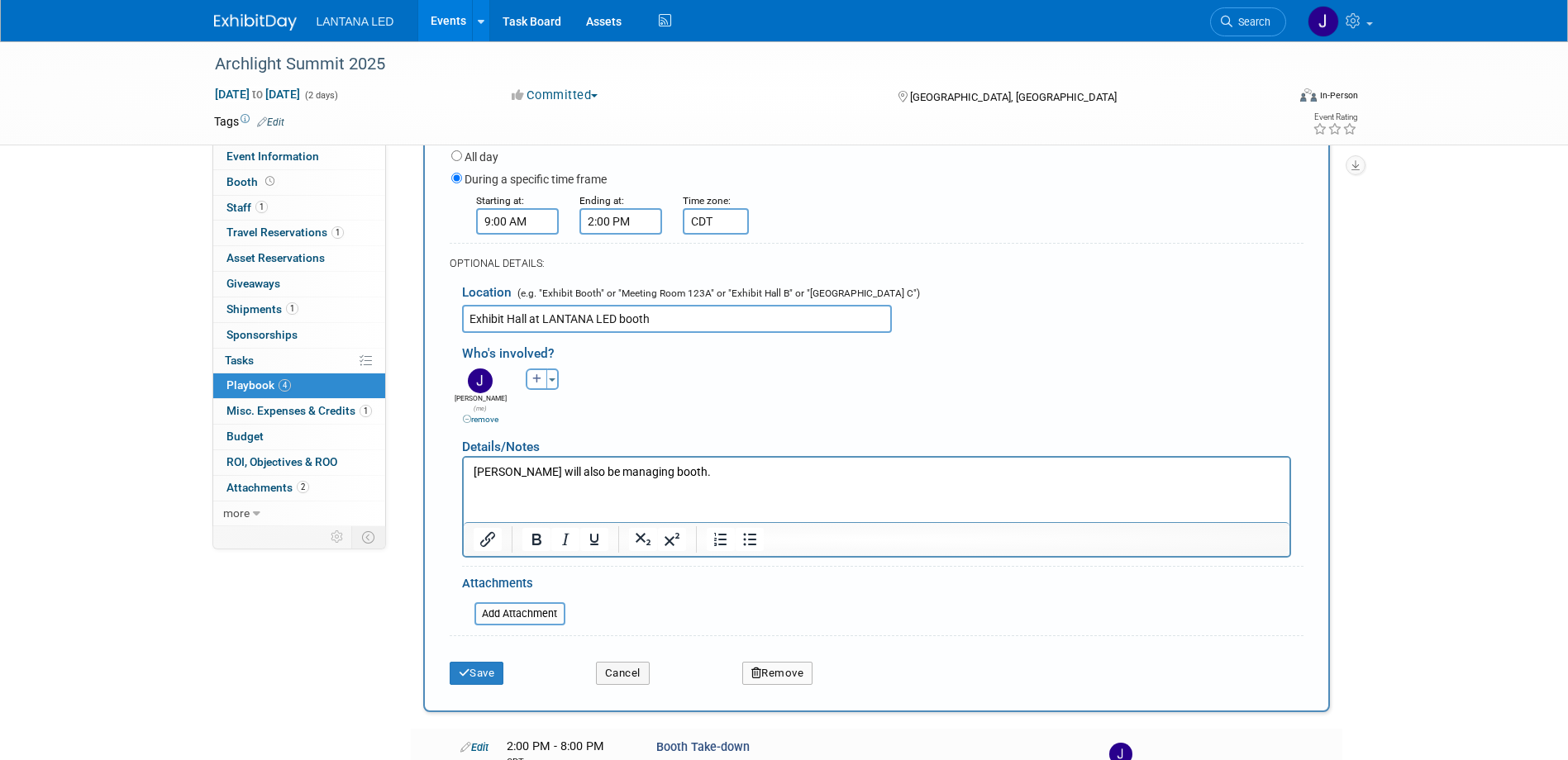
scroll to position [467, 0]
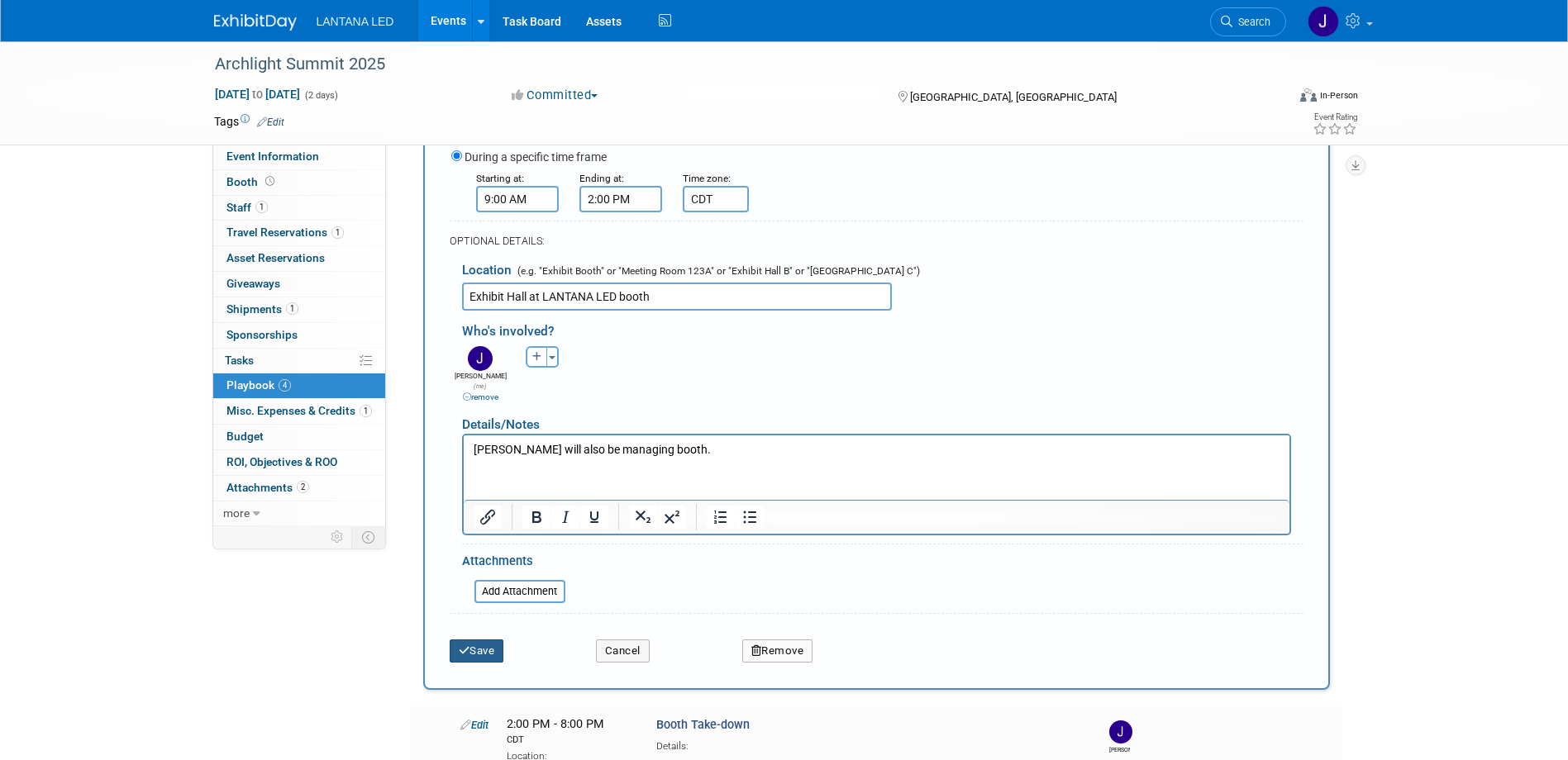
type input "CDT"
click at [471, 647] on button "Save" at bounding box center [477, 651] width 55 height 23
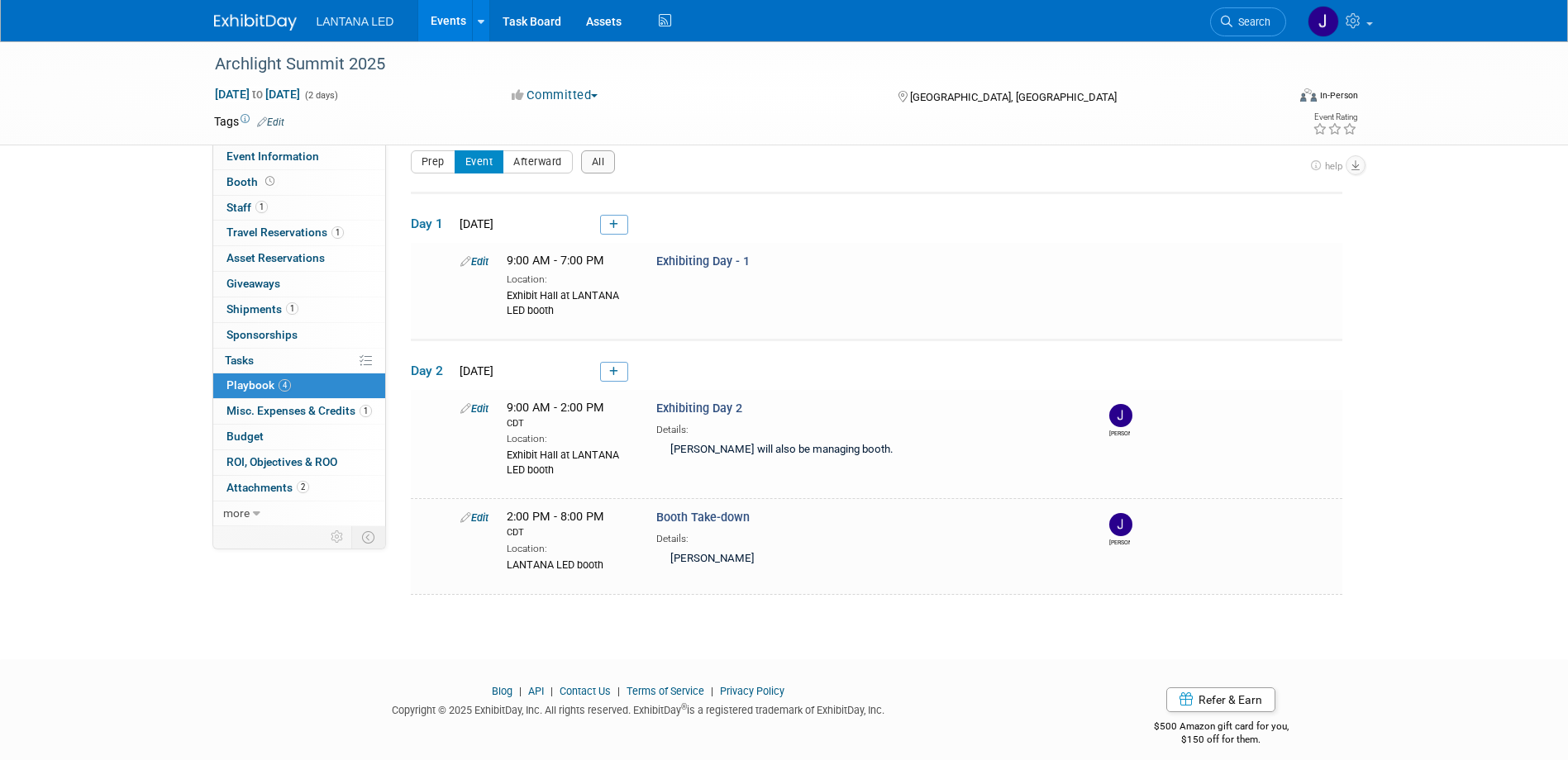
scroll to position [31, 0]
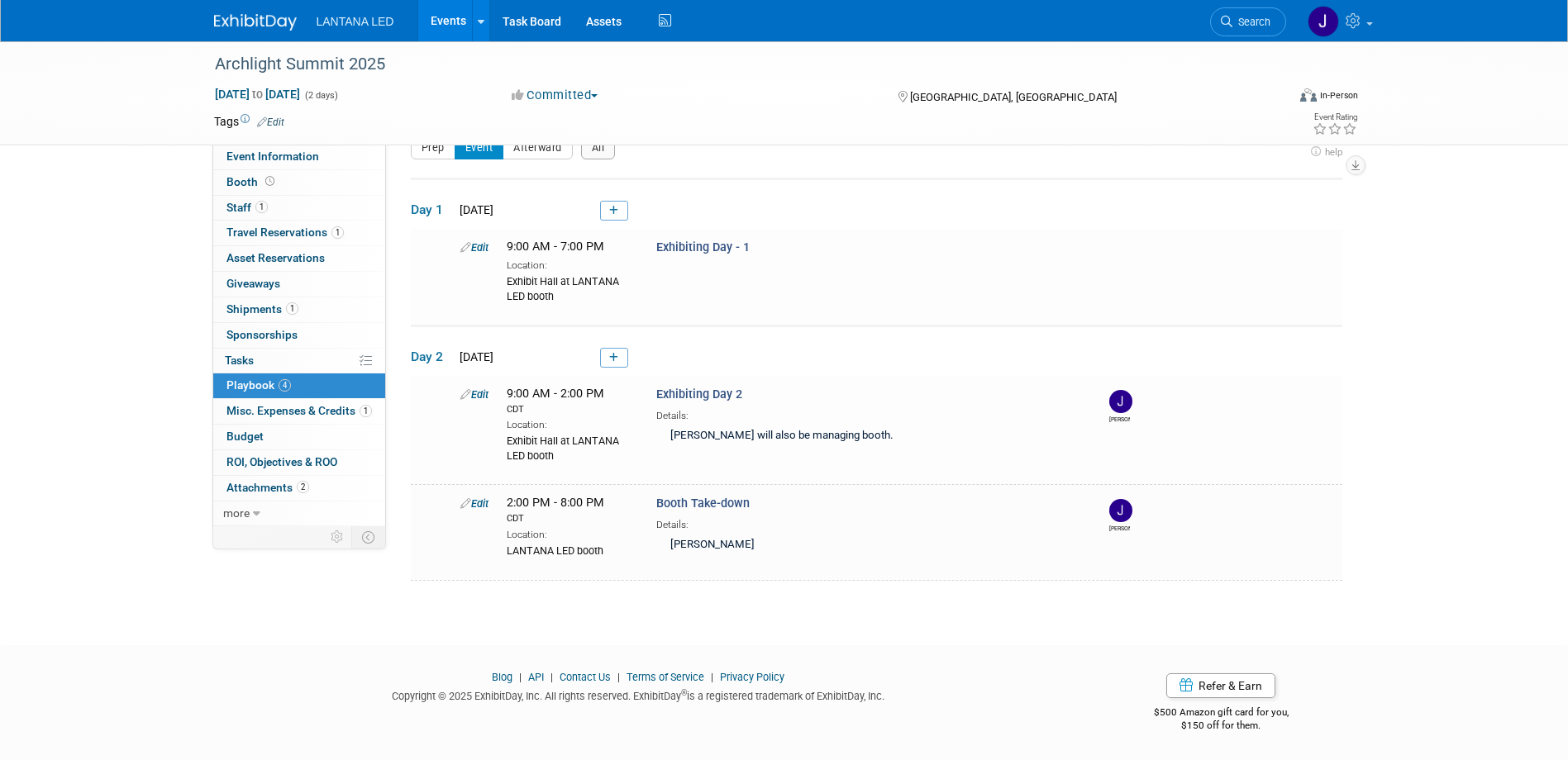
click at [460, 243] on icon at bounding box center [465, 247] width 11 height 11
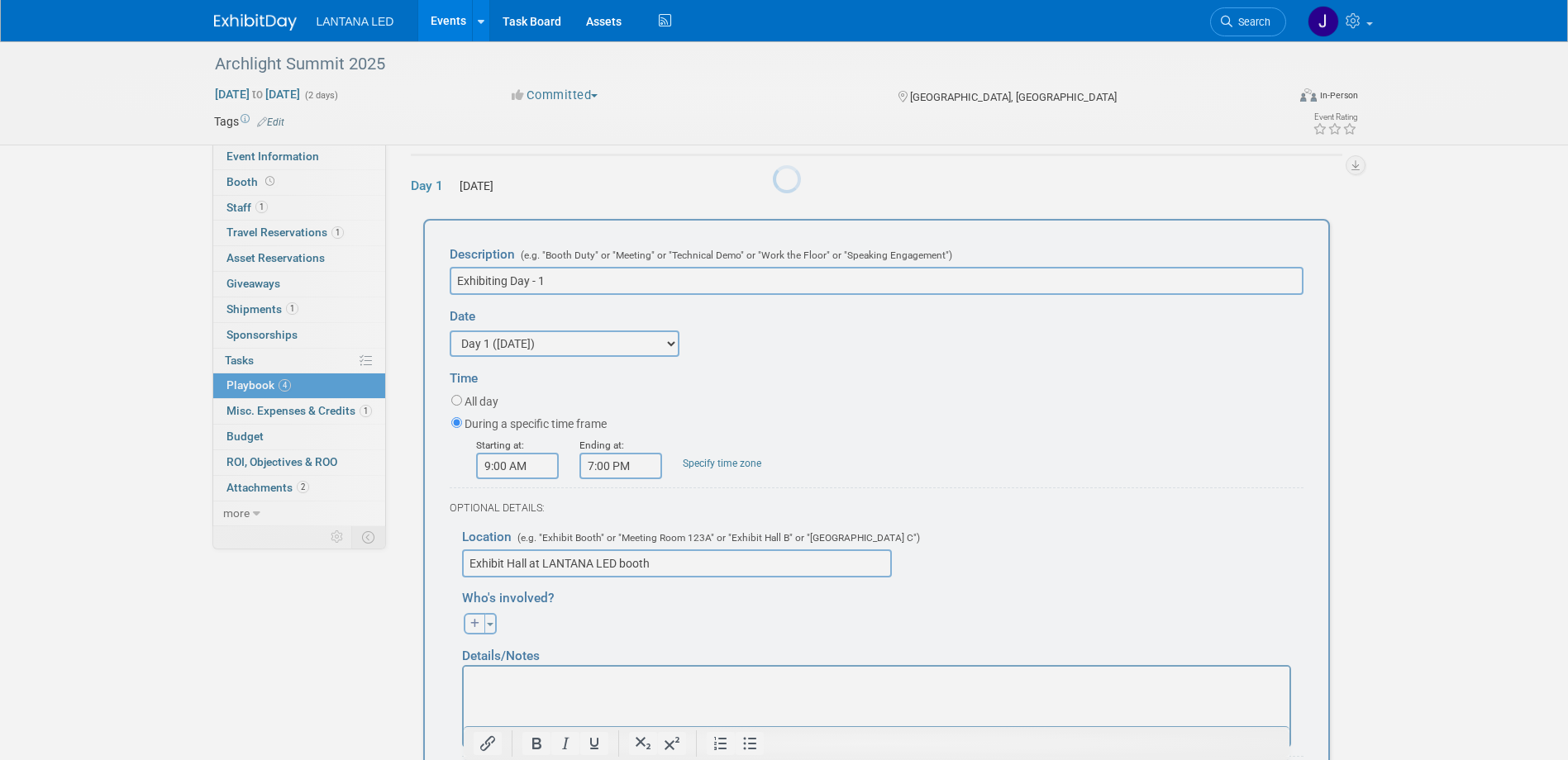
scroll to position [72, 0]
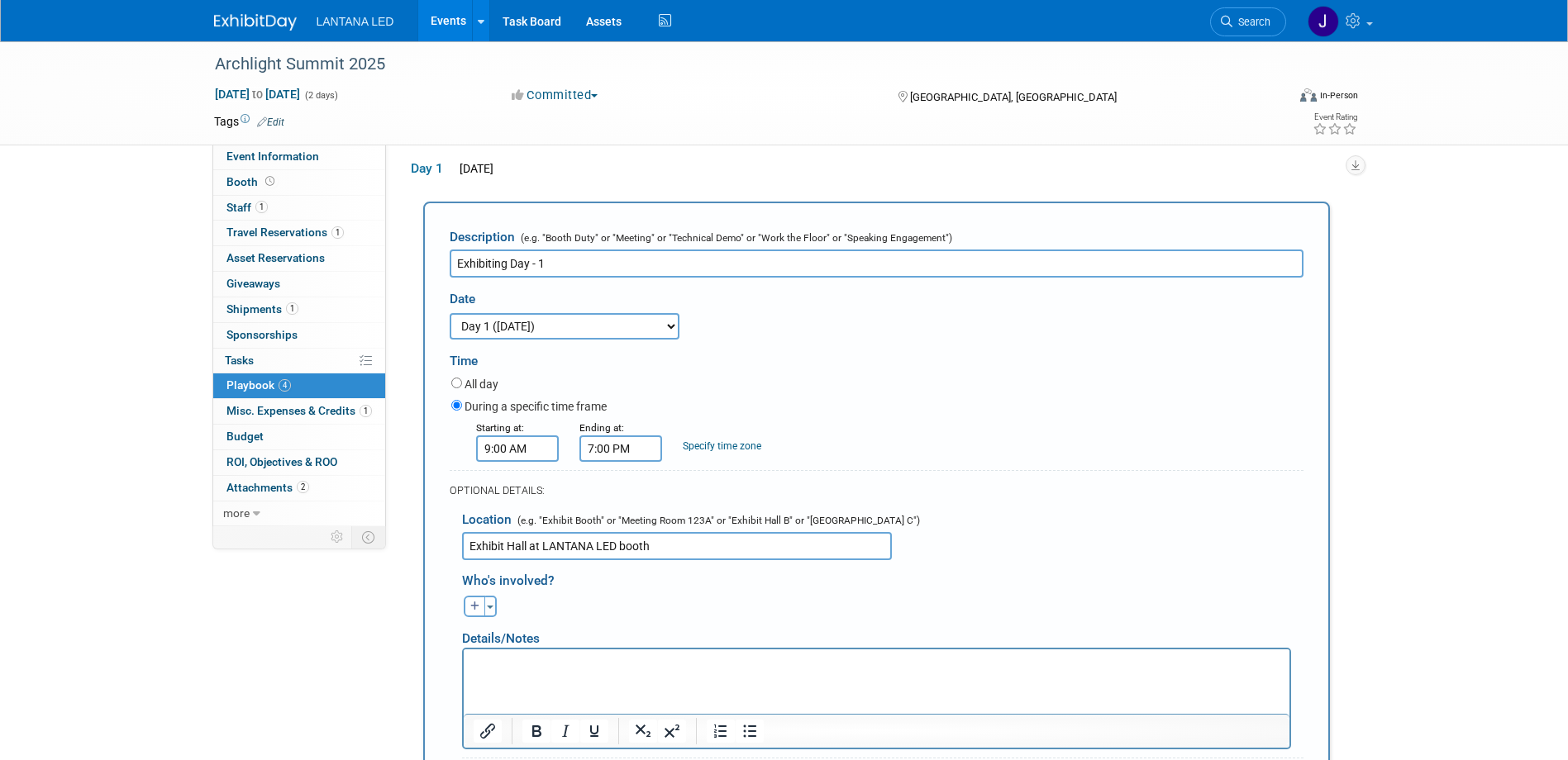
click at [713, 444] on link "Specify time zone" at bounding box center [722, 446] width 78 height 12
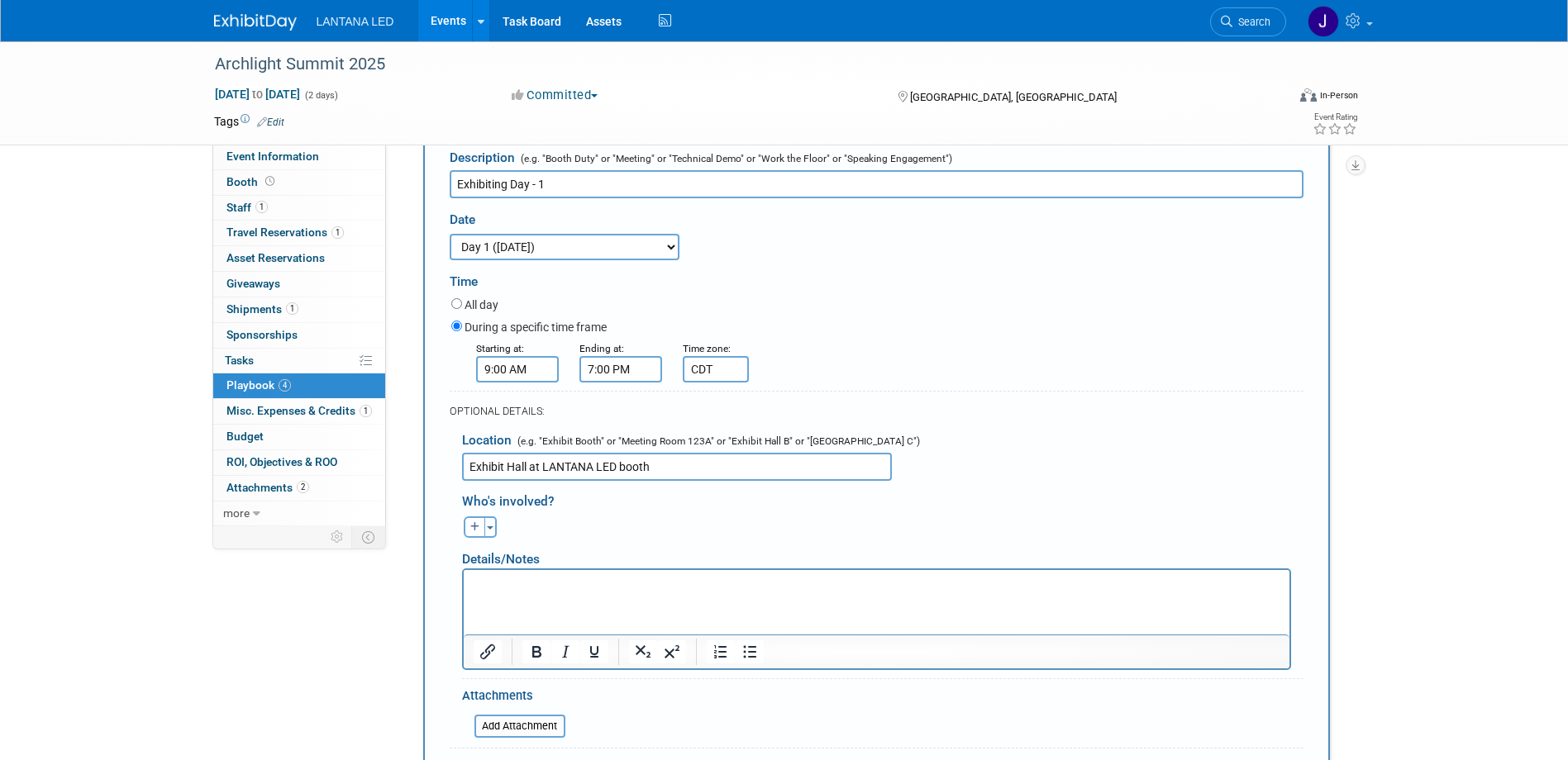
scroll to position [320, 0]
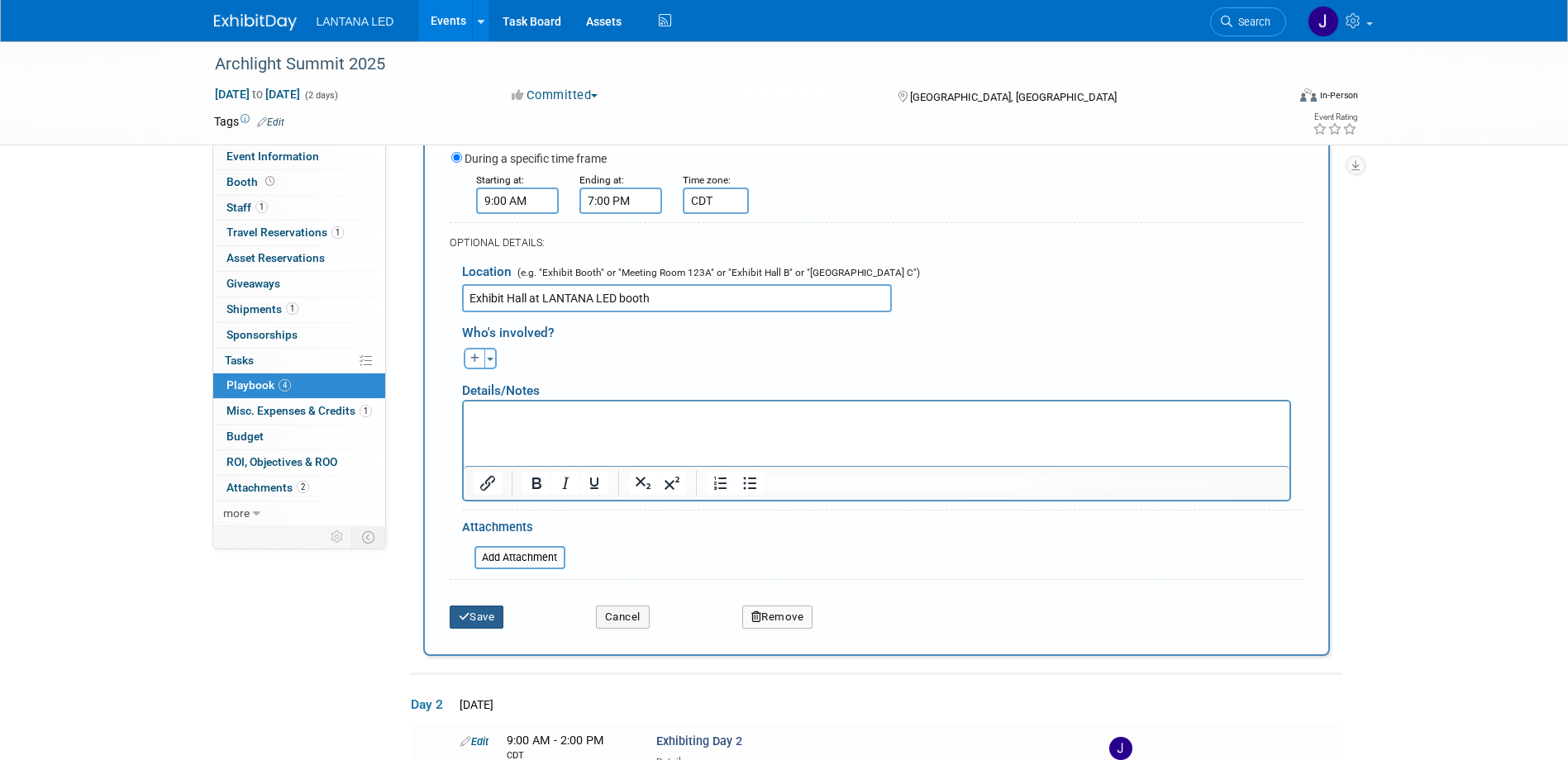
type input "CDT"
click at [470, 613] on button "Save" at bounding box center [477, 617] width 55 height 23
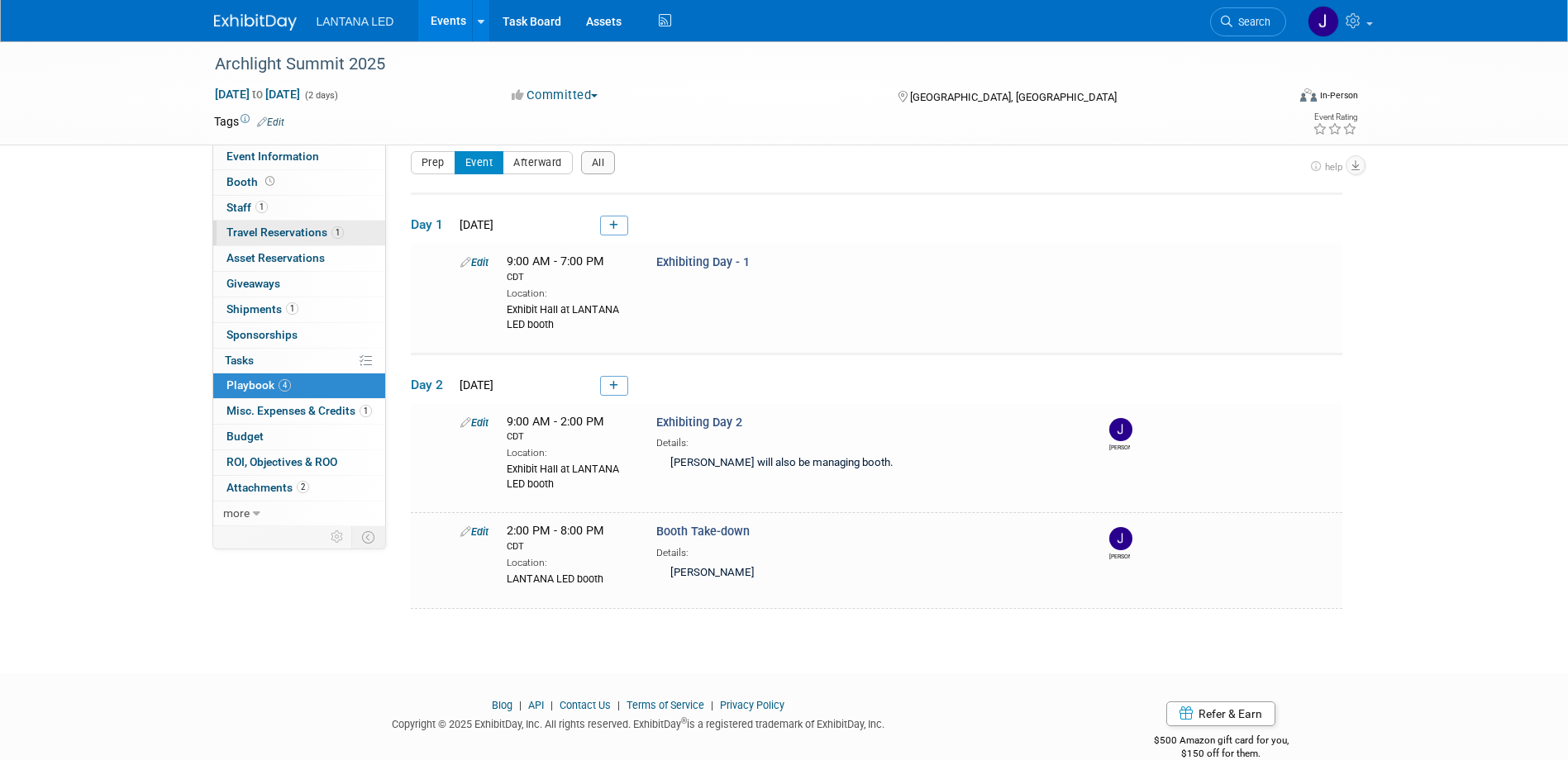
scroll to position [0, 0]
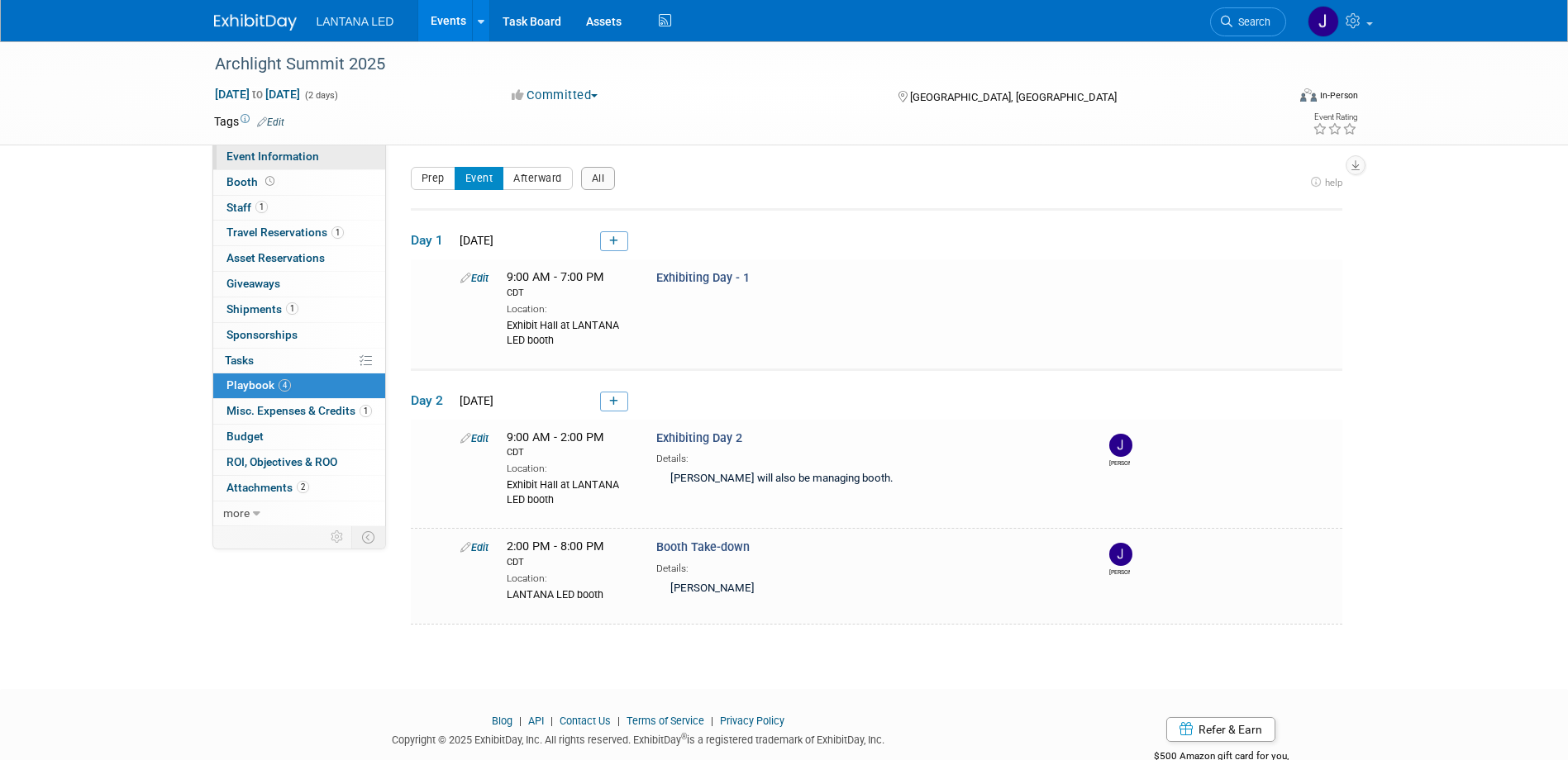
click at [275, 156] on span "Event Information" at bounding box center [273, 156] width 92 height 13
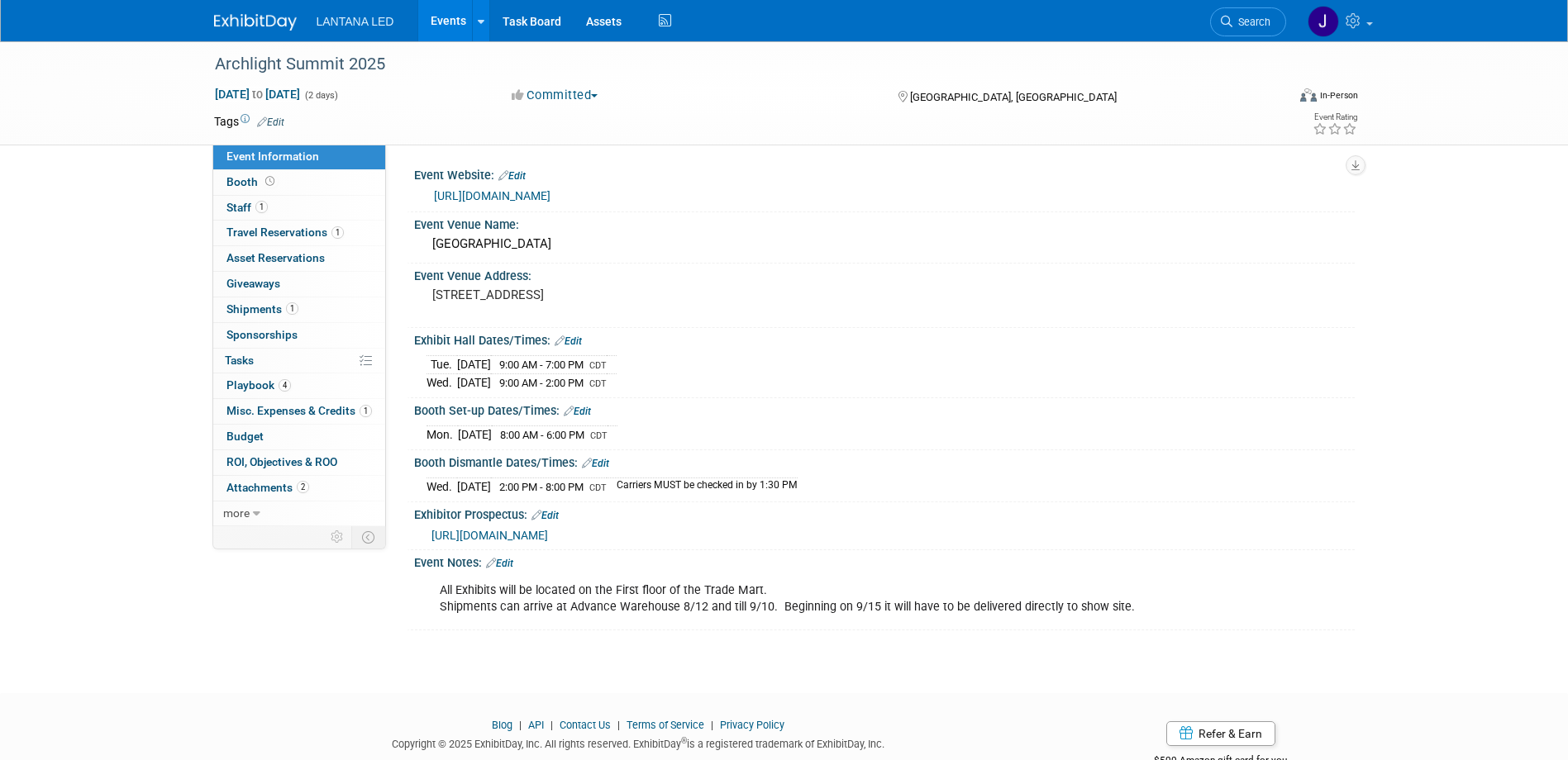
click at [518, 194] on link "[URL][DOMAIN_NAME]" at bounding box center [492, 196] width 116 height 13
click at [546, 533] on span "[URL][DOMAIN_NAME]" at bounding box center [489, 536] width 116 height 13
